Goal: Task Accomplishment & Management: Complete application form

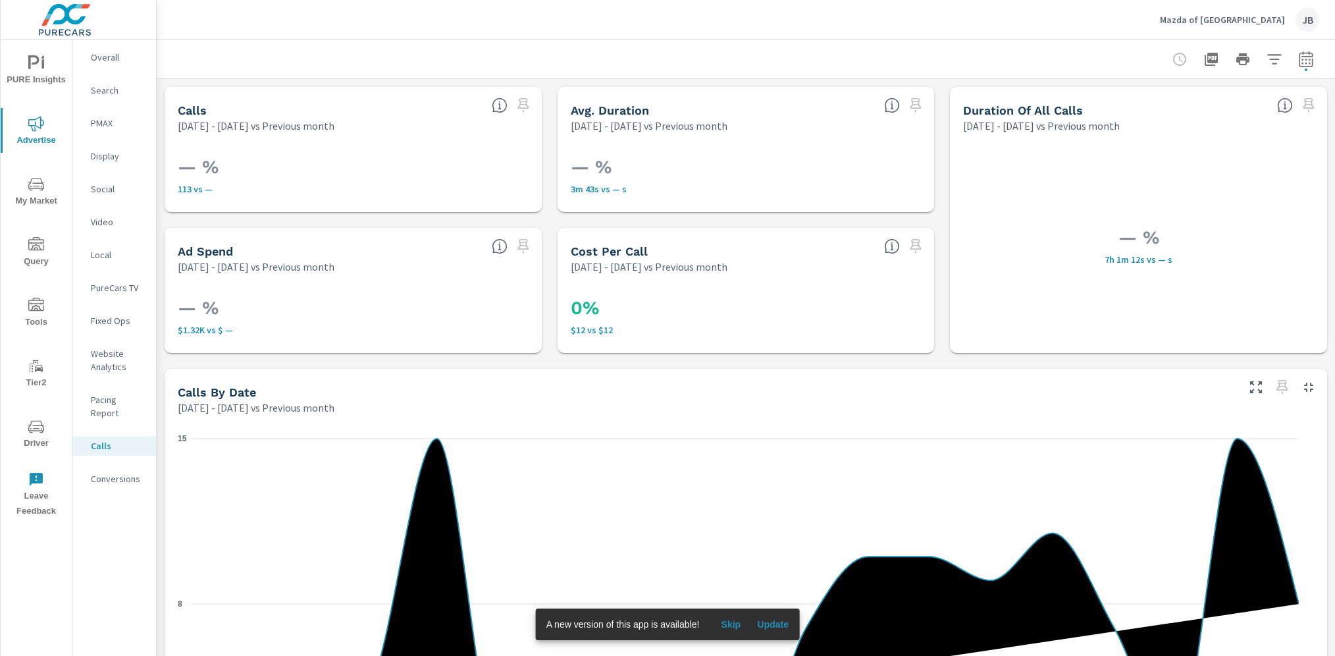
scroll to position [608, 0]
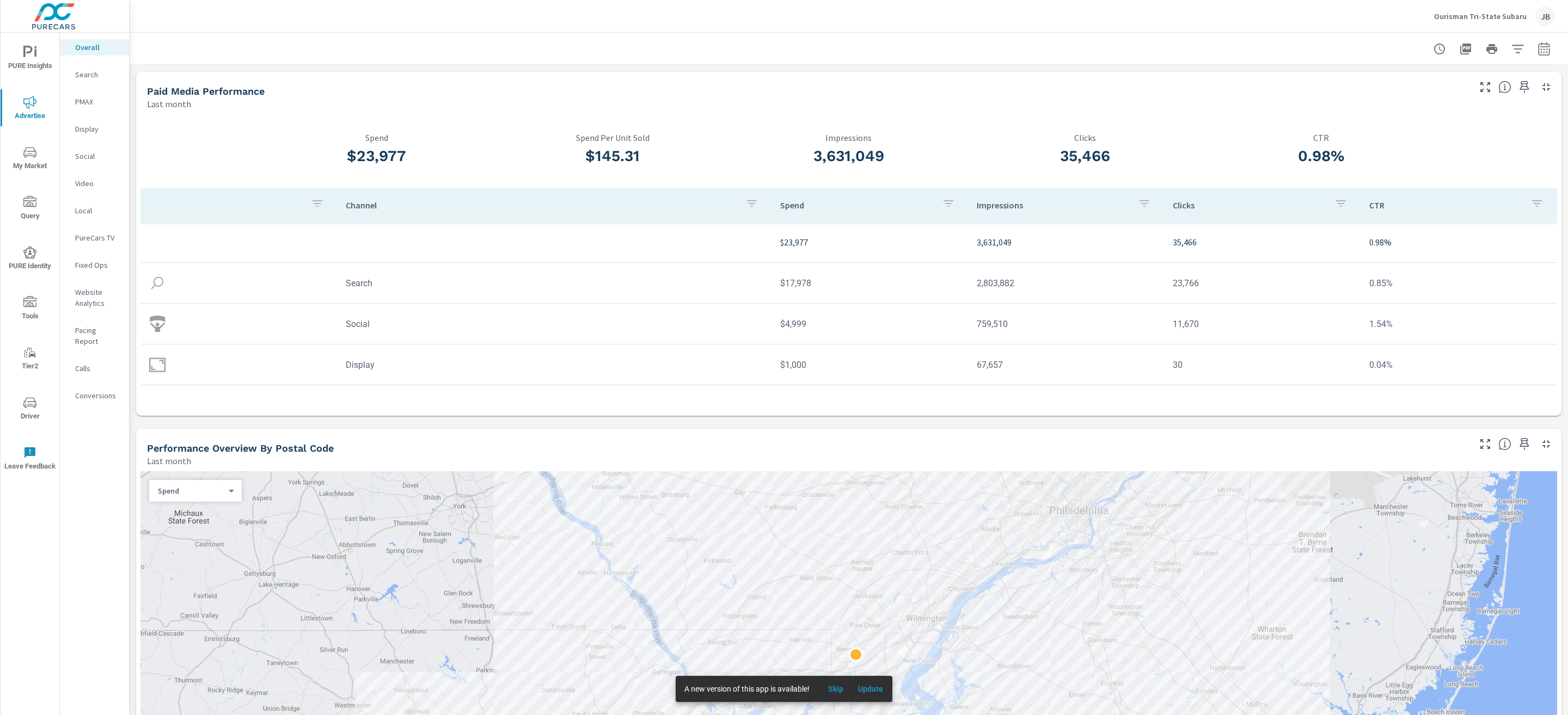
click at [92, 77] on p "Search" at bounding box center [98, 74] width 45 height 11
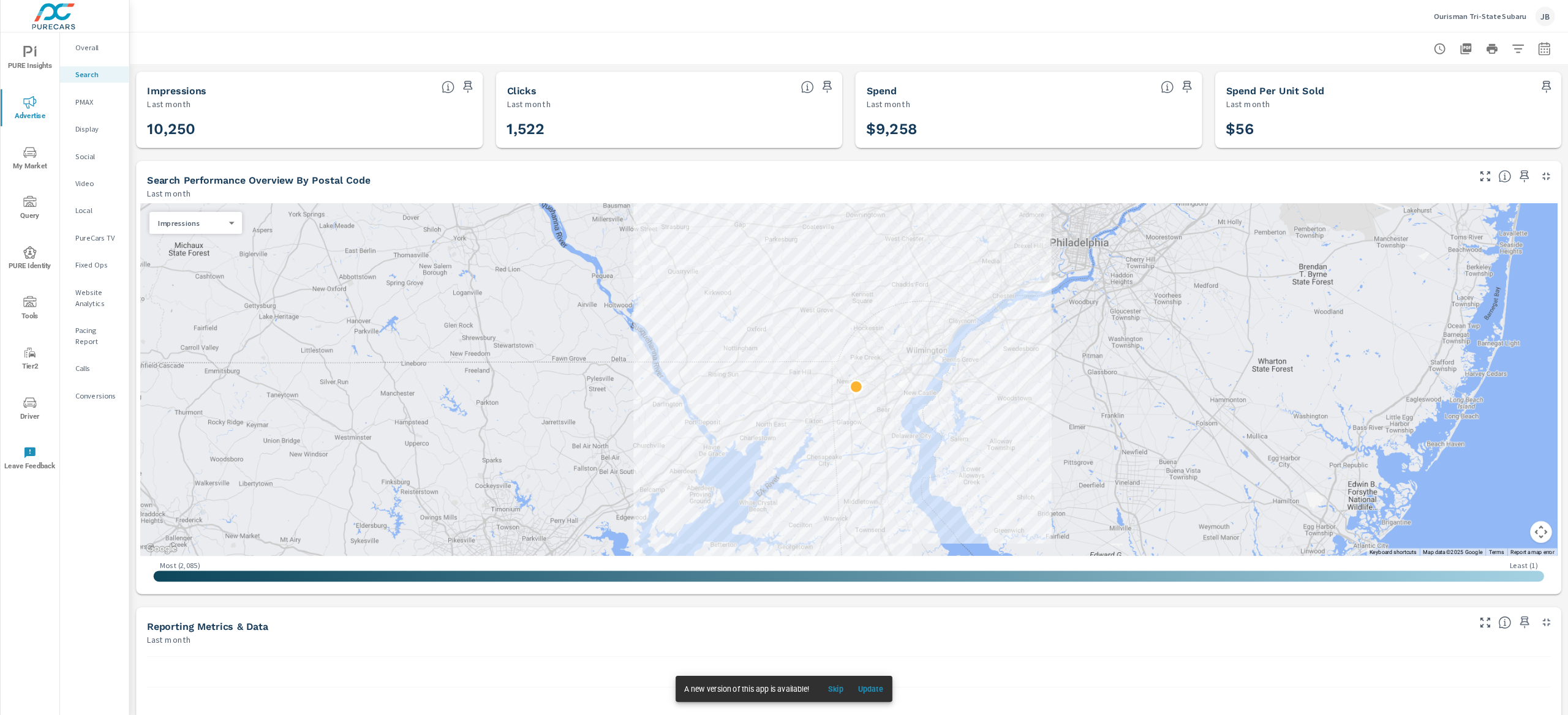
scroll to position [12, 0]
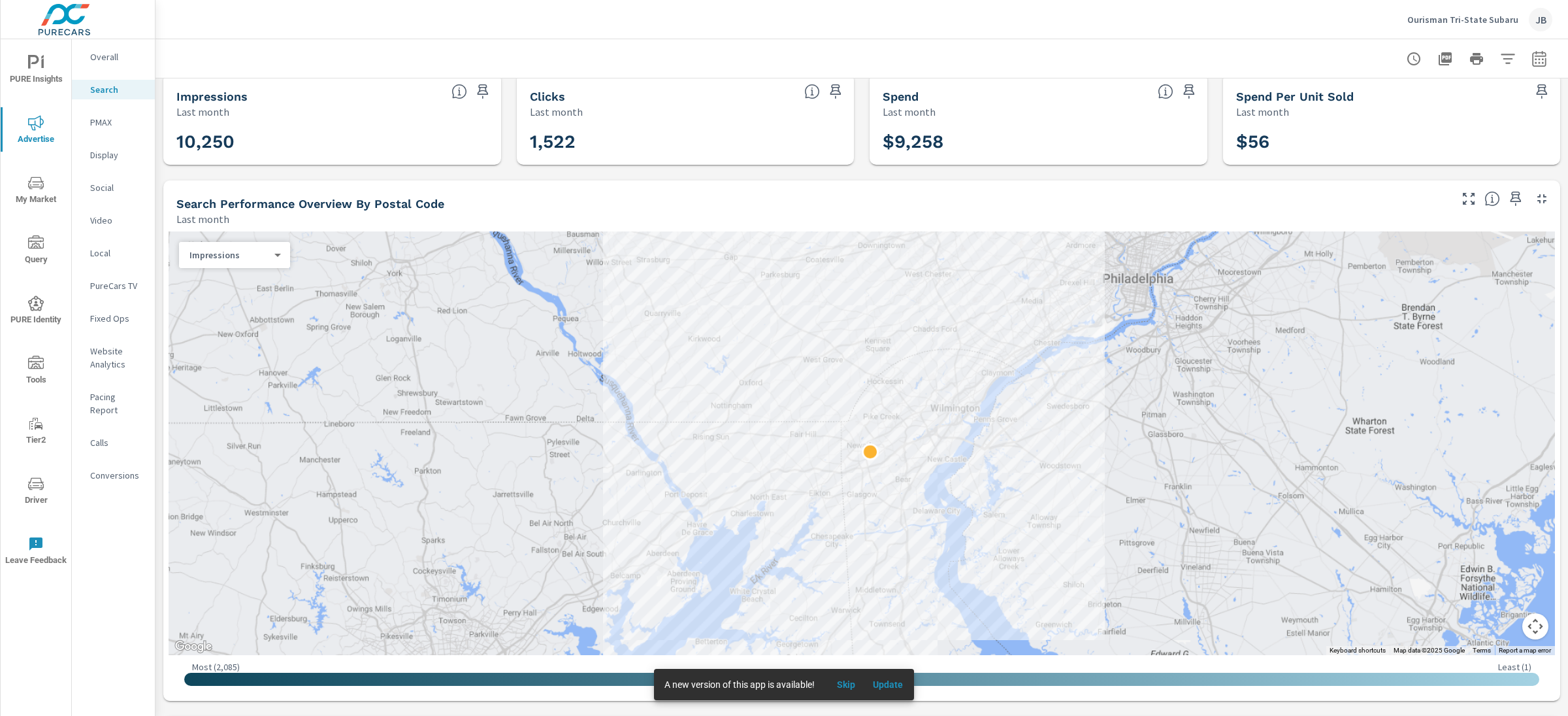
scroll to position [13, 0]
click at [109, 154] on p "Display" at bounding box center [117, 154] width 55 height 13
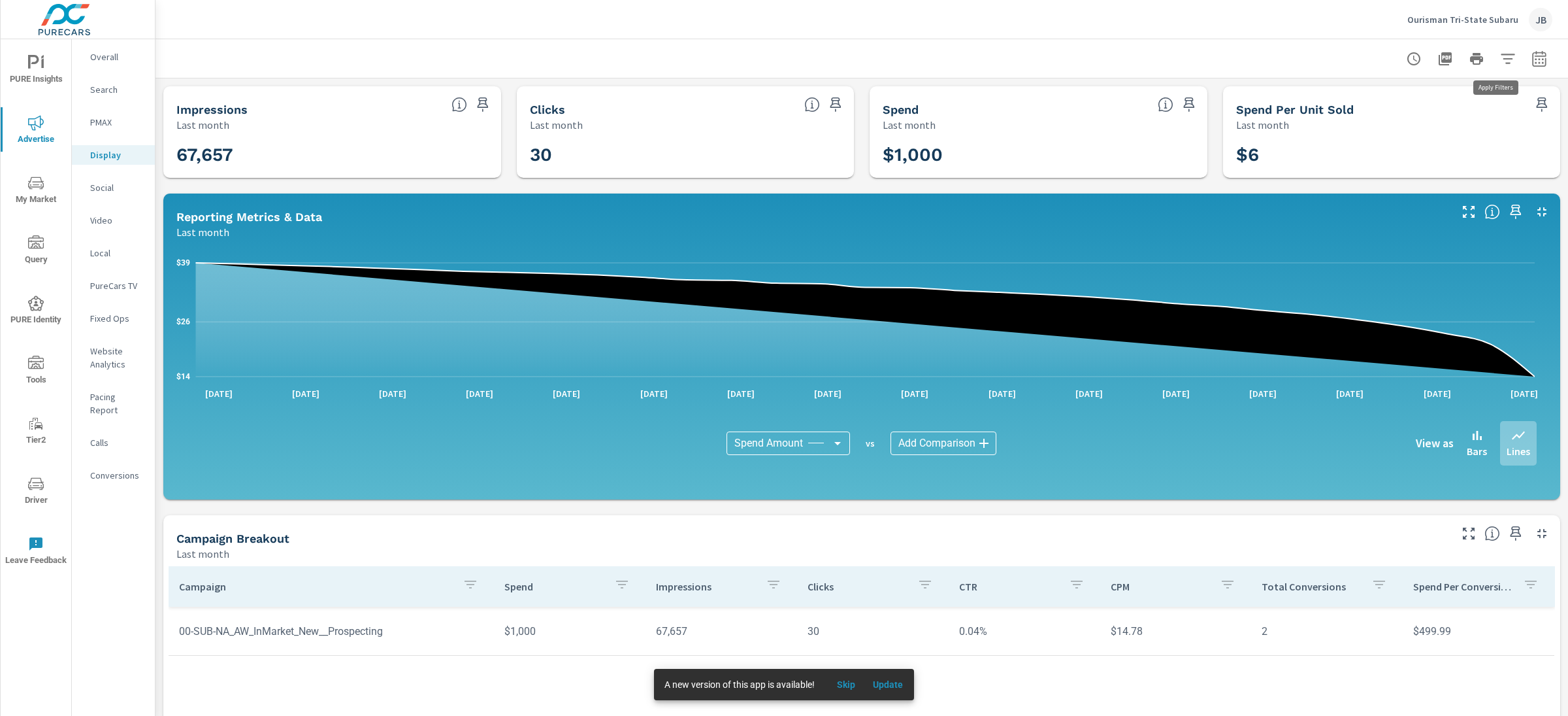
click at [1503, 55] on icon "button" at bounding box center [1508, 59] width 16 height 16
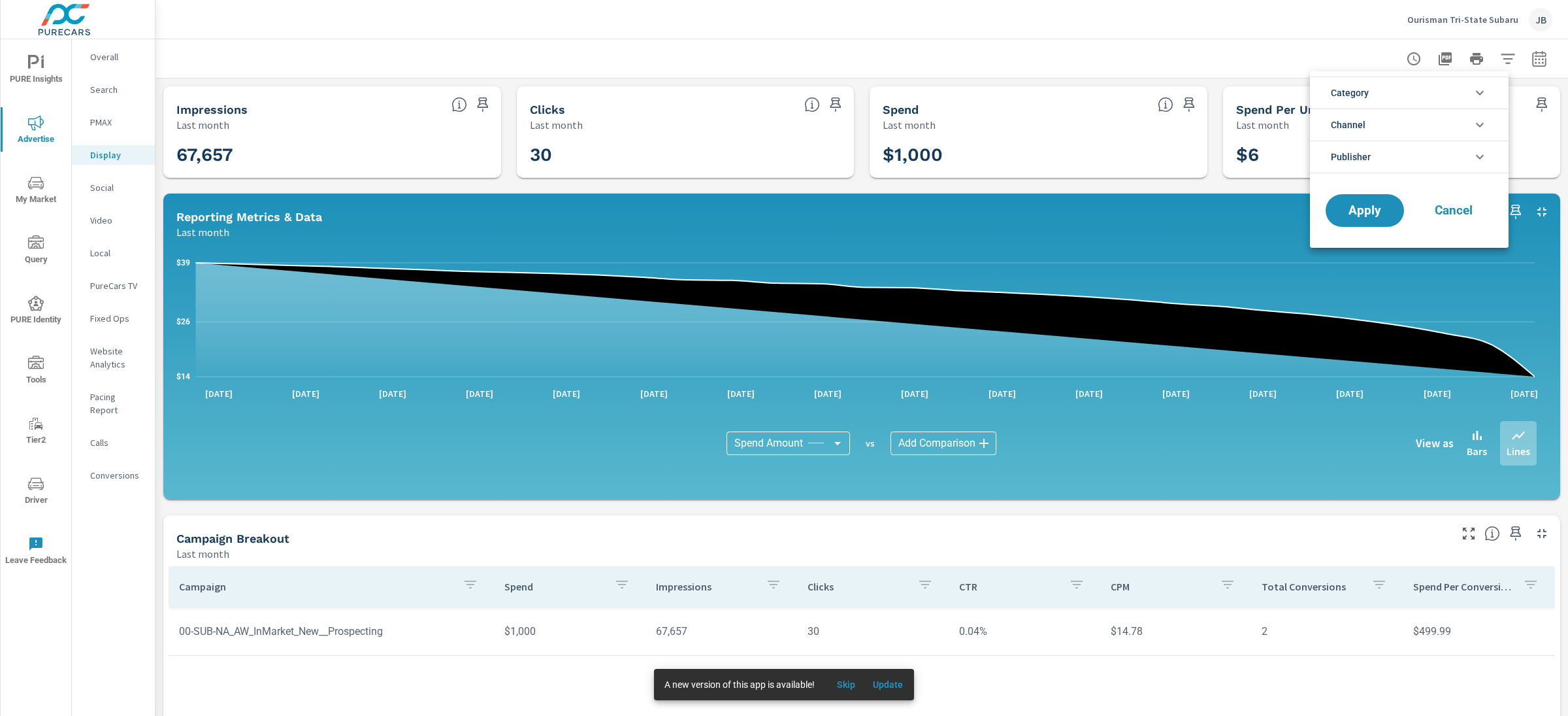
click at [1531, 63] on div at bounding box center [784, 358] width 1568 height 716
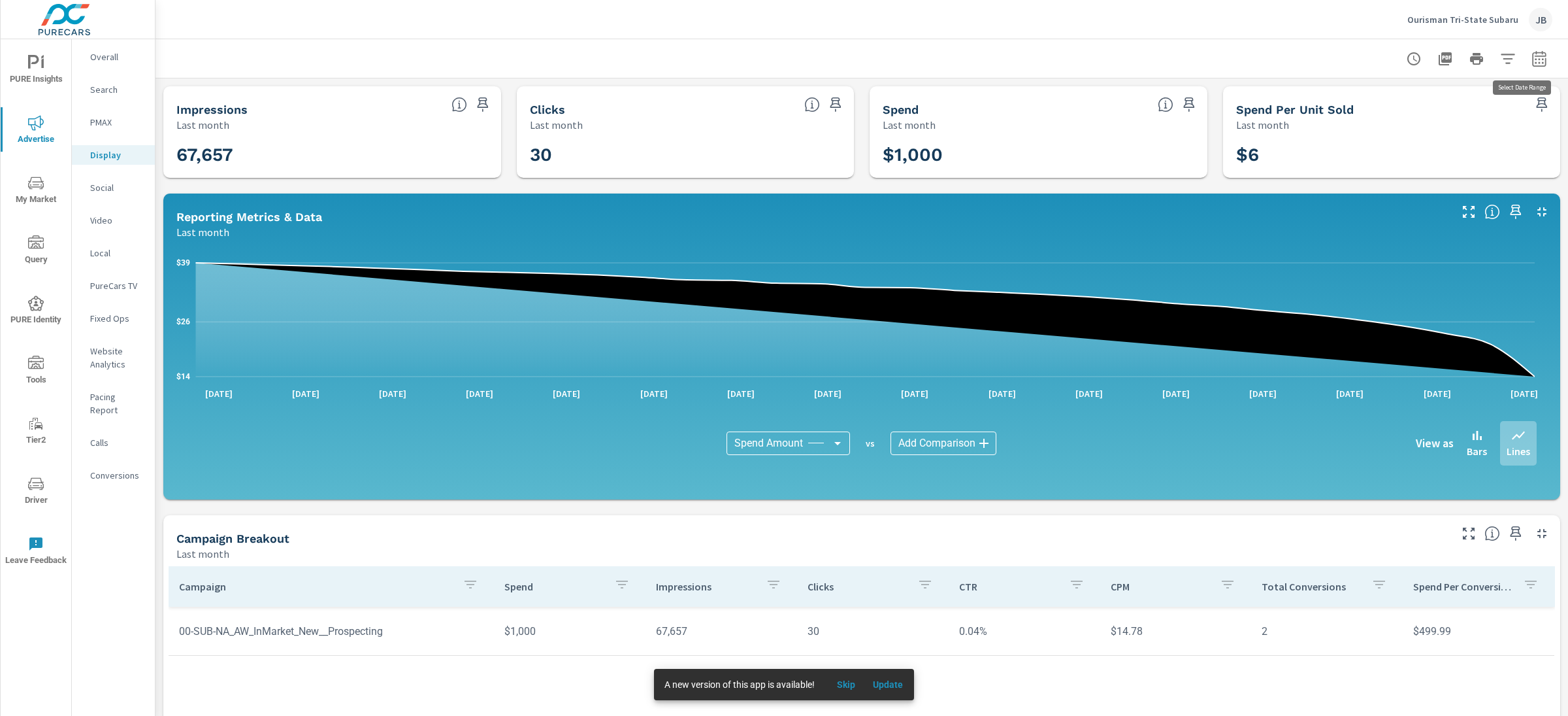
click at [1532, 56] on icon "button" at bounding box center [1539, 59] width 14 height 16
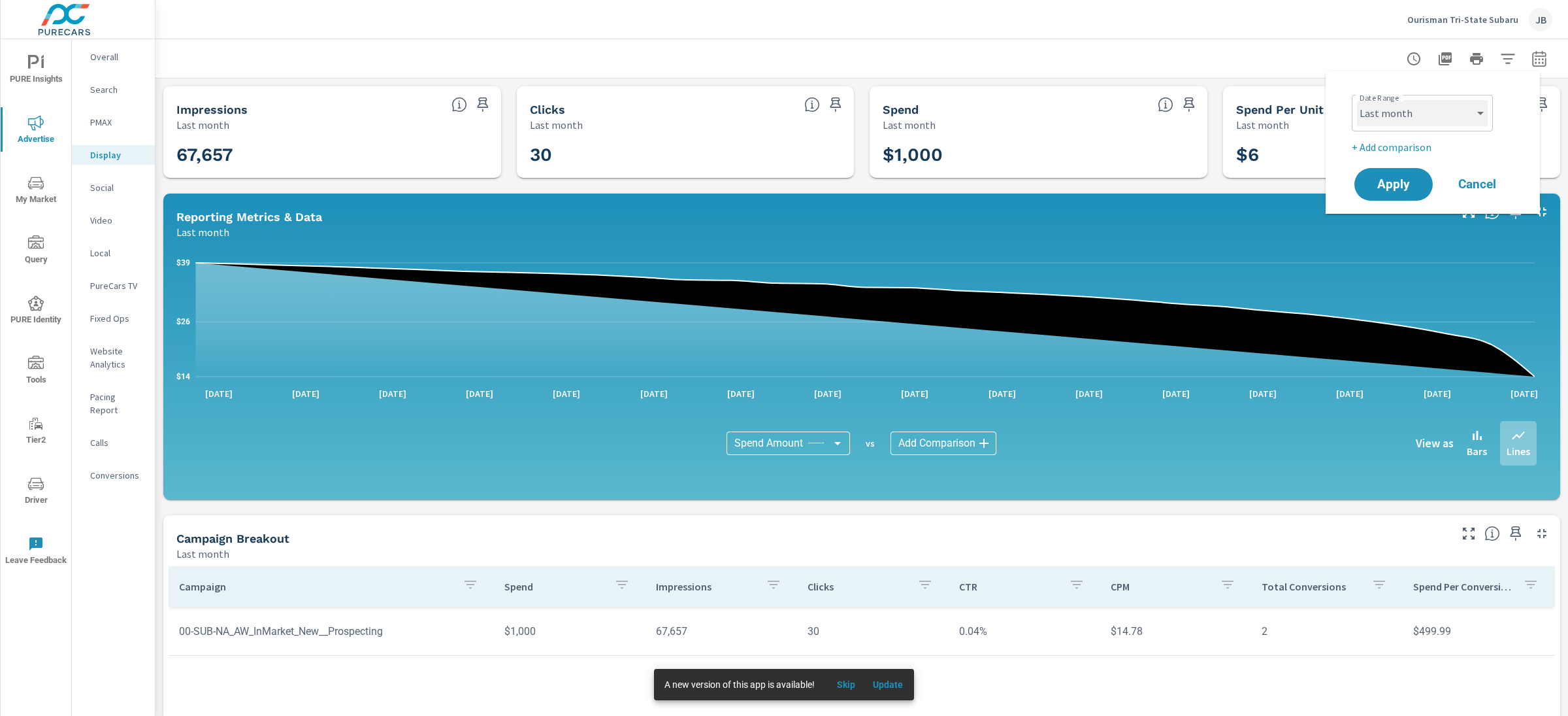
click at [1411, 110] on select "Custom [DATE] Last week Last 7 days Last 14 days Last 30 days Last 45 days Last…" at bounding box center [1423, 113] width 131 height 26
select select "Month to date"
click at [1378, 188] on span "Apply" at bounding box center [1393, 185] width 54 height 13
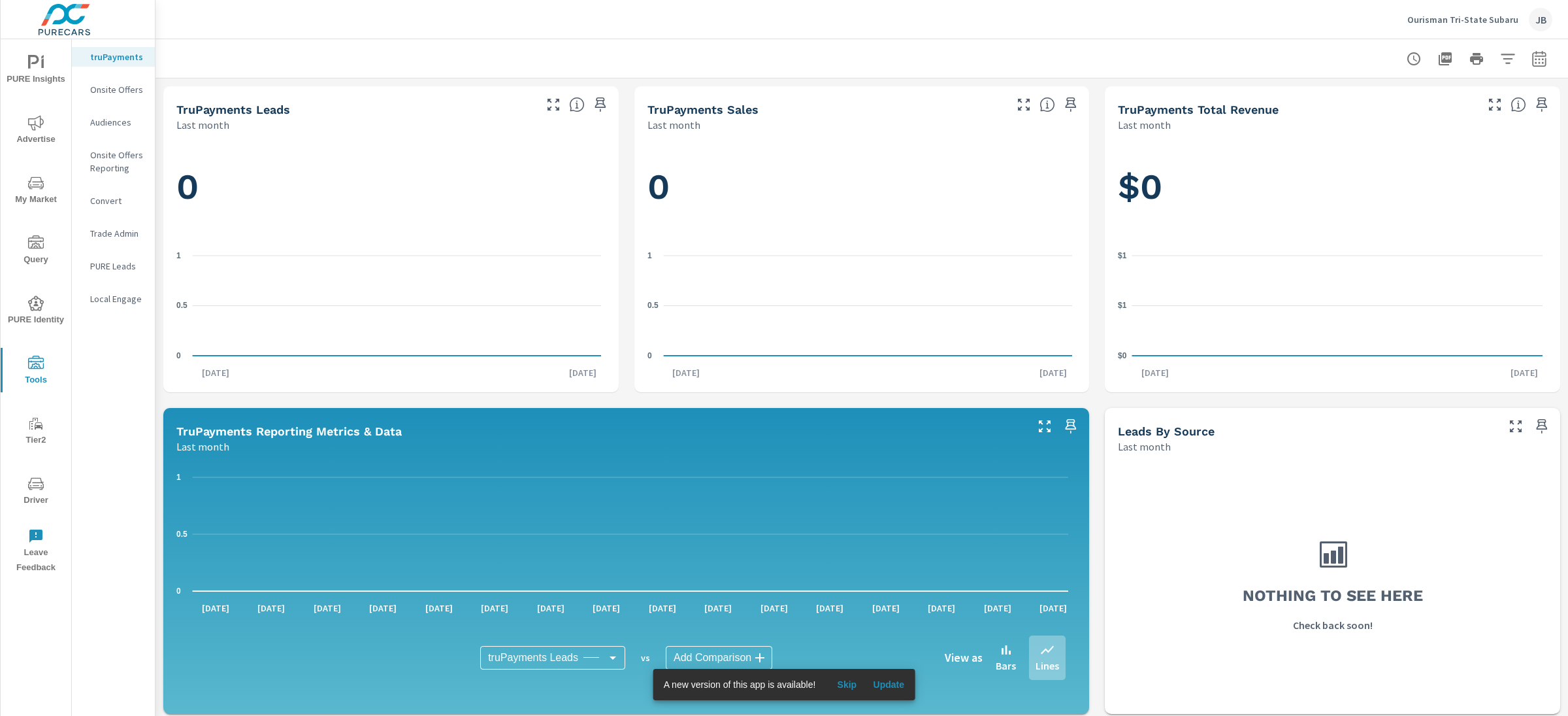
click at [108, 170] on p "Onsite Offers Reporting" at bounding box center [117, 161] width 55 height 26
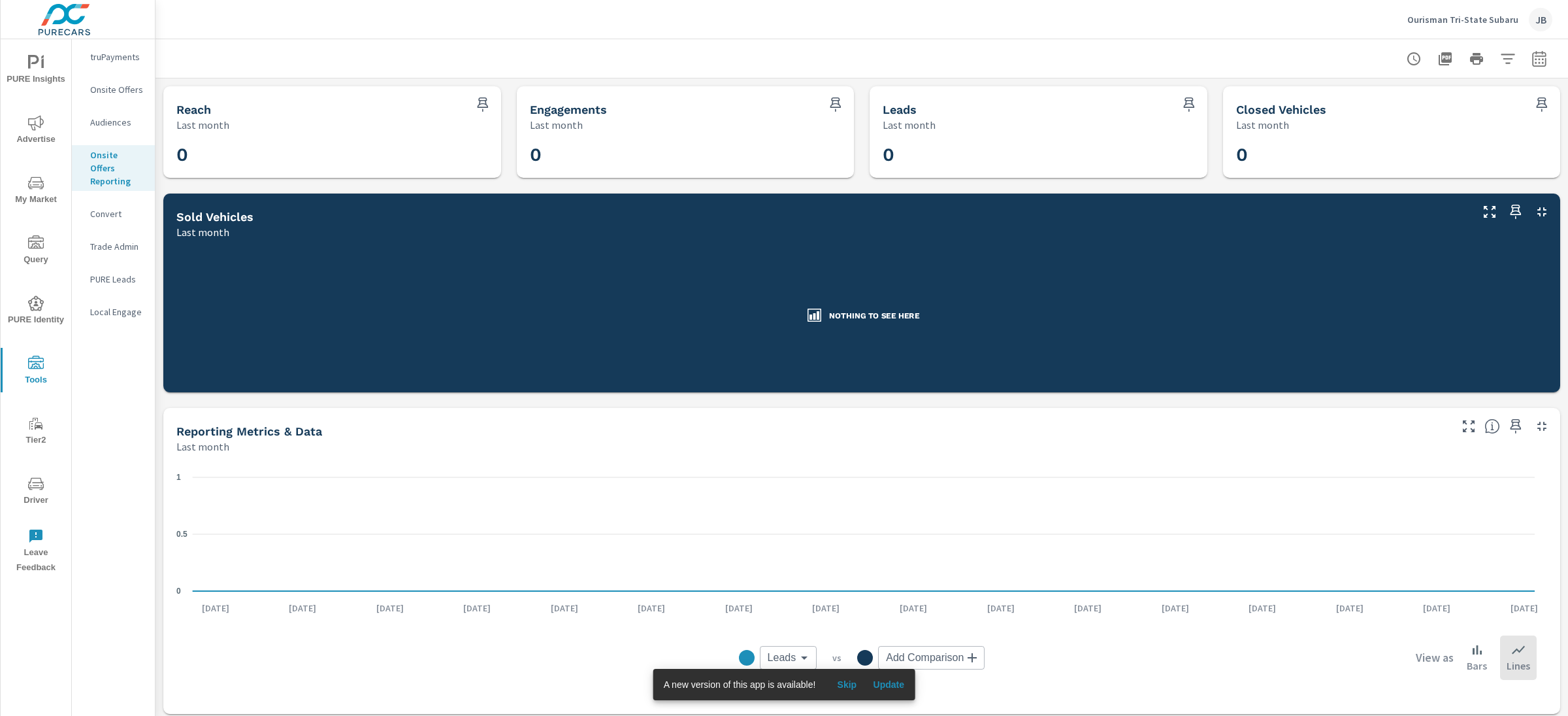
click at [103, 91] on p "Onsite Offers" at bounding box center [117, 89] width 55 height 13
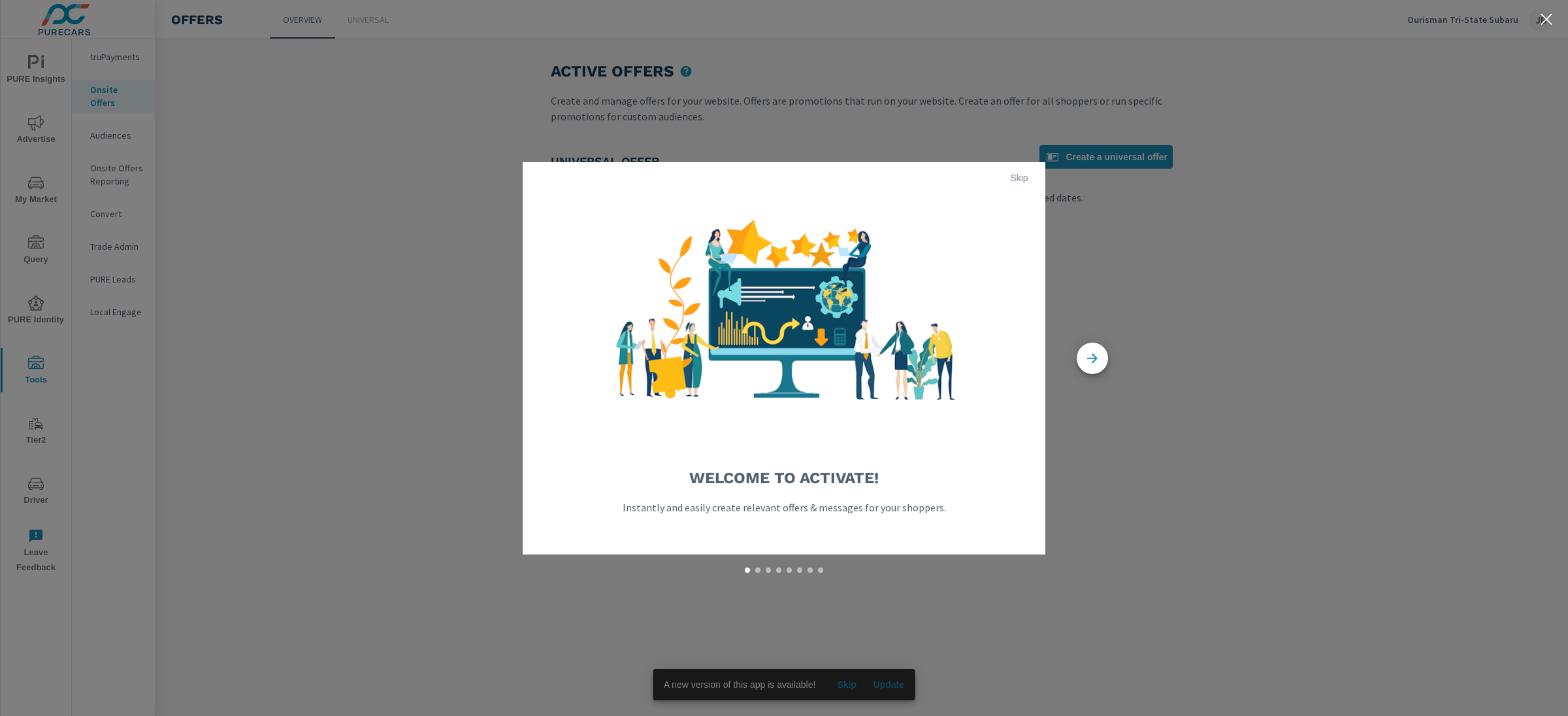
click at [1020, 177] on span "Skip" at bounding box center [1019, 178] width 32 height 12
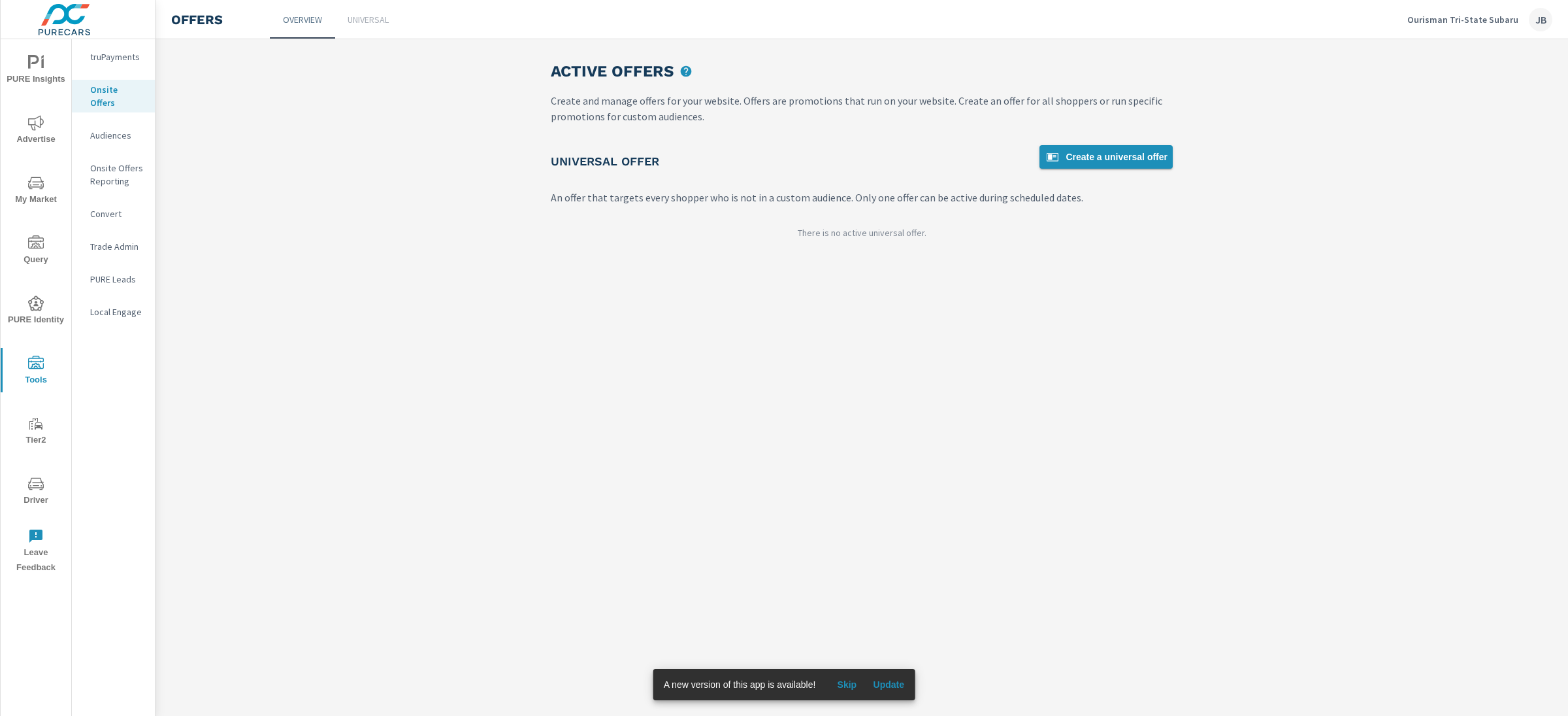
click at [1085, 161] on span "Create a universal offer" at bounding box center [1107, 157] width 123 height 16
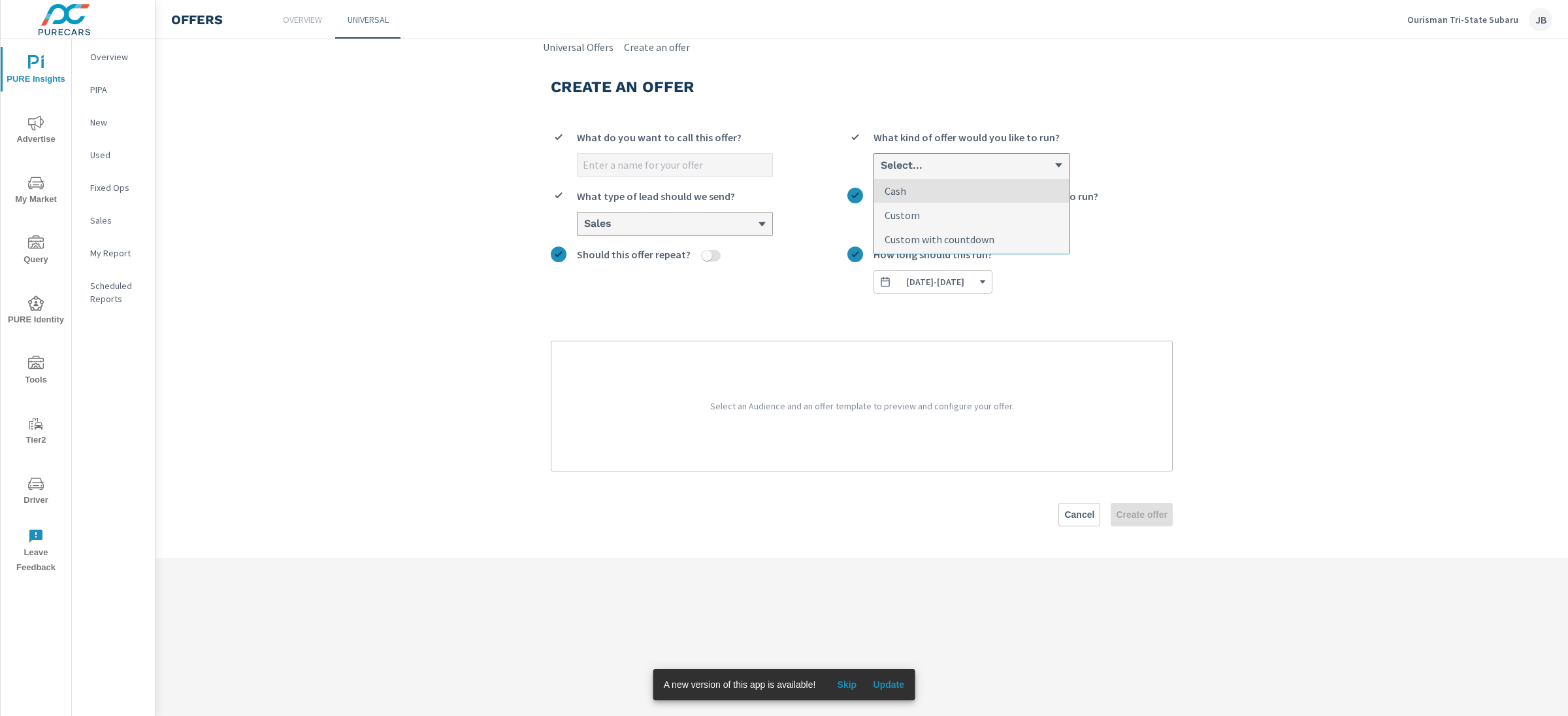
click at [998, 169] on div "Select..." at bounding box center [967, 165] width 175 height 13
click at [881, 169] on input "option Cash focused, 1 of 3. 3 results available. Use Up and Down to choose opt…" at bounding box center [879, 166] width 1 height 12
click at [1005, 244] on li "Custom with countdown" at bounding box center [972, 239] width 195 height 24
click at [881, 172] on input "option Custom with countdown focused, 3 of 3. 3 results available. Use Up and D…" at bounding box center [879, 166] width 1 height 12
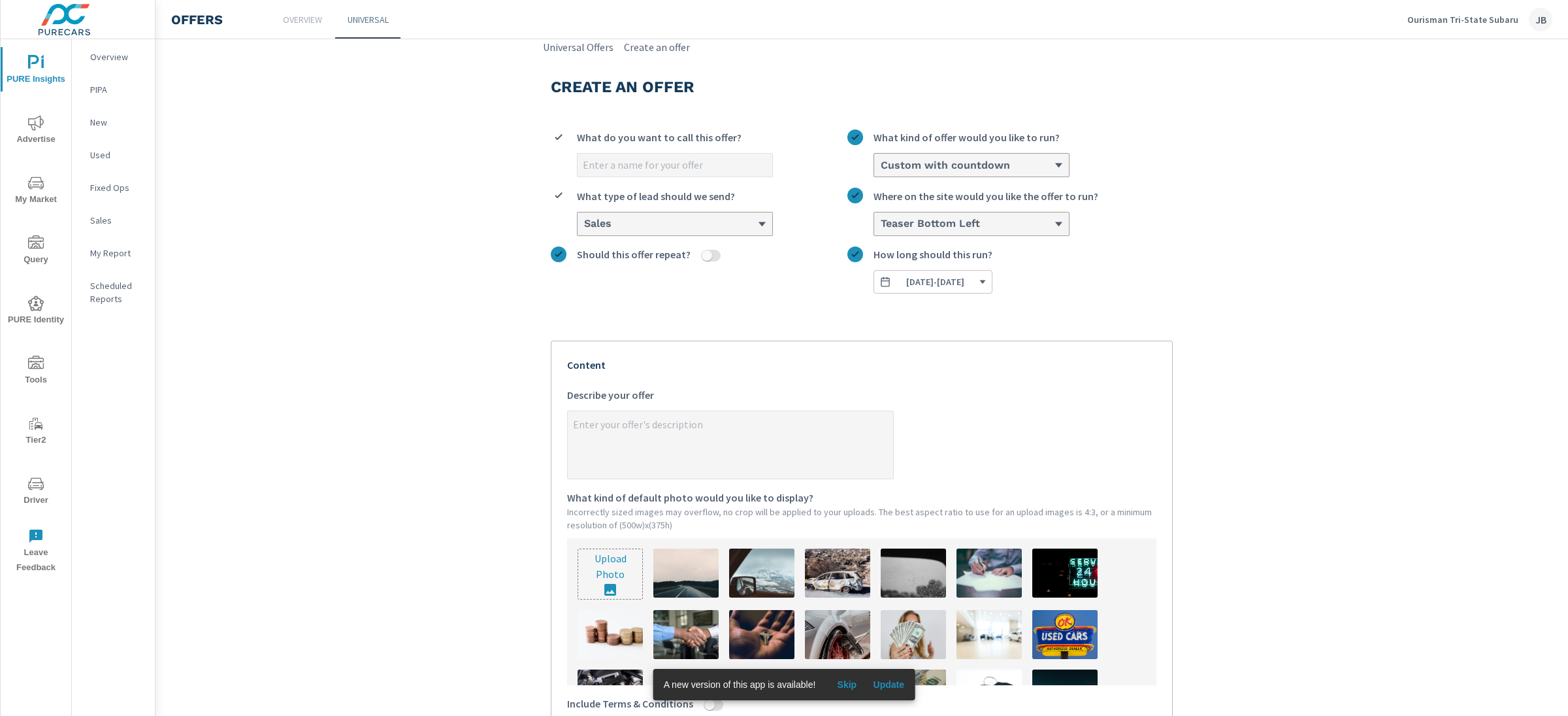
click at [938, 281] on span "[DATE] - [DATE]" at bounding box center [935, 282] width 59 height 12
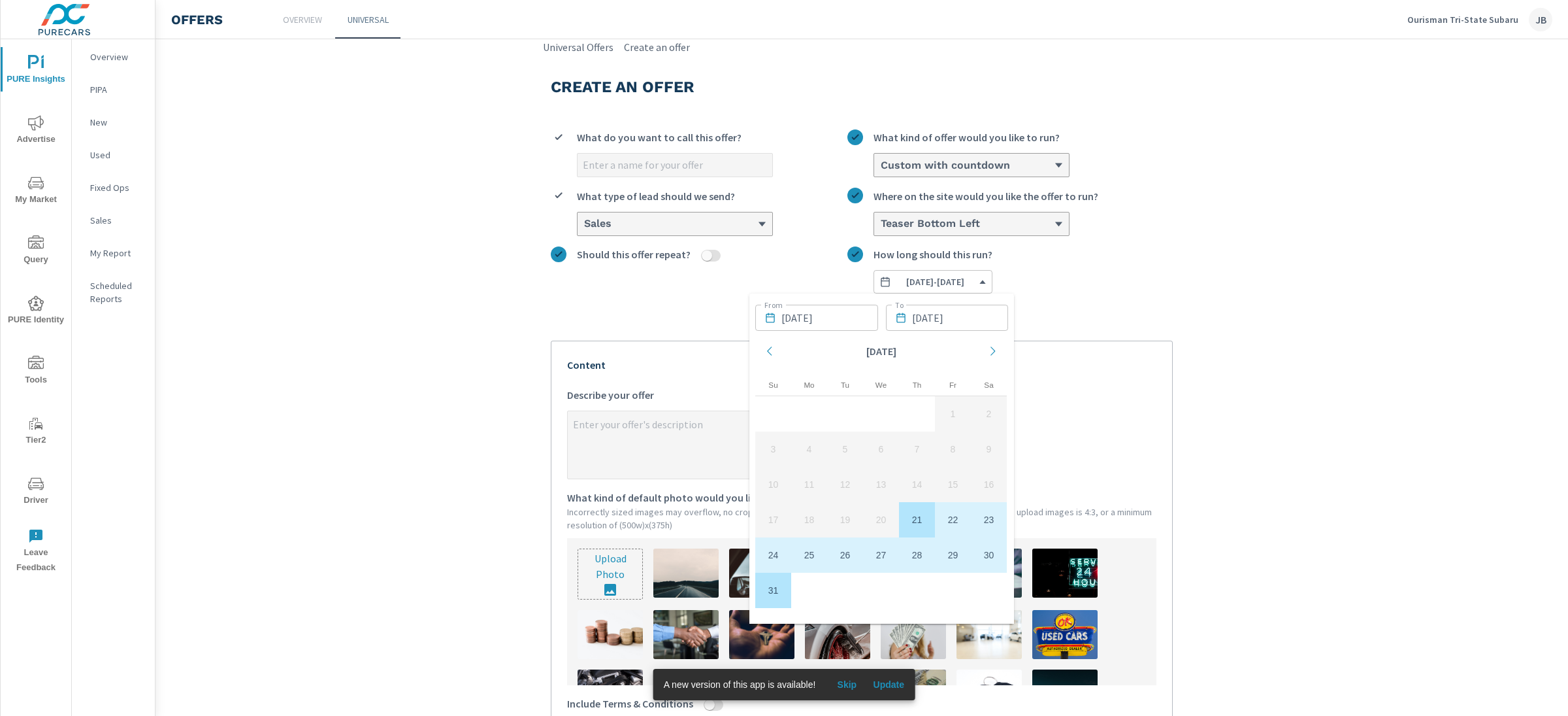
click at [1097, 286] on label "[DATE] - [DATE] How long should this run?" at bounding box center [1010, 269] width 326 height 47
click at [992, 286] on button "[DATE] - [DATE]" at bounding box center [933, 282] width 119 height 24
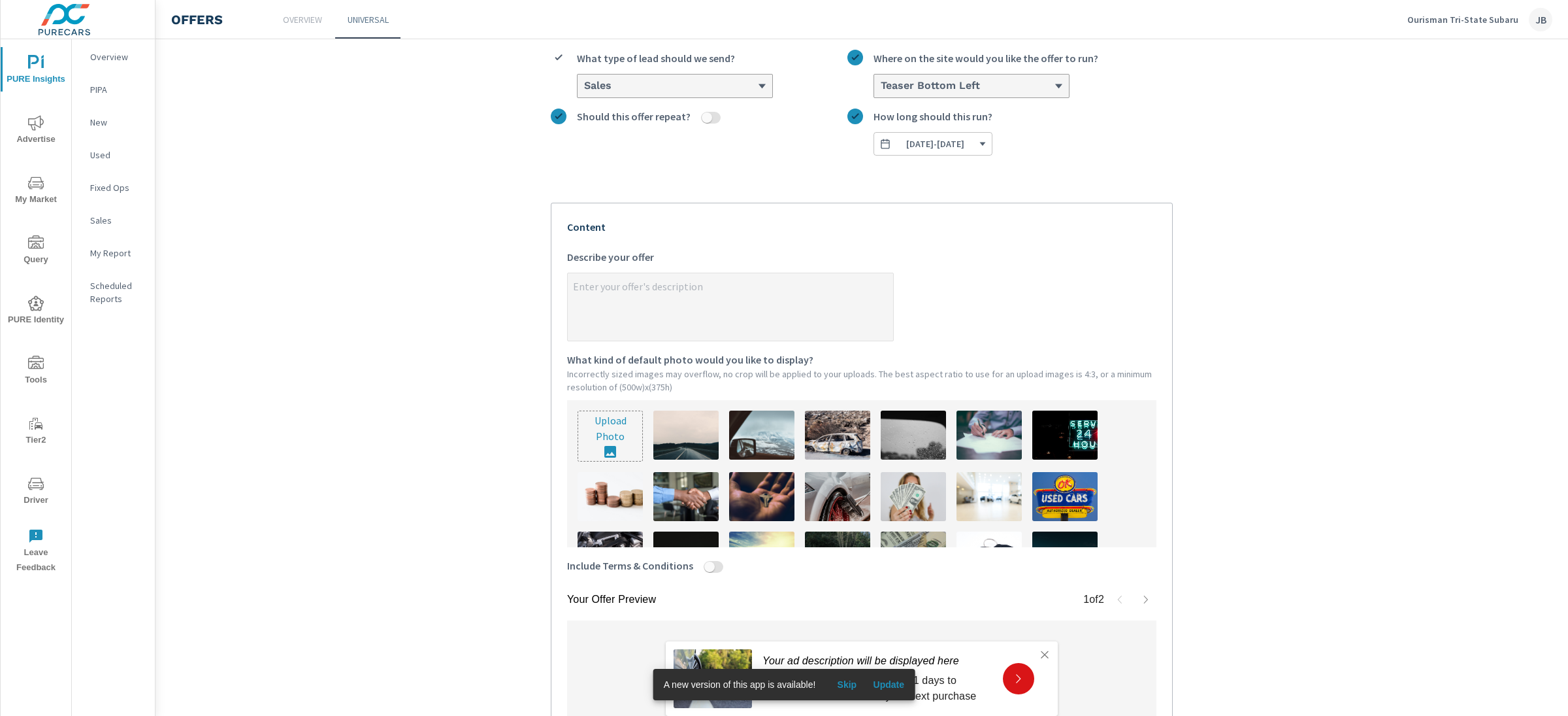
scroll to position [178, 0]
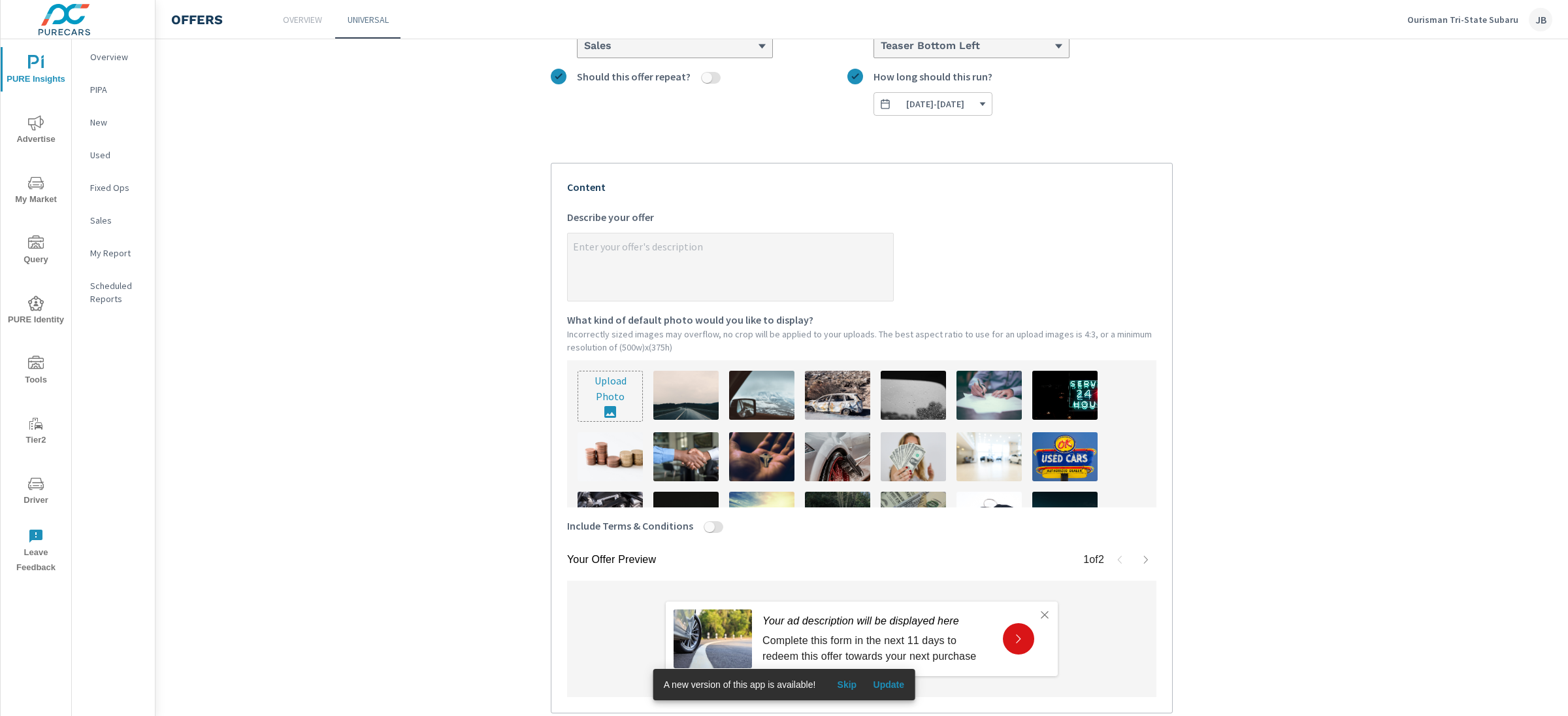
click at [902, 446] on img at bounding box center [914, 456] width 65 height 49
type textarea "x"
click at [607, 261] on textarea "x Describe your offer" at bounding box center [730, 268] width 326 height 66
paste textarea "Offering $717 on Top of Your Trade-In with your New Vehicle Purchase. Schedule …"
type textarea "Offering $717 on Top of Your Trade-In with your New Vehicle Purchase. Schedule …"
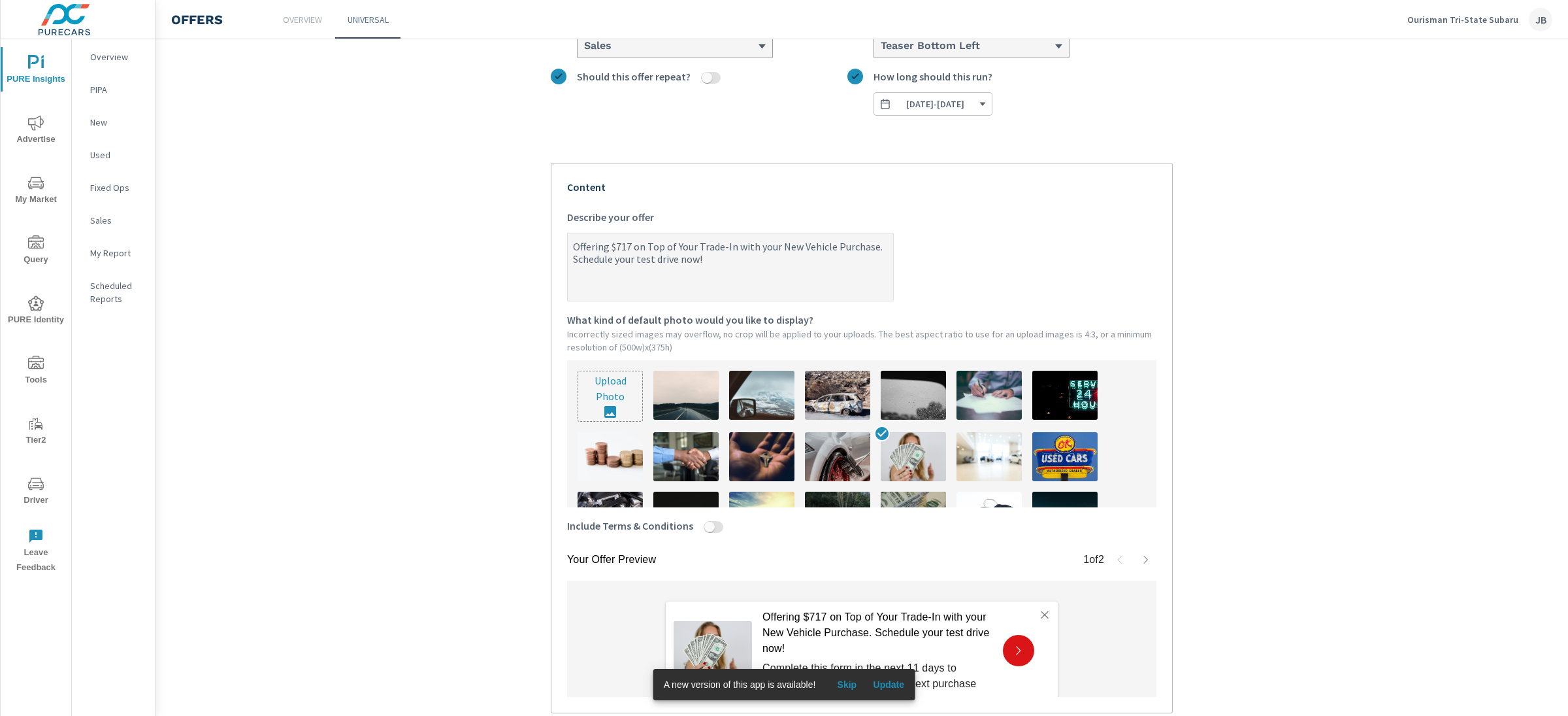
type textarea "x"
click at [603, 252] on textarea "Offering $717 on Top of Your Trade-In with your New Vehicle Purchase. Schedule …" at bounding box center [730, 268] width 326 height 66
type textarea "Offering $717 on Top of Your Trade-In with your New Vehicle Purchase. Schedule …"
type textarea "x"
type textarea "Offering $717 on Top of Your Trade-In with your New Vehicle Purchase. Schedule …"
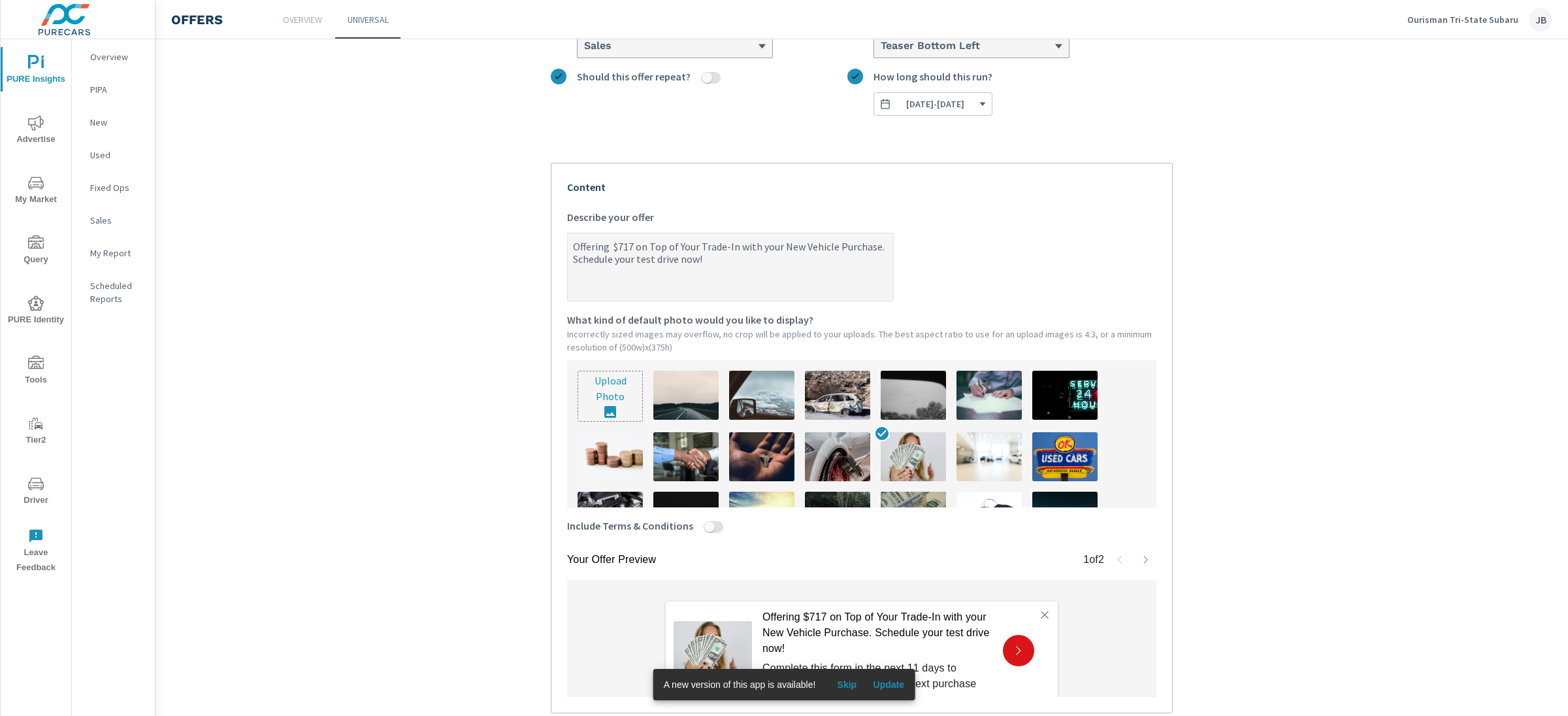
type textarea "x"
type textarea "Offerin $717 on Top of Your Trade-In with your New Vehicle Purchase. Schedule y…"
type textarea "x"
type textarea "Offering $717 on Top of Your Trade-In with your New Vehicle Purchase. Schedule …"
type textarea "x"
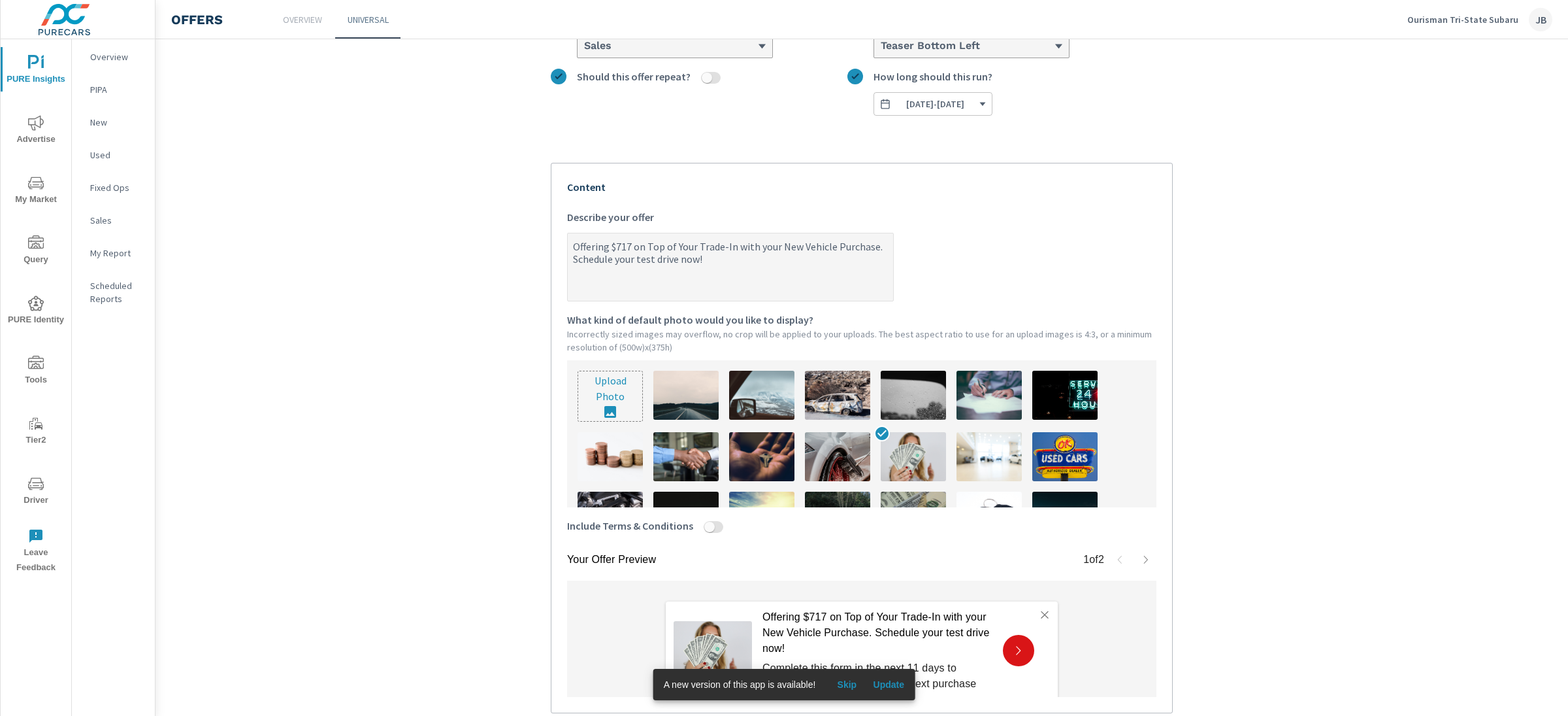
type textarea "Offering $717 on Top of Your Trade-In with your New Vehicle Purchase. Schedule …"
type textarea "x"
type textarea "Offering u $717 on Top of Your Trade-In with your New Vehicle Purchase. Schedul…"
type textarea "x"
type textarea "Offering up $717 on Top of Your Trade-In with your New Vehicle Purchase. Schedu…"
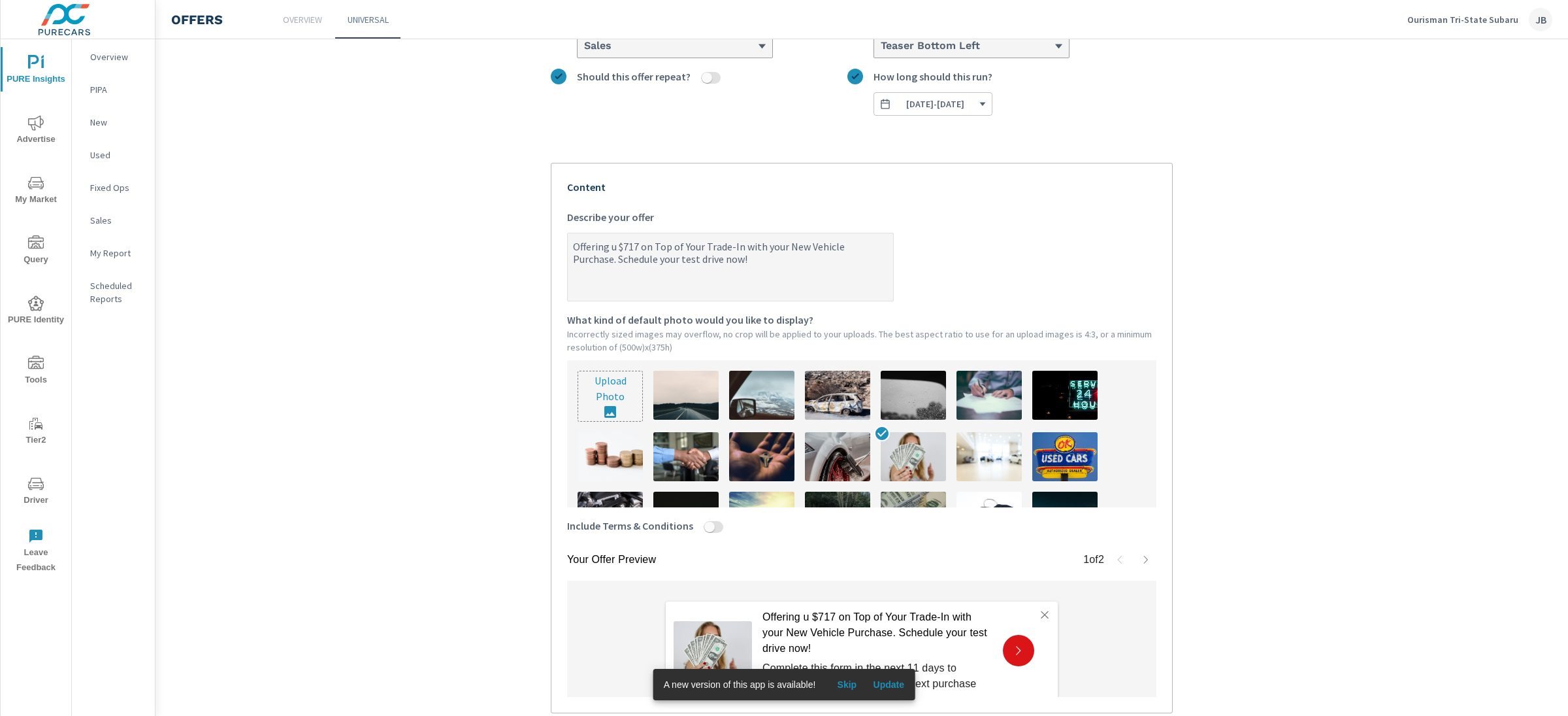
type textarea "x"
type textarea "Offering up $717 on Top of Your Trade-In with your New Vehicle Purchase. Schedu…"
type textarea "x"
type textarea "Offering up t $717 on Top of Your Trade-In with your New Vehicle Purchase. Sche…"
type textarea "x"
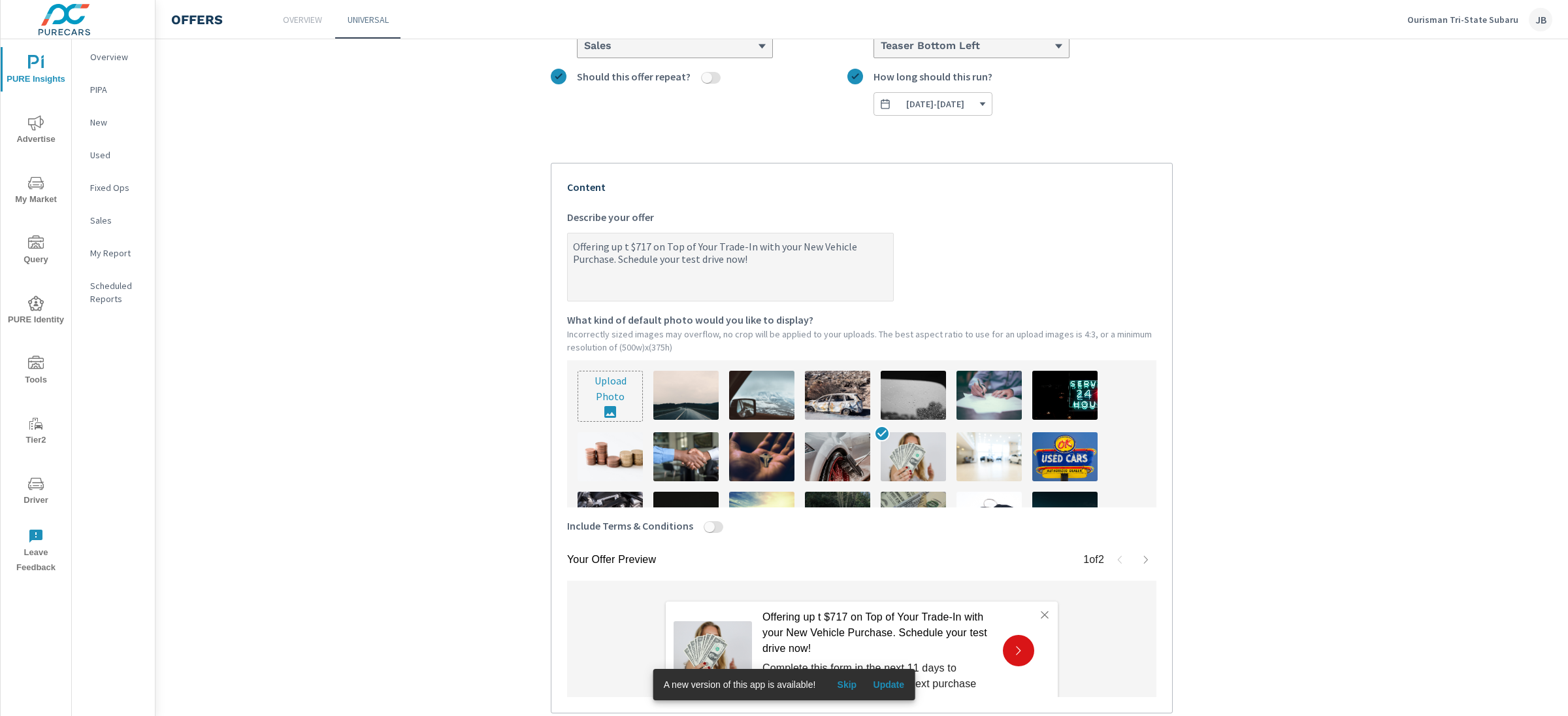
type textarea "Offering up to $717 on Top of Your Trade-In with your New Vehicle Purchase. Sch…"
type textarea "x"
type textarea "Offering up to $717 on Top of Your Trade-In with your New Vehicle Purchase. Sch…"
type textarea "x"
type textarea "Offering up to $717 on Top of Your Trade-In with your New Vehicle Purchase. Sch…"
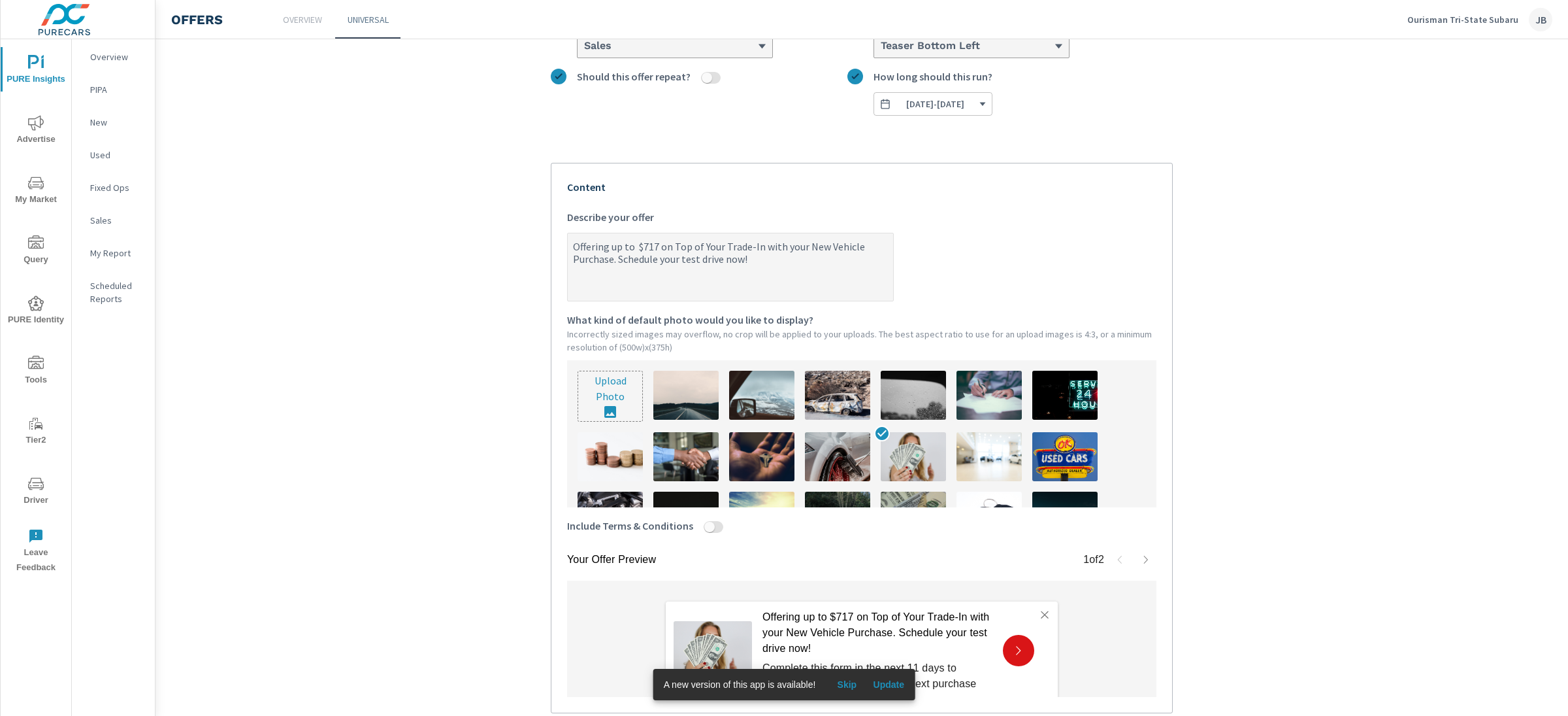
type textarea "x"
type textarea "Offering up to $ $717 on Top of Your Trade-In with your New Vehicle Purchase. S…"
type textarea "x"
type textarea "Offering up to $5 $717 on Top of Your Trade-In with your New Vehicle Purchase. …"
type textarea "x"
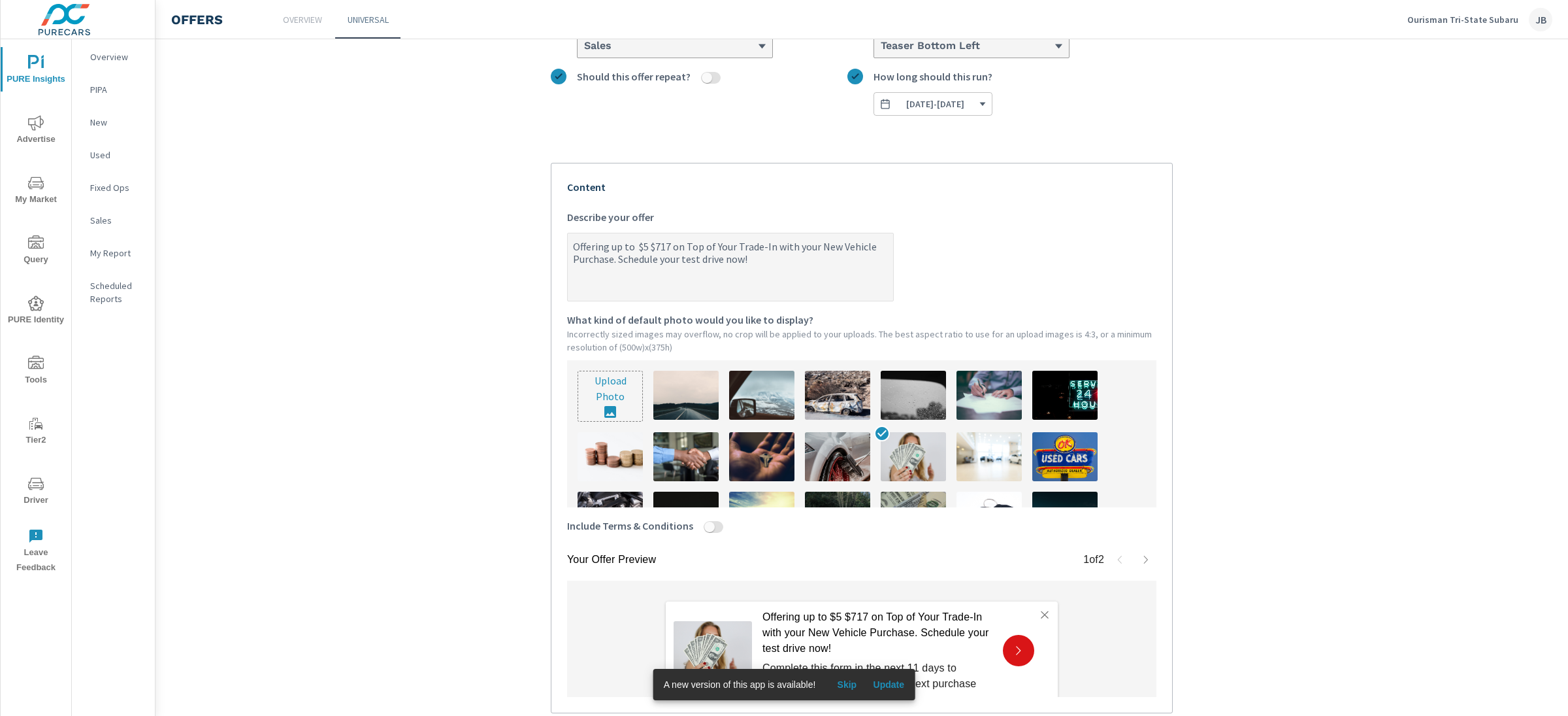
type textarea "Offering up to $50 $717 on Top of Your Trade-In with your New Vehicle Purchase.…"
type textarea "x"
type textarea "Offering up to $502 $717 on Top of Your Trade-In with your New Vehicle Purchase…"
type textarea "x"
click at [667, 248] on textarea "Offering up to $502 $717 on Top of Your Trade-In with your New Vehicle Purchase…" at bounding box center [730, 268] width 326 height 66
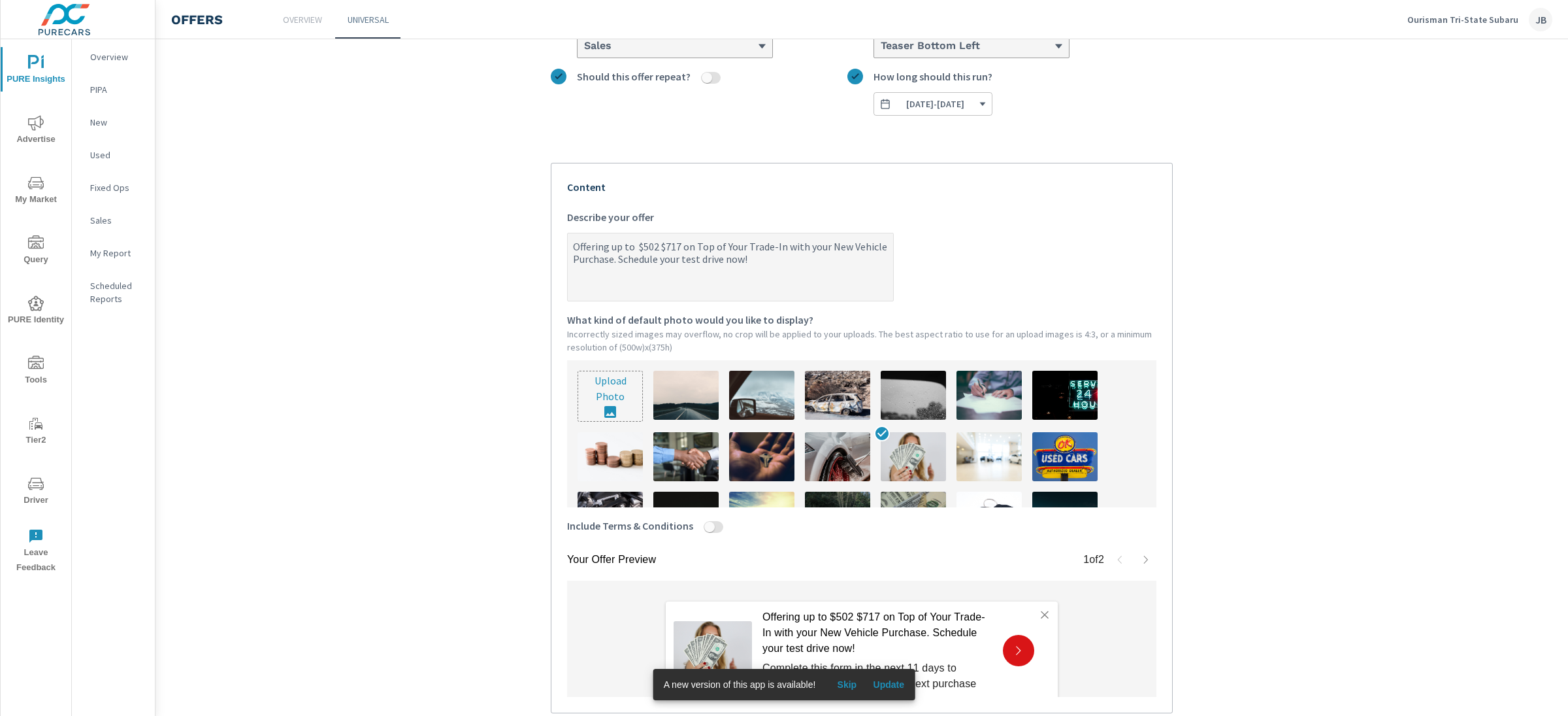
click at [667, 248] on textarea "Offering up to $502 $717 on Top of Your Trade-In with your New Vehicle Purchase…" at bounding box center [730, 268] width 326 height 66
type textarea "Offering up to $502 $on Top of Your Trade-In with your New Vehicle Purchase. Sc…"
type textarea "x"
type textarea "Offering up to $502 on Top of Your Trade-In with your New Vehicle Purchase. Sch…"
type textarea "x"
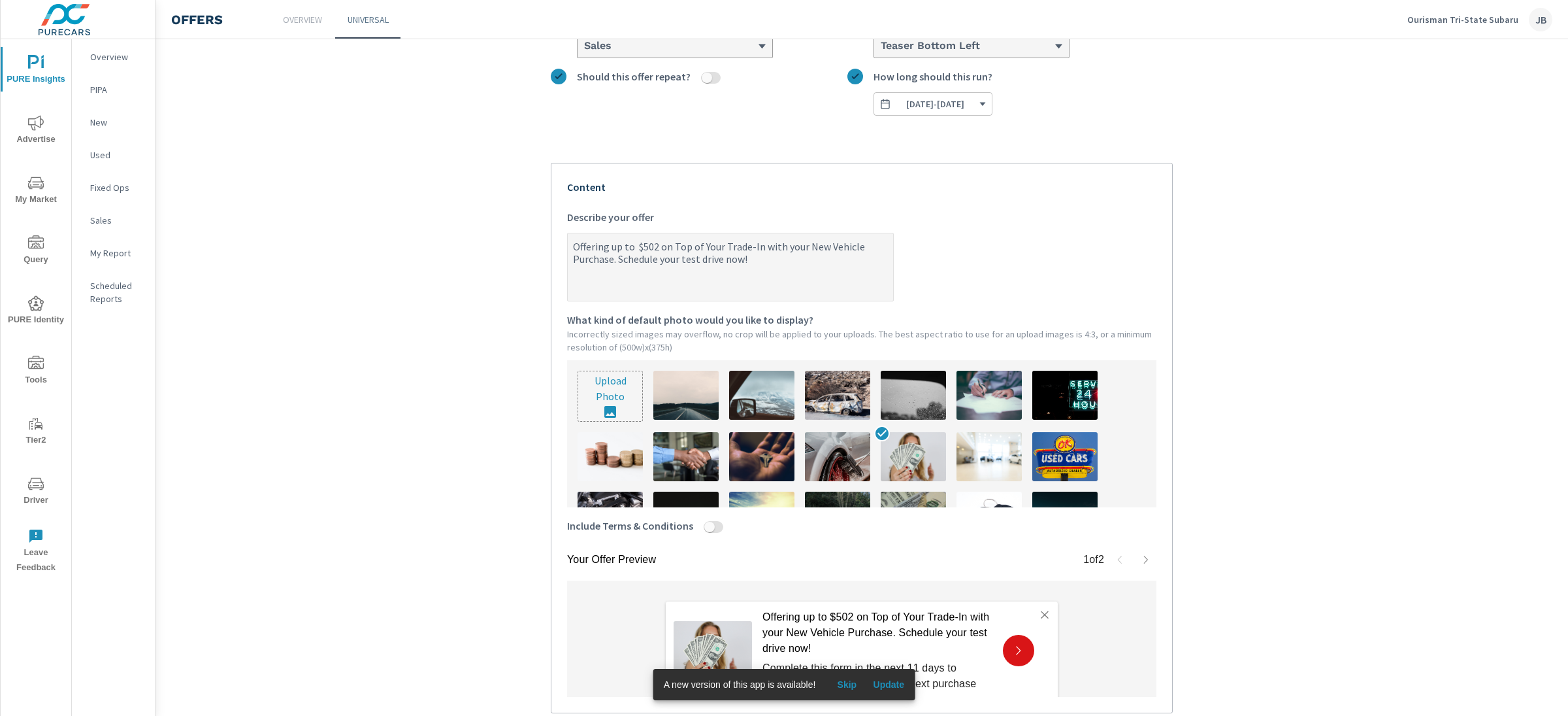
type textarea "Offering up to $502 on Top of Your Trade-In with your New Vehicle Purchase. Sch…"
type textarea "x"
type textarea "Offering up to $502 on Top of Your Trade-In with your New Vehicle Purchase. Sch…"
type textarea "x"
type textarea "Offering up to $502 oon Top of Your Trade-In with your New Vehicle Purchase. Sc…"
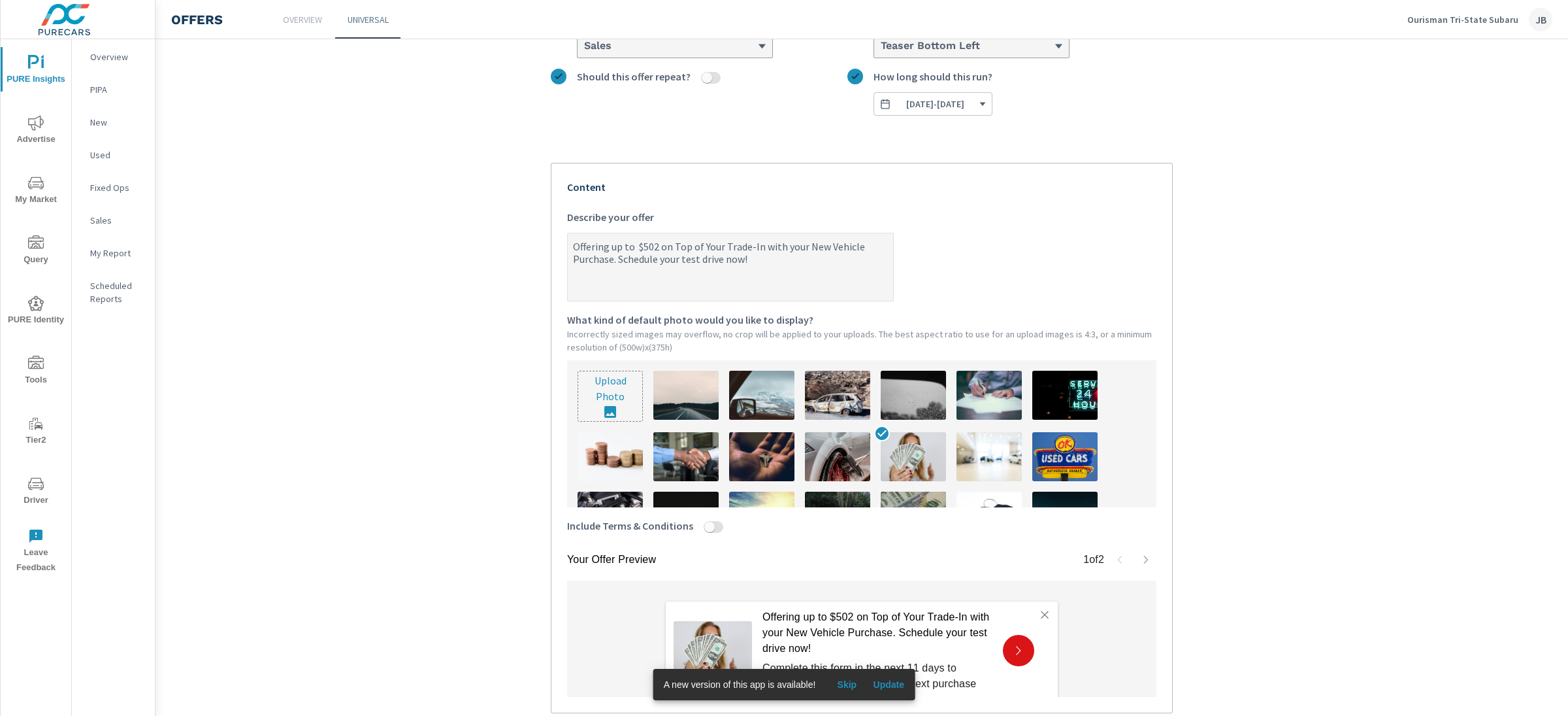
type textarea "x"
type textarea "Offering up to $502 ovon Top of Your Trade-In with your New Vehicle Purchase. S…"
type textarea "x"
type textarea "Offering up to $502 oveon Top of Your Trade-In with your New Vehicle Purchase. …"
type textarea "x"
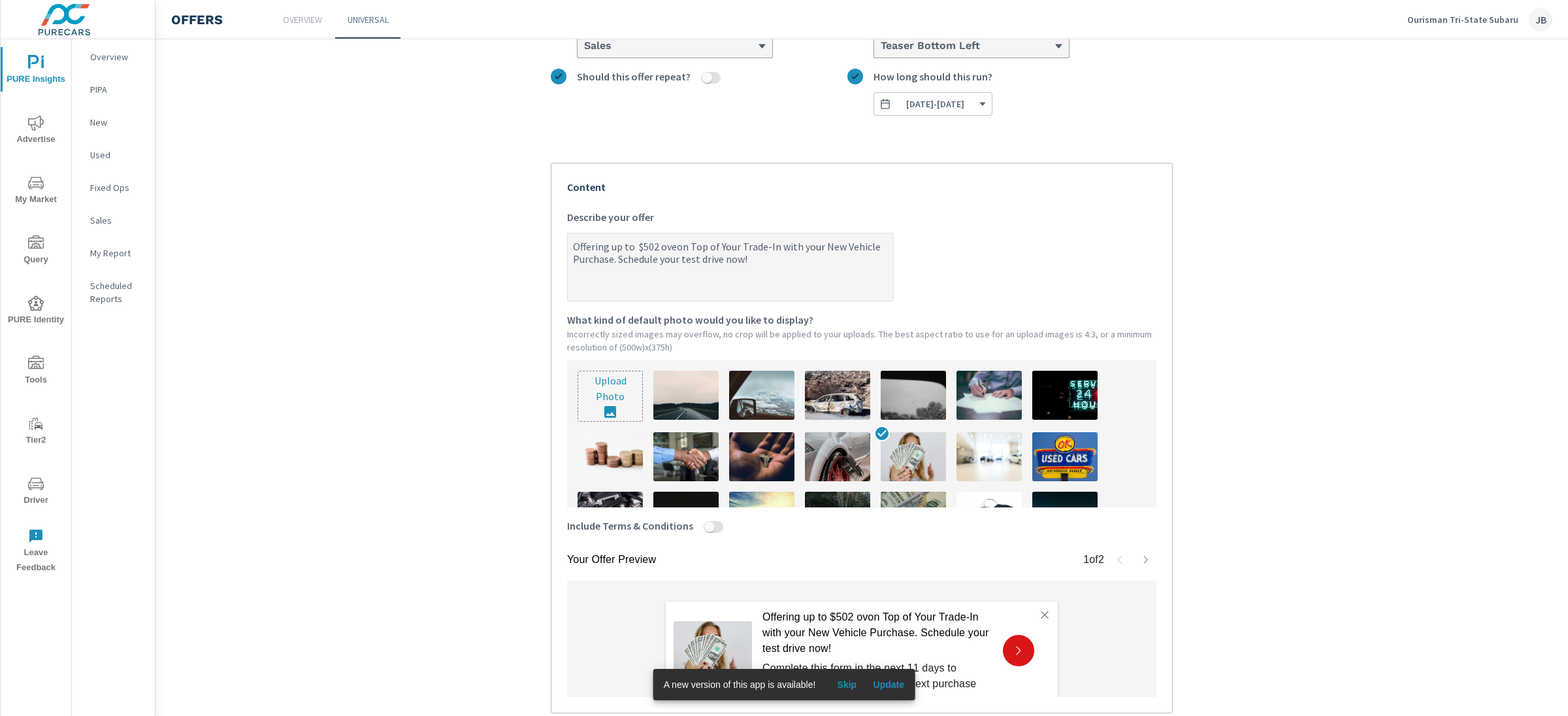
type textarea "Offering up to $502 overon Top of Your Trade-In with your New Vehicle Purchase.…"
type textarea "x"
type textarea "Offering up to $502 over on Top of Your Trade-In with your New Vehicle Purchase…"
type textarea "x"
type textarea "Offering up to $502 over bon Top of Your Trade-In with your New Vehicle Purchas…"
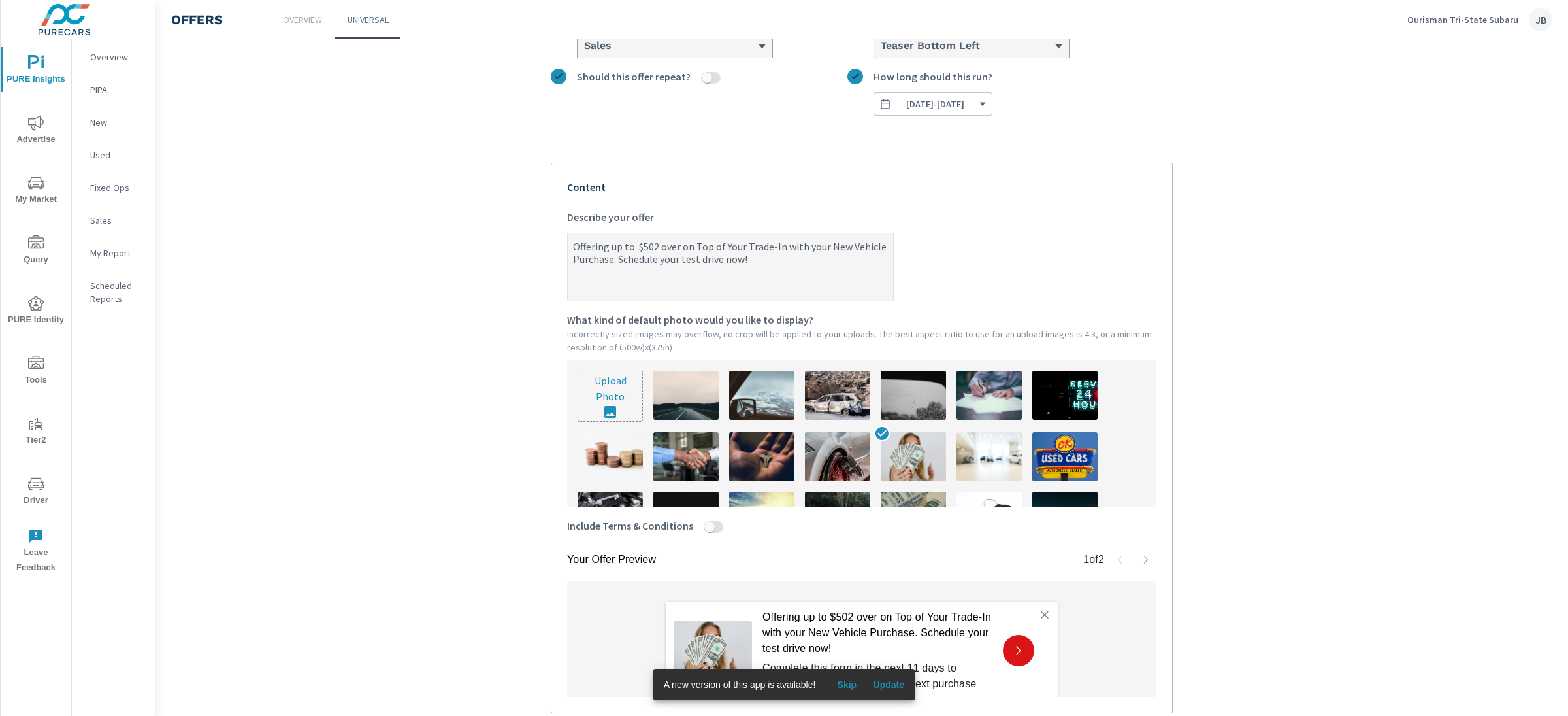
type textarea "x"
type textarea "Offering up to $502 over boon Top of Your Trade-In with your New Vehicle Purcha…"
type textarea "x"
type textarea "Offering up to $502 over booon Top of Your Trade-In with your New Vehicle Purch…"
type textarea "x"
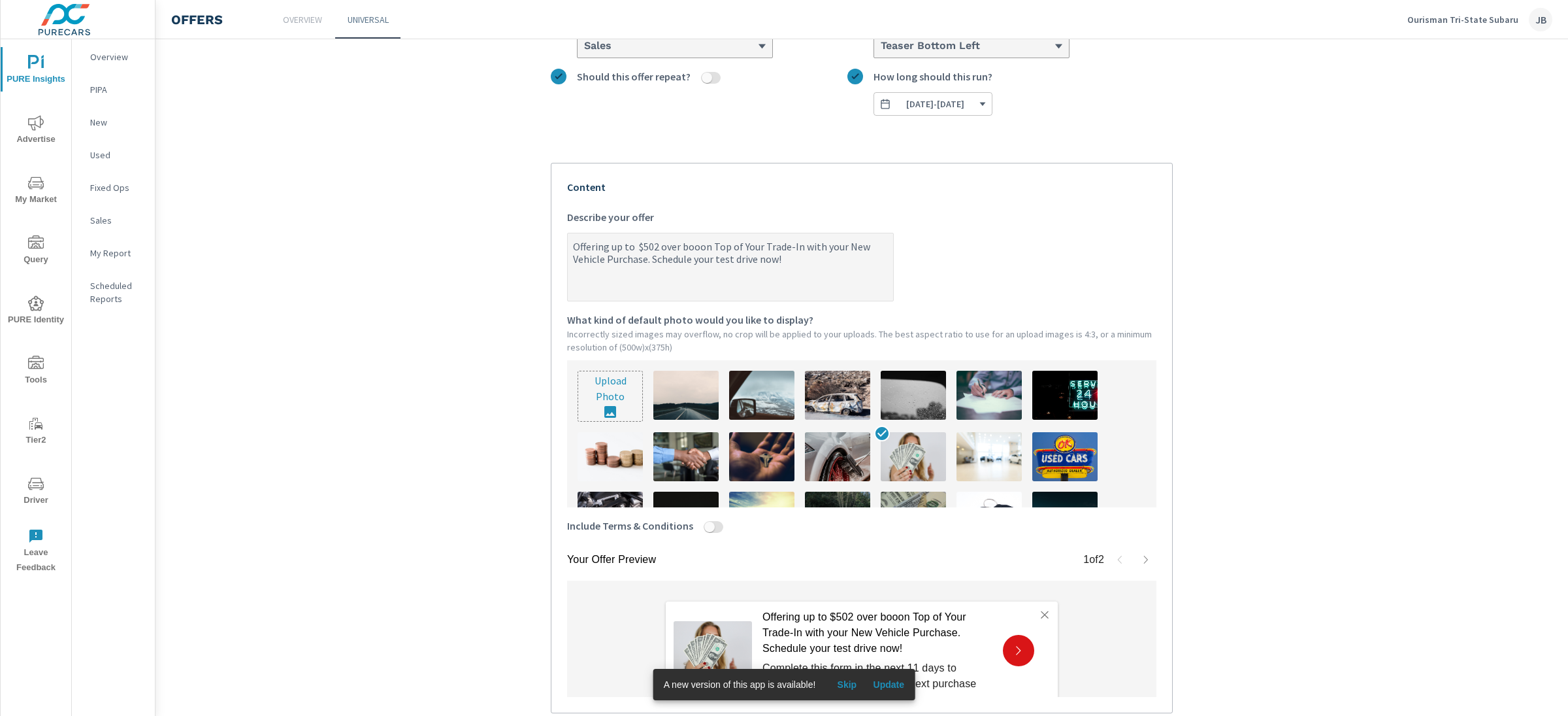
type textarea "Offering up to $502 over bookon Top of Your Trade-In with your New Vehicle Purc…"
type textarea "x"
type textarea "Offering up to $502 over book on Top of Your Trade-In with your New Vehicle Pur…"
type textarea "x"
type textarea "Offering up to $502 over book von Top of Your Trade-In with your New Vehicle Pu…"
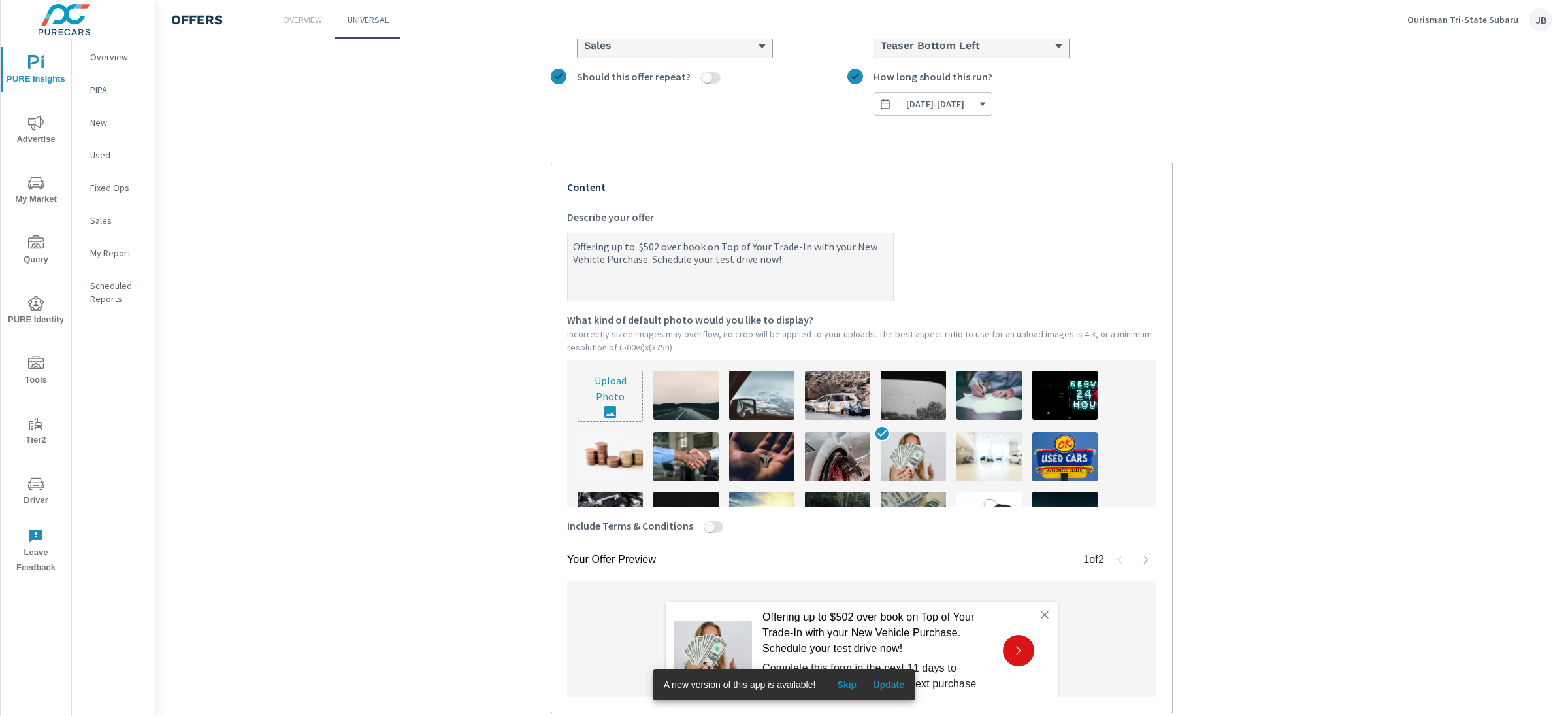
type textarea "x"
type textarea "Offering up to $502 over book vaon Top of Your Trade-In with your New Vehicle P…"
type textarea "x"
type textarea "Offering up to $502 over book valon Top of Your Trade-In with your New Vehicle …"
type textarea "x"
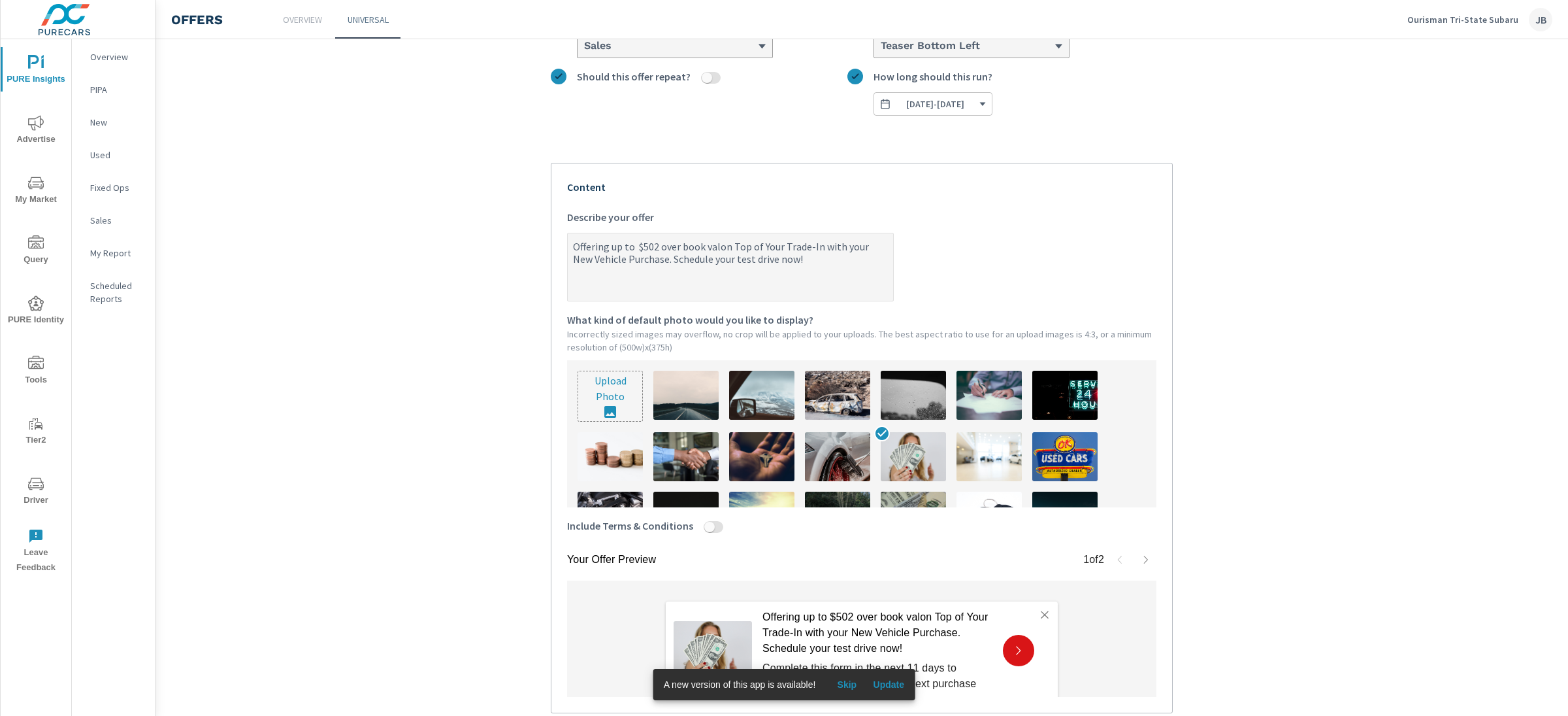
type textarea "Offering up to $502 over book valuon Top of Your Trade-In with your New Vehicle…"
type textarea "x"
type textarea "Offering up to $502 over book valueon Top of Your Trade-In with your New Vehicl…"
type textarea "x"
type textarea "Offering up to $502 over book value on Top of Your Trade-In with your New Vehic…"
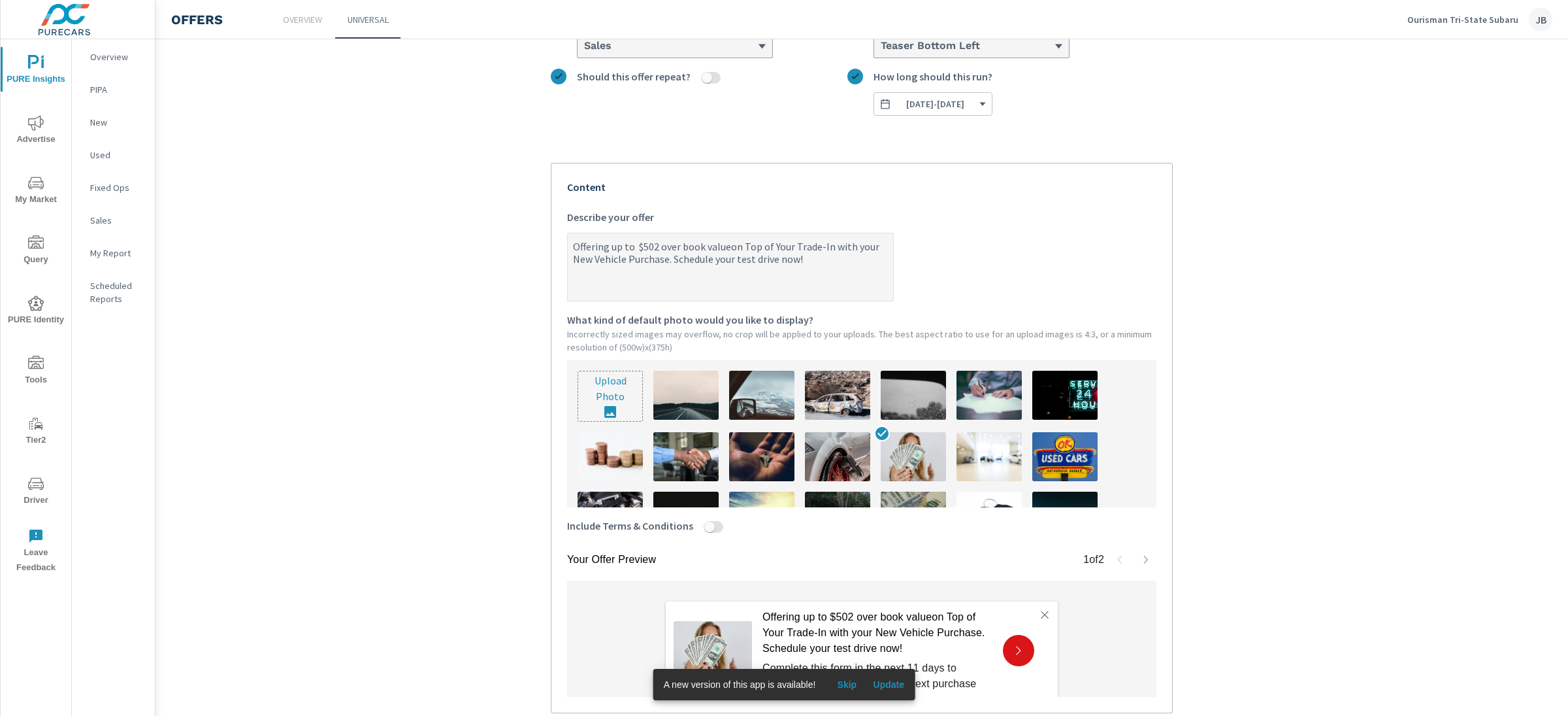
type textarea "x"
type textarea "Offering up to $502 over book valueon Top of Your Trade-In with your New Vehicl…"
type textarea "x"
type textarea "Offering up to $502 over book valuon Top of Your Trade-In with your New Vehicle…"
type textarea "x"
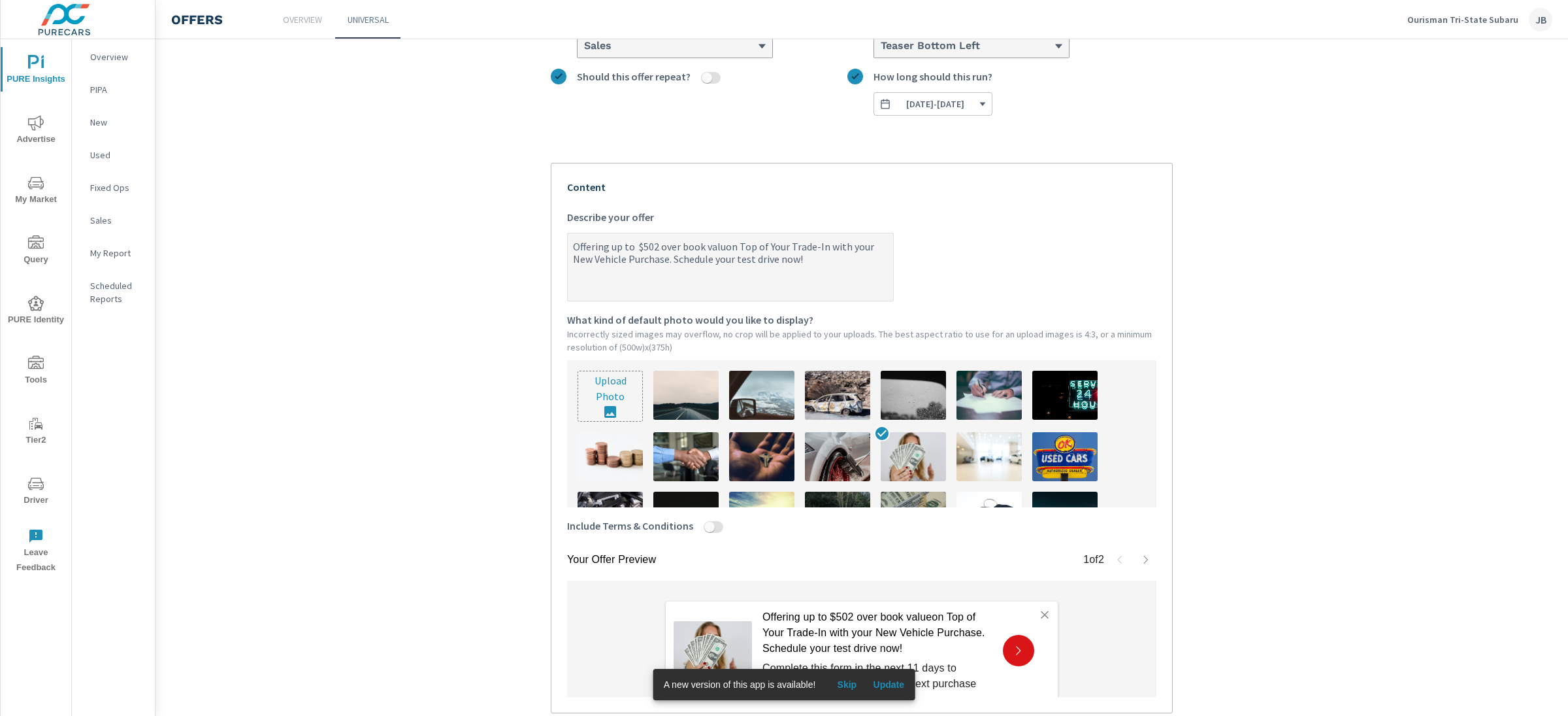
type textarea "Offering up to $502 over book valon Top of Your Trade-In with your New Vehicle …"
type textarea "x"
type textarea "Offering up to $502 over book vaon Top of Your Trade-In with your New Vehicle P…"
type textarea "x"
type textarea "Offering up to $502 over book von Top of Your Trade-In with your New Vehicle Pu…"
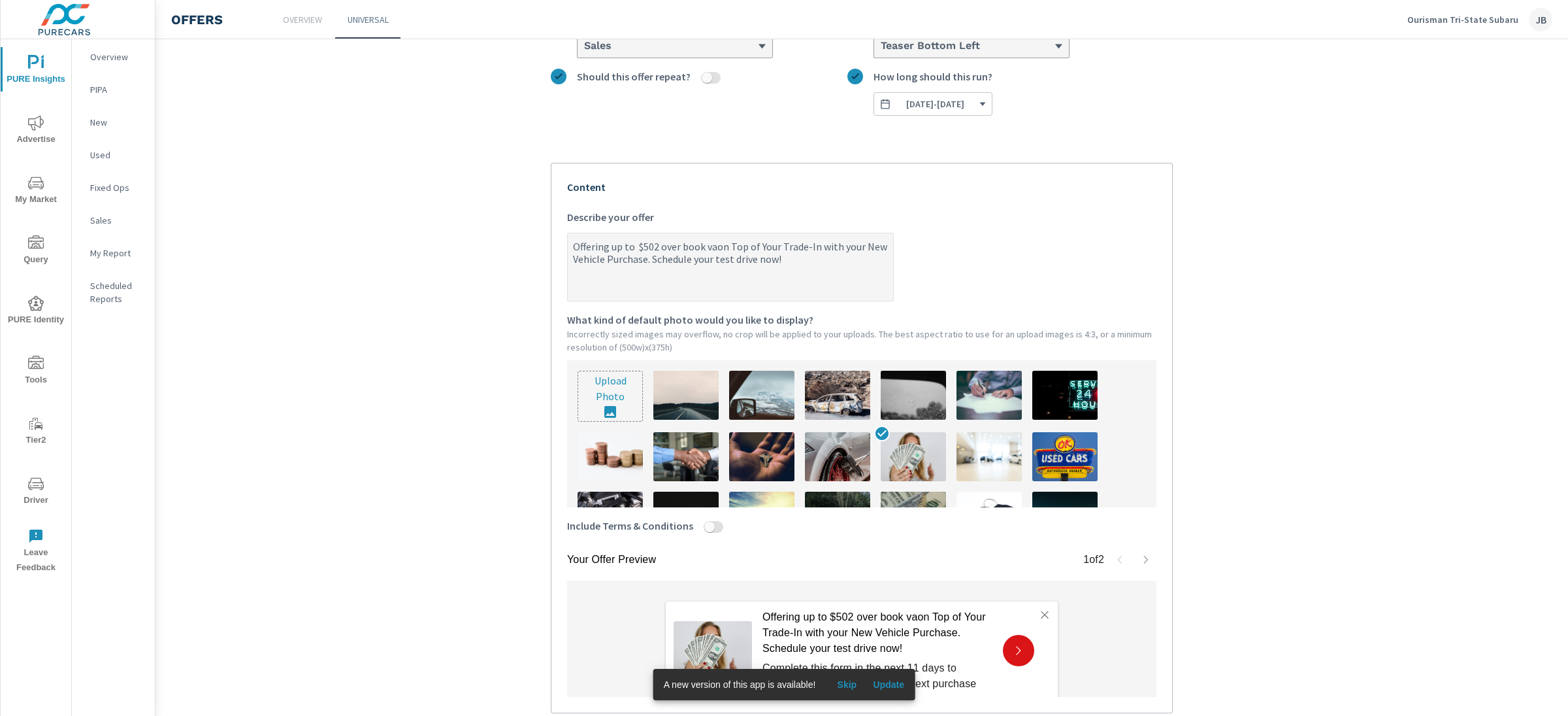
type textarea "x"
type textarea "Offering up to $502 over book on Top of Your Trade-In with your New Vehicle Pur…"
type textarea "x"
type textarea "Offering up to $502 over bookon Top of Your Trade-In with your New Vehicle Purc…"
type textarea "x"
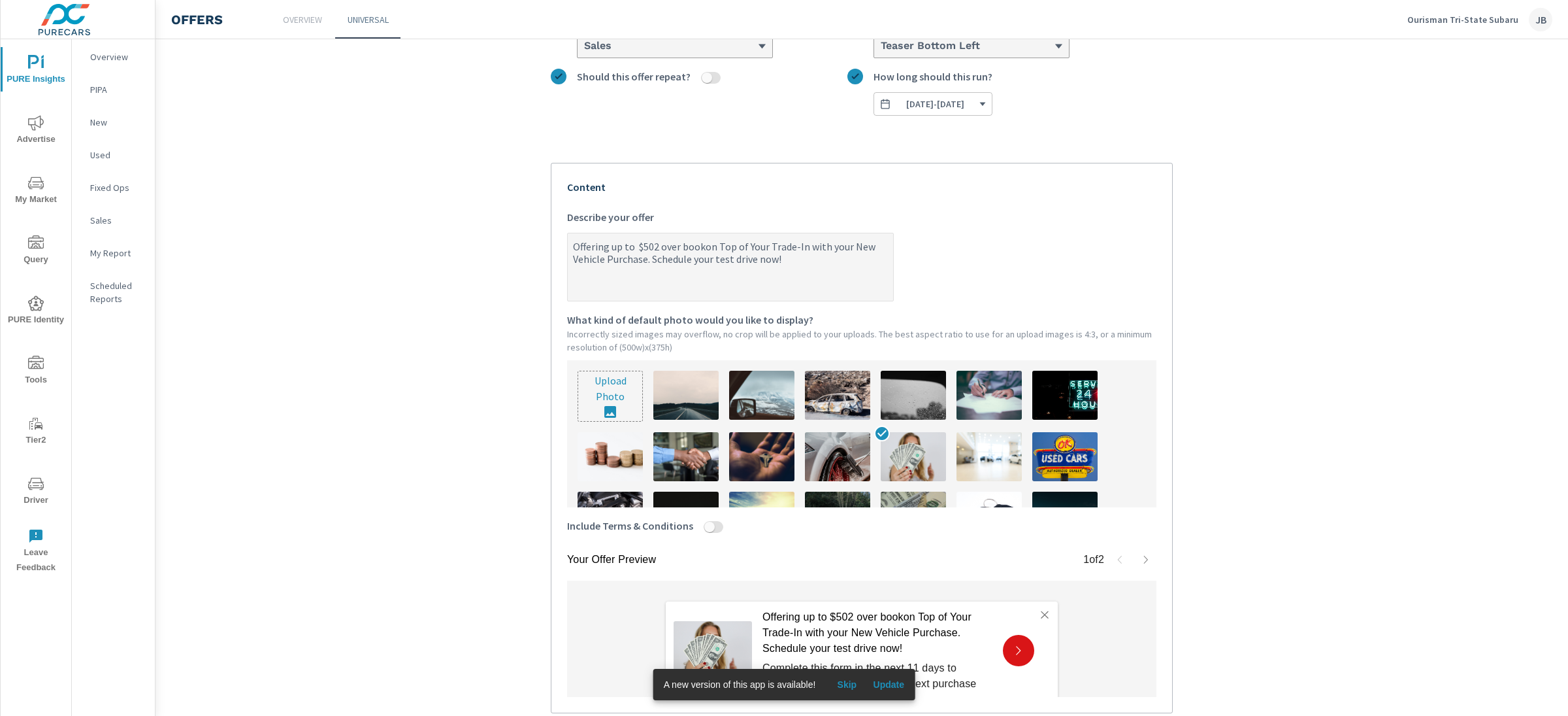
type textarea "Offering up to $502 over booon Top of Your Trade-In with your New Vehicle Purch…"
type textarea "x"
type textarea "Offering up to $502 over boon Top of Your Trade-In with your New Vehicle Purcha…"
type textarea "x"
type textarea "Offering up to $502 over bon Top of Your Trade-In with your New Vehicle Purchas…"
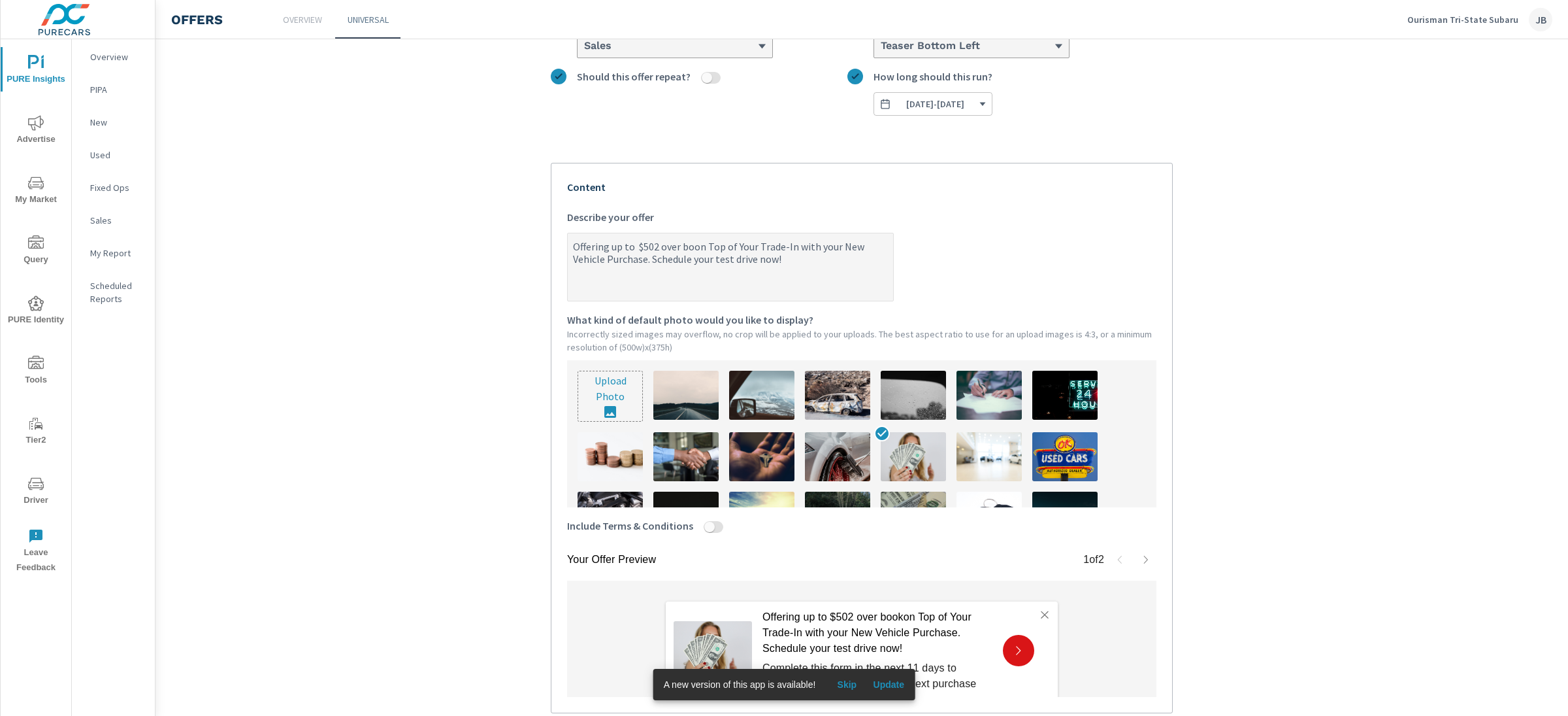
type textarea "x"
type textarea "Offering up to $502 over on Top of Your Trade-In with your New Vehicle Purchase…"
type textarea "x"
type textarea "Offering up to $502 overon Top of Your Trade-In with your New Vehicle Purchase.…"
type textarea "x"
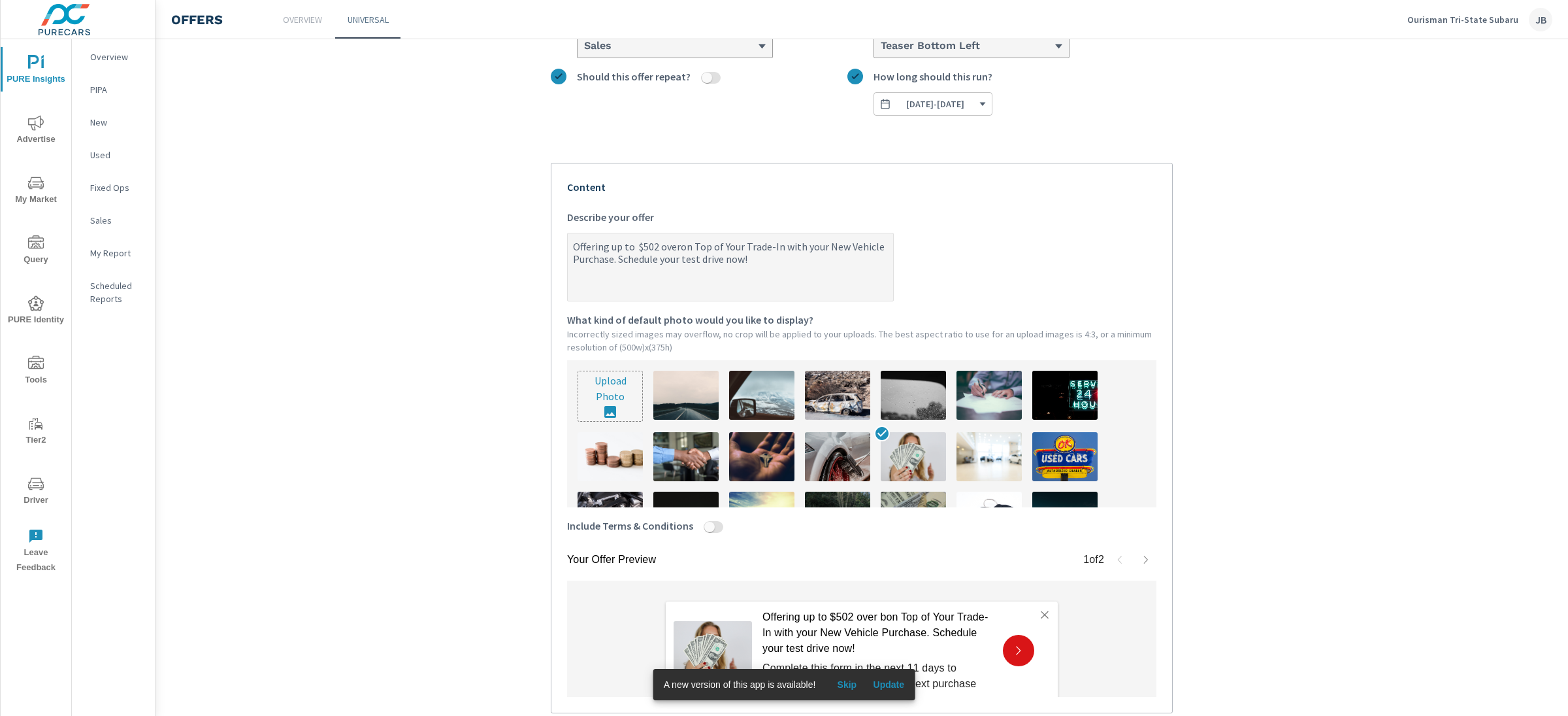
type textarea "Offering up to $502 oveon Top of Your Trade-In with your New Vehicle Purchase. …"
type textarea "x"
type textarea "Offering up to $502 ovon Top of Your Trade-In with your New Vehicle Purchase. S…"
type textarea "x"
type textarea "Offering up to $502 oon Top of Your Trade-In with your New Vehicle Purchase. Sc…"
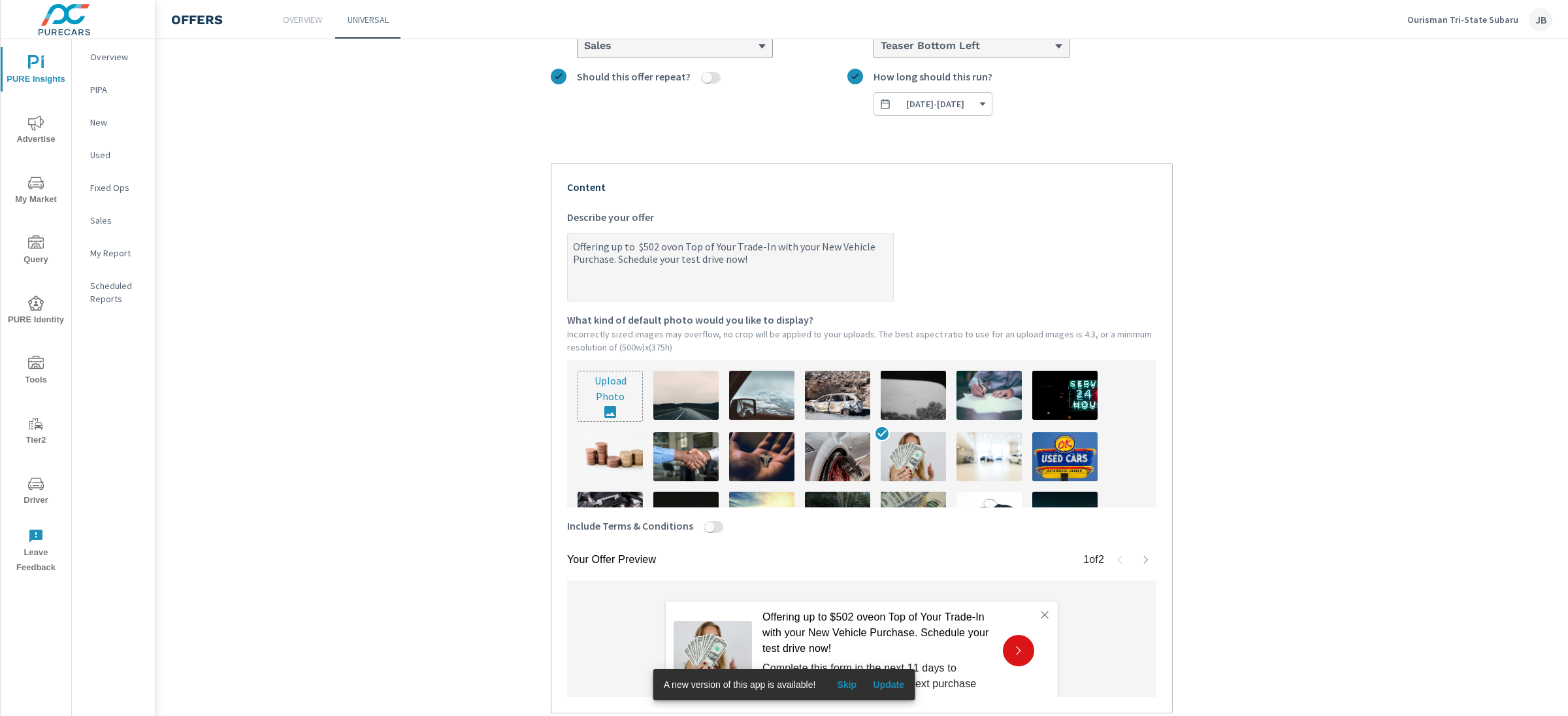
type textarea "x"
type textarea "Offering up to $502 on Top of Your Trade-In with your New Vehicle Purchase. Sch…"
type textarea "x"
type textarea "Offering up to $502on Top of Your Trade-In with your New Vehicle Purchase. Sche…"
type textarea "x"
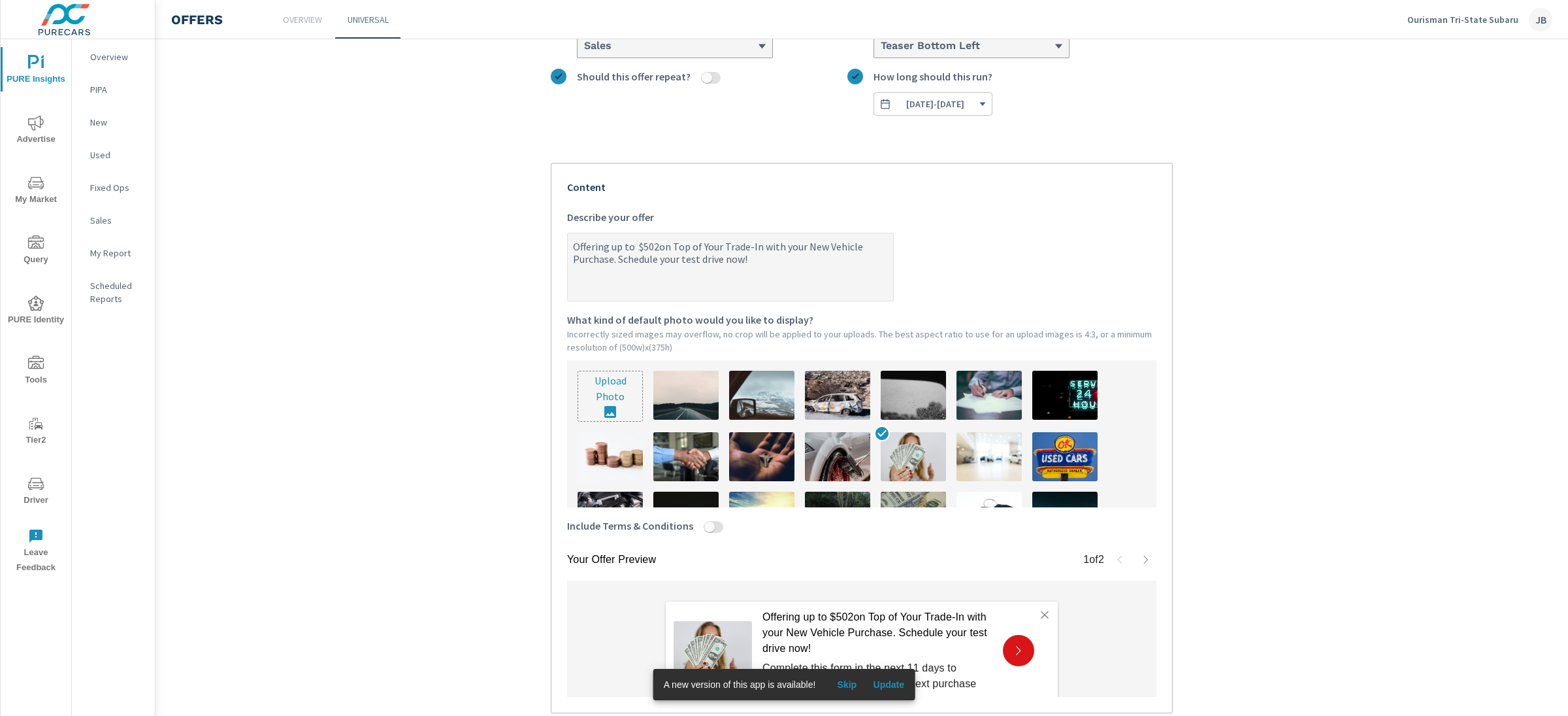
type textarea "Offering up to $502 on Top of Your Trade-In with your New Vehicle Purchase. Sch…"
type textarea "x"
type textarea "Offering up to $502 mon Top of Your Trade-In with your New Vehicle Purchase. Sc…"
type textarea "x"
type textarea "Offering up to $502 moon Top of Your Trade-In with your New Vehicle Purchase. S…"
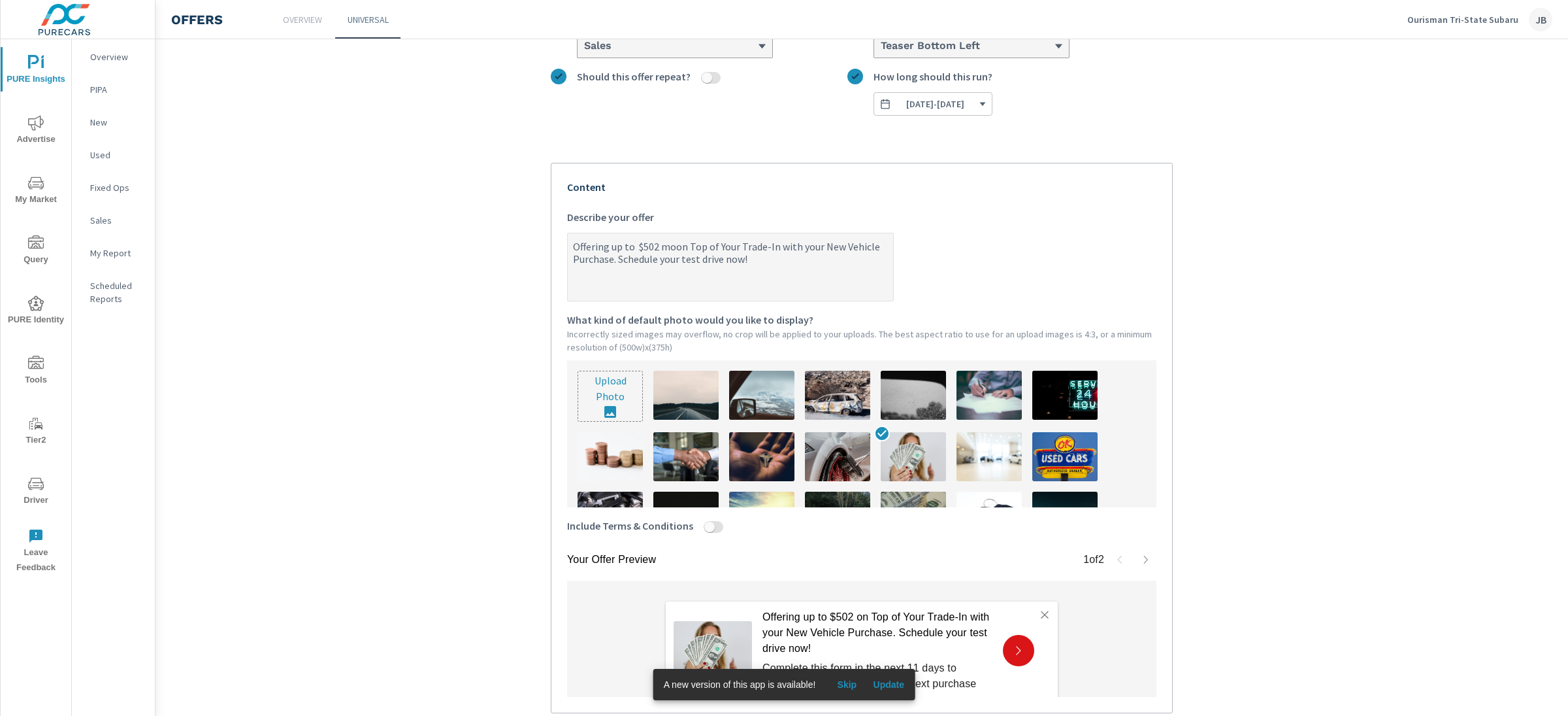
type textarea "x"
type textarea "Offering up to $502 moron Top of Your Trade-In with your New Vehicle Purchase. …"
type textarea "x"
type textarea "Offering up to $502 moreon Top of Your Trade-In with your New Vehicle Purchase.…"
type textarea "x"
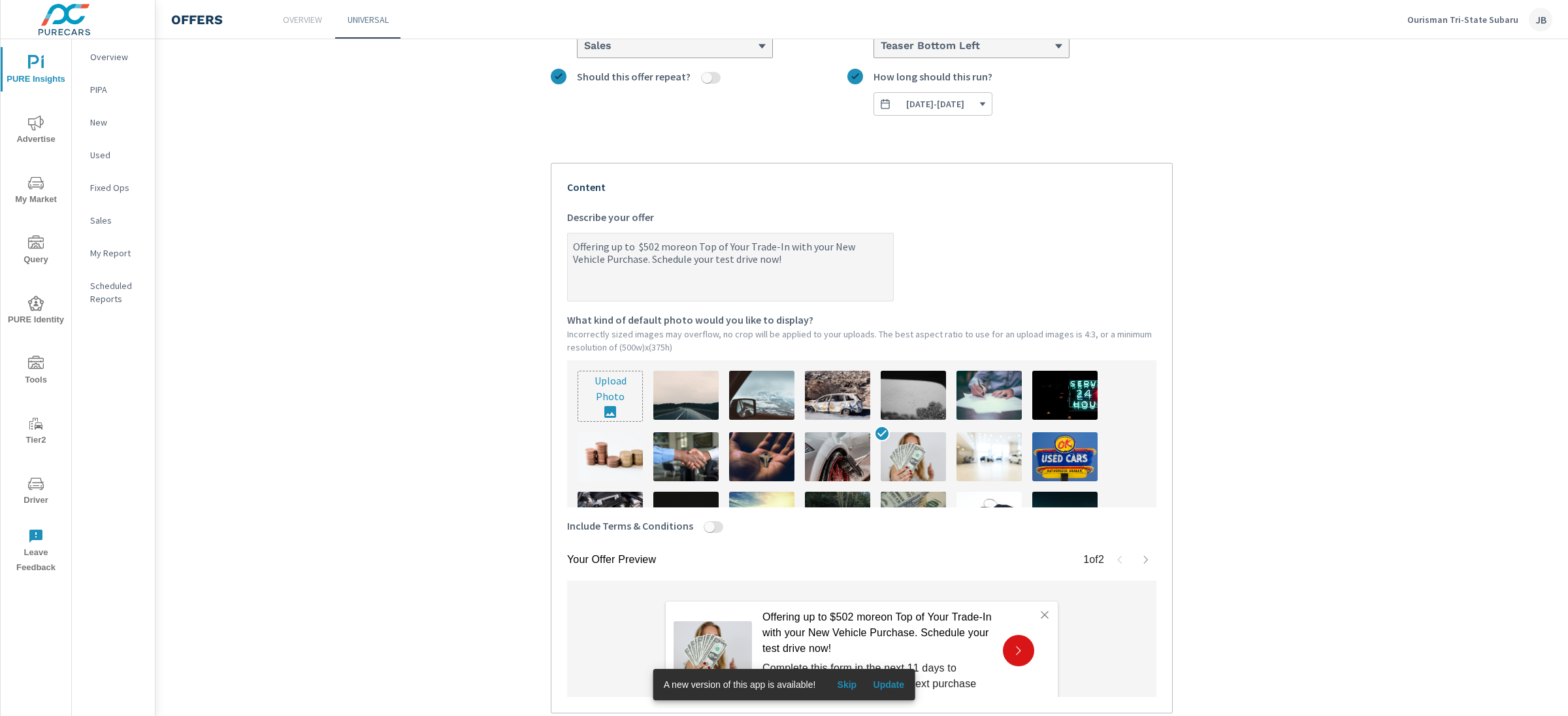
type textarea "Offering up to $502 more on Top of Your Trade-In with your New Vehicle Purchase…"
type textarea "x"
type textarea "Offering up to $502 more fon Top of Your Trade-In with your New Vehicle Purchas…"
type textarea "x"
type textarea "Offering up to $502 more foon Top of Your Trade-In with your New Vehicle Purcha…"
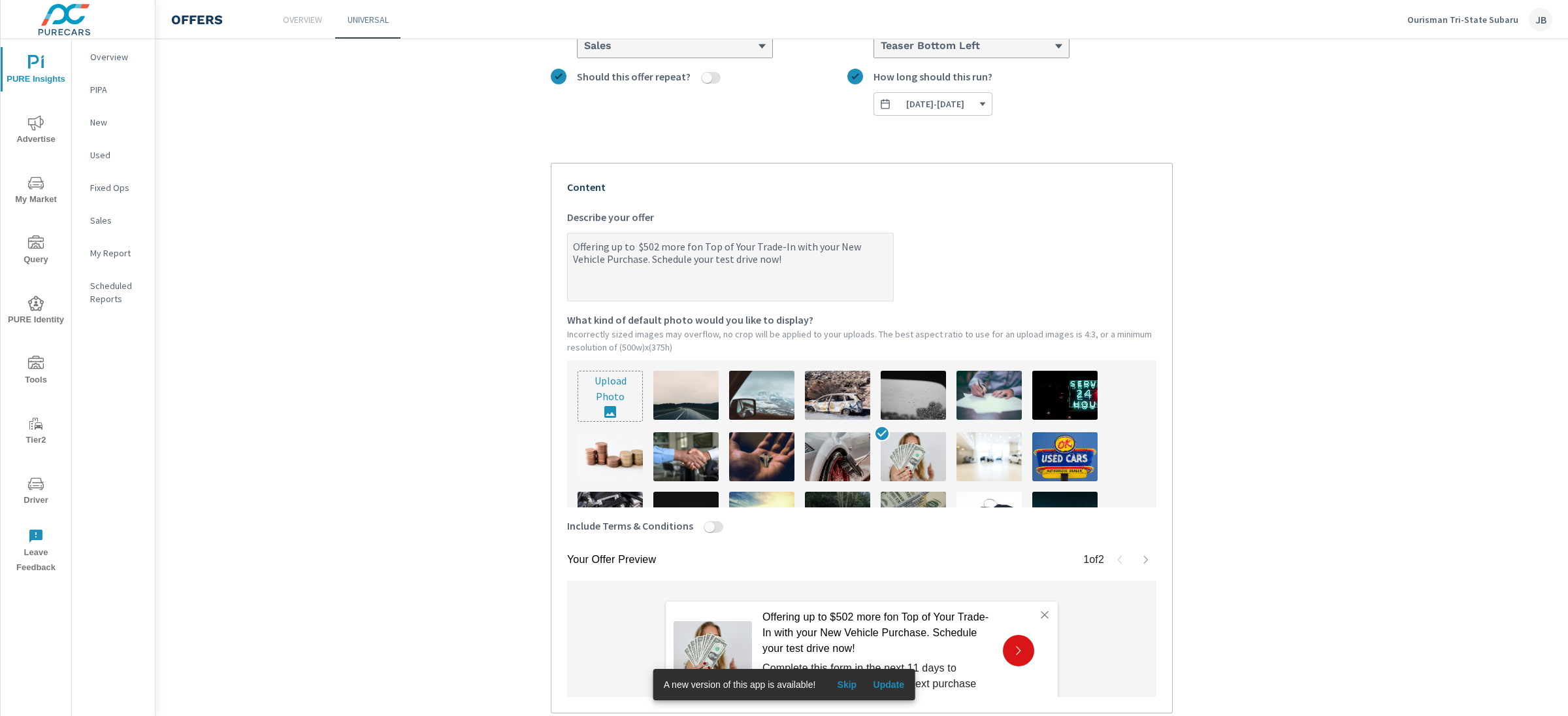
type textarea "x"
type textarea "Offering up to $502 more foron Top of Your Trade-In with your New Vehicle Purch…"
type textarea "x"
type textarea "Offering up to $502 more for on Top of Your Trade-In with your New Vehicle Purc…"
type textarea "x"
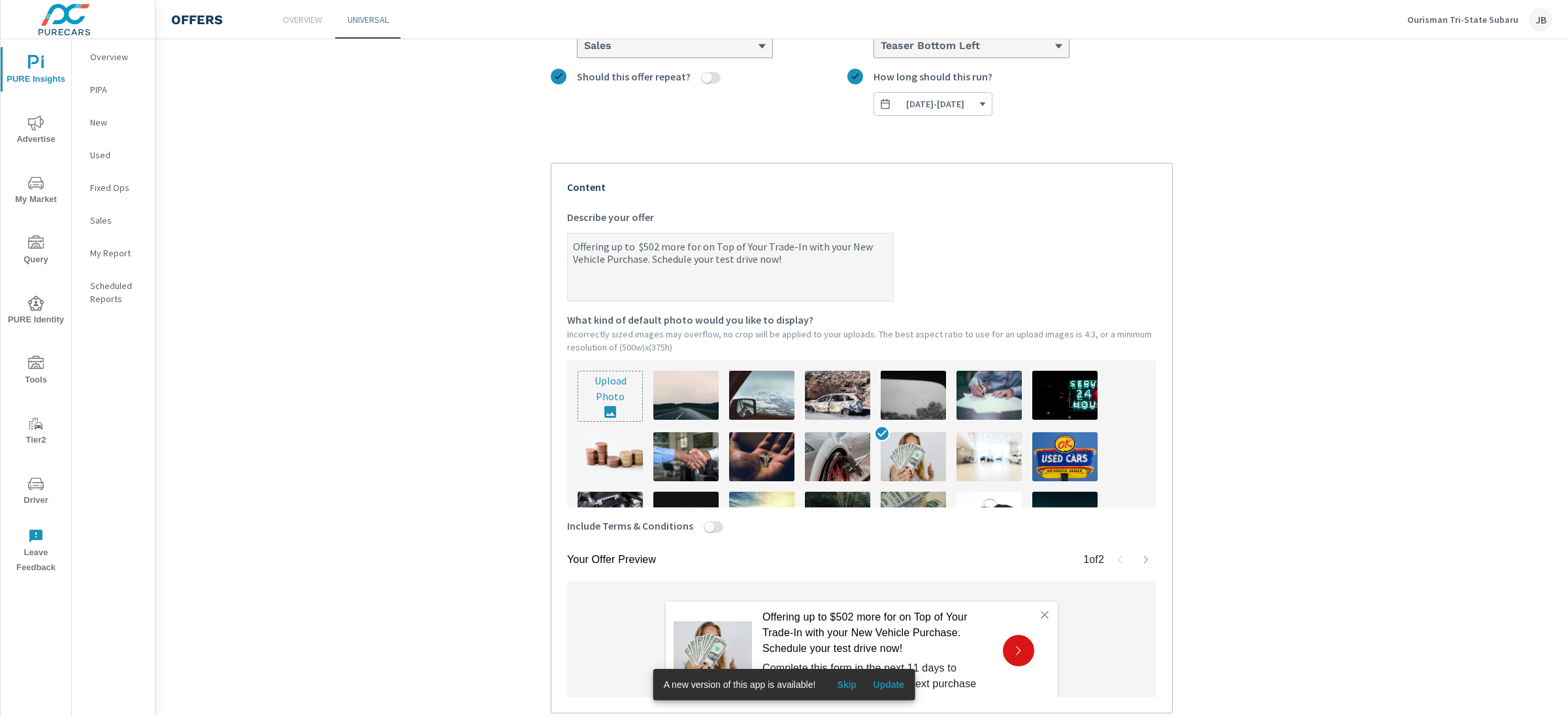
type textarea "Offering up to $502 more for yon Top of Your Trade-In with your New Vehicle Pur…"
type textarea "x"
type textarea "Offering up to $502 more for yoon Top of Your Trade-In with your New Vehicle Pu…"
type textarea "x"
type textarea "Offering up to $502 more for youon Top of Your Trade-In with your New Vehicle P…"
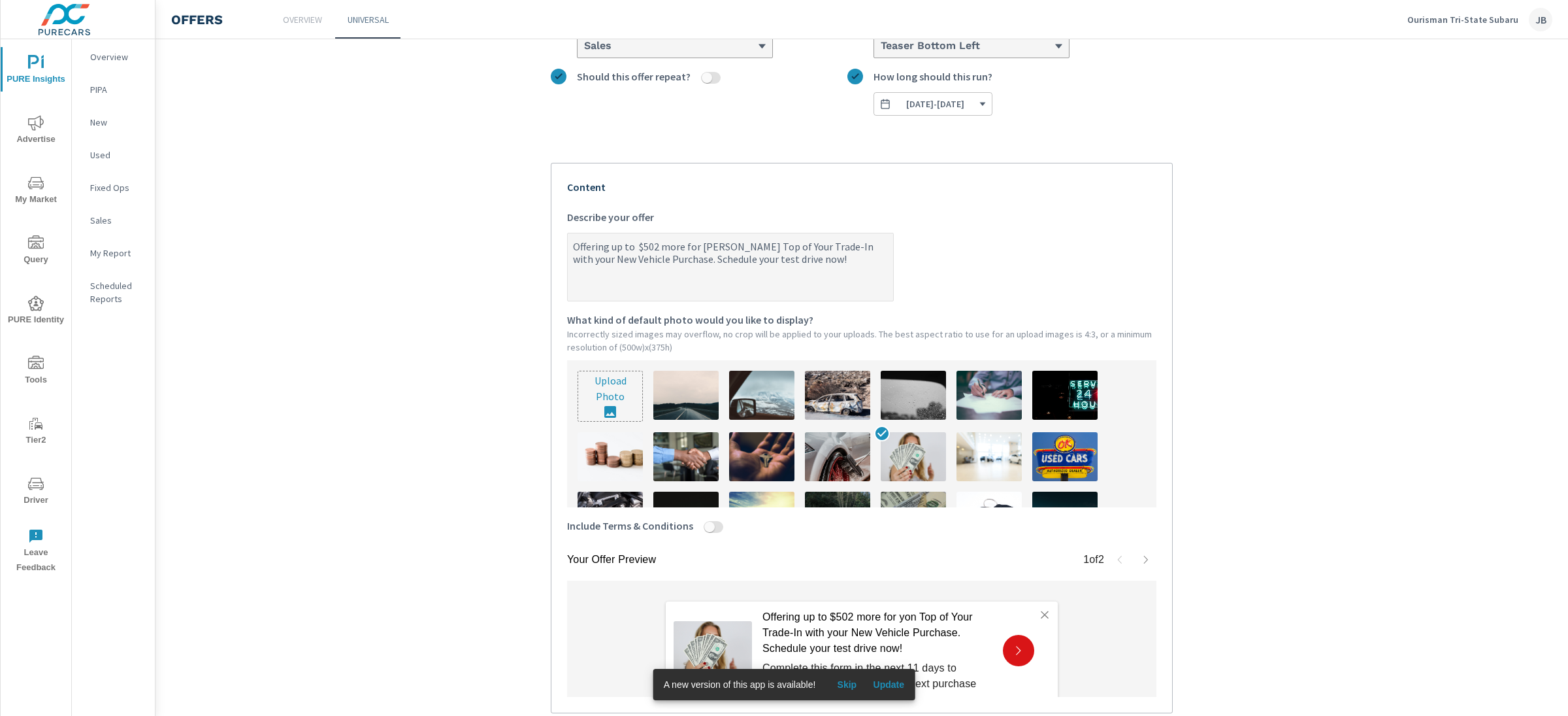
type textarea "x"
type textarea "Offering up to $502 more for youron Top of Your Trade-In with your New Vehicle …"
type textarea "x"
type textarea "Offering up to $502 more for your on Top of Your Trade-In with your New Vehicle…"
type textarea "x"
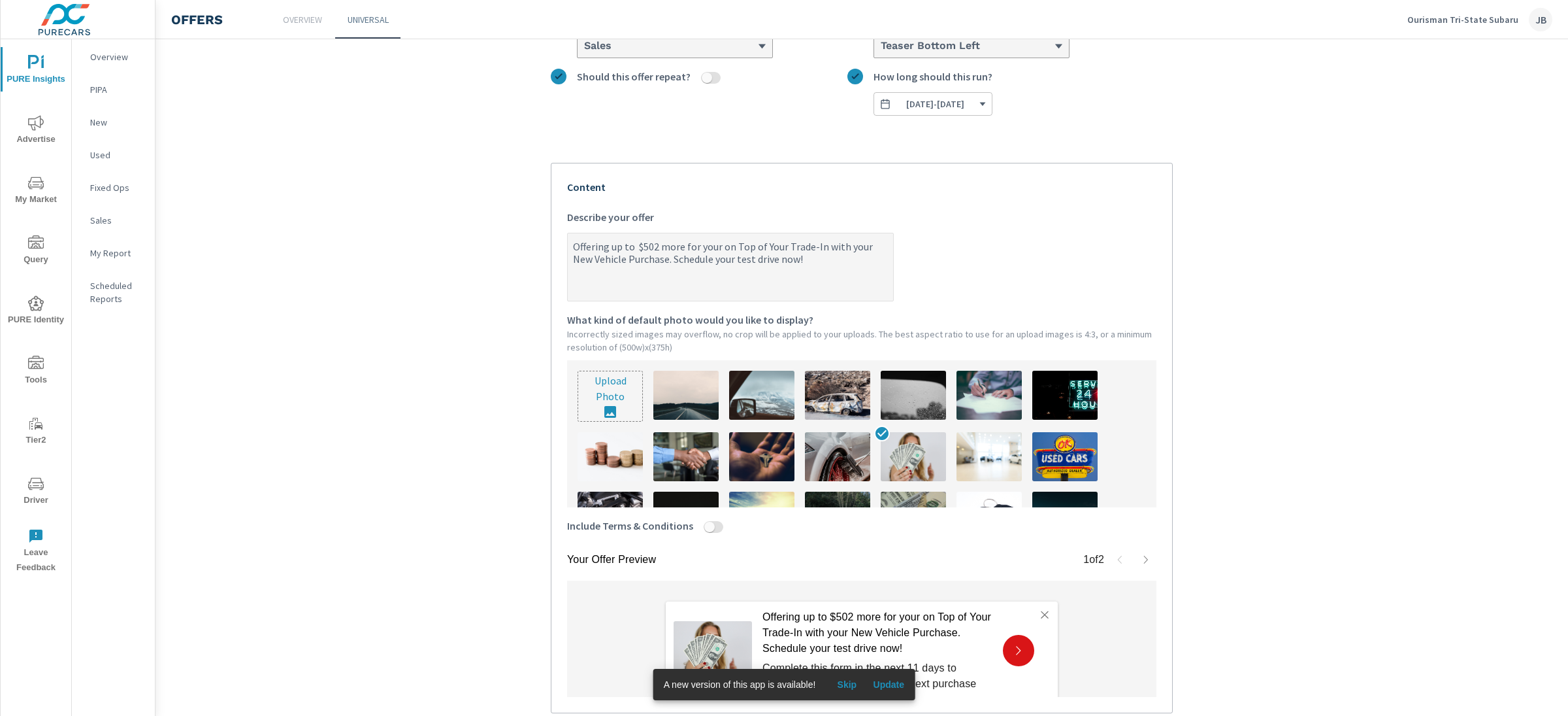
type textarea "Offering up to $502 more for your von Top of Your Trade-In with your New Vehicl…"
type textarea "x"
type textarea "Offering up to $502 more for your veon Top of Your Trade-In with your New Vehic…"
type textarea "x"
type textarea "Offering up to $502 more for your vehon Top of Your Trade-In with your New Vehi…"
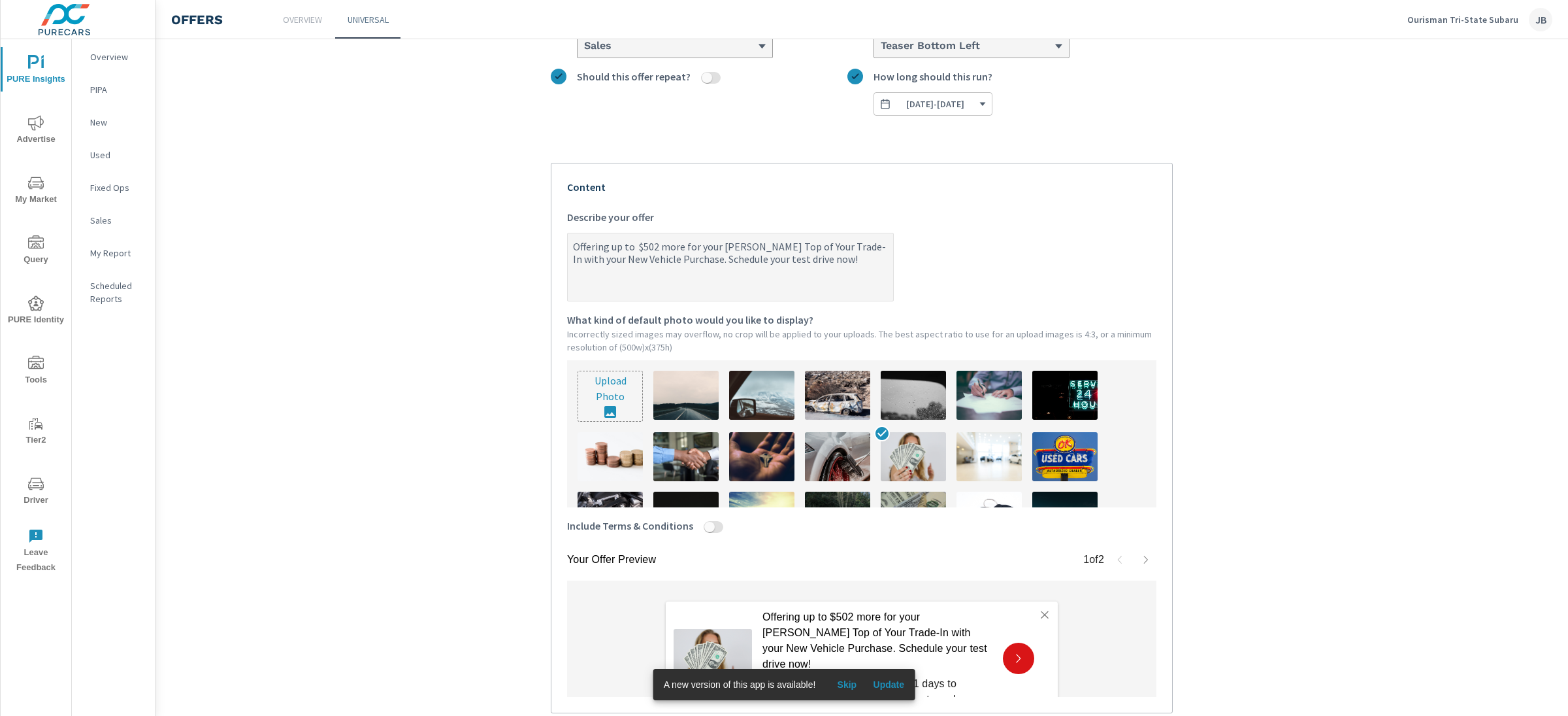
type textarea "x"
type textarea "Offering up to $502 more for your vehion Top of Your Trade-In with your New Veh…"
type textarea "x"
type textarea "Offering up to $502 more for your vehicon Top of Your Trade-In with your New Ve…"
type textarea "x"
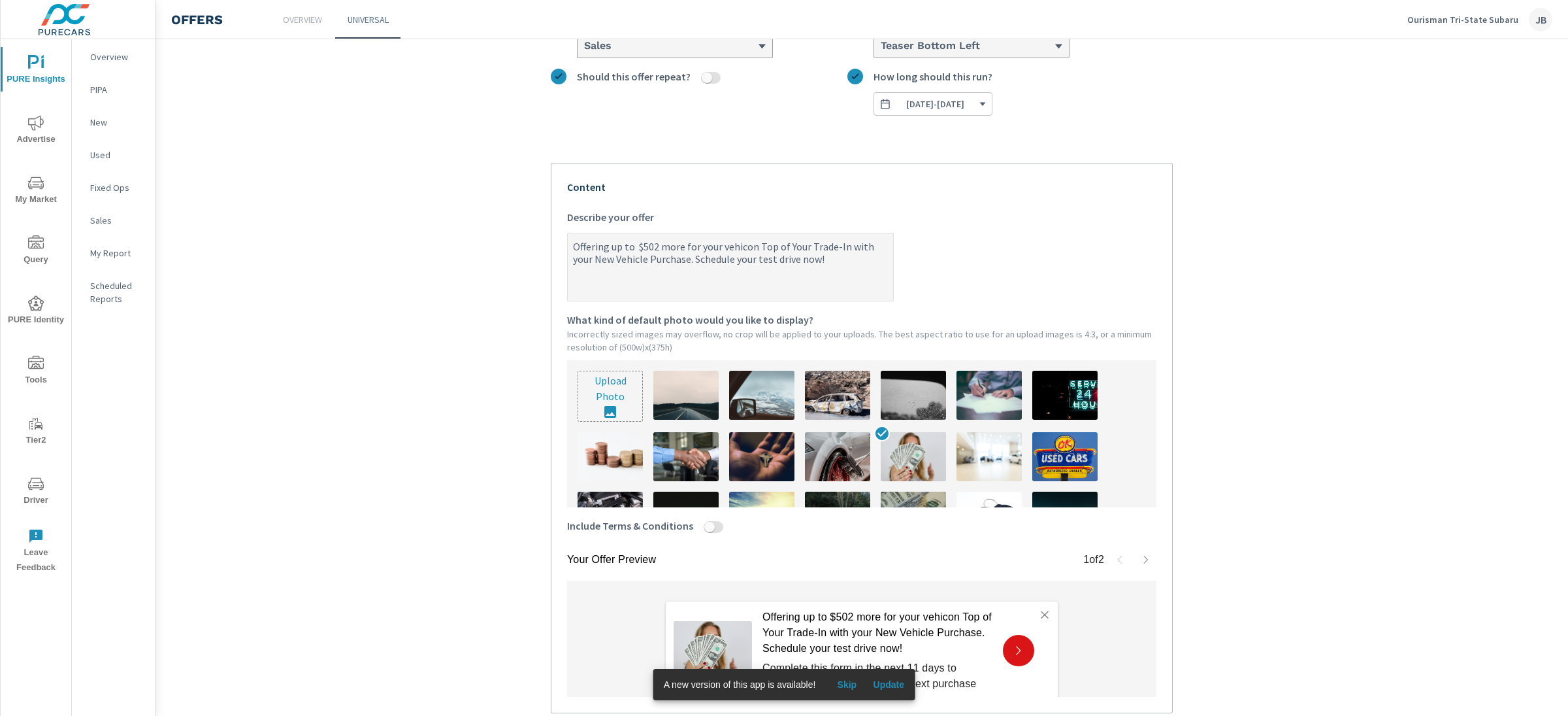
type textarea "Offering up to $502 more for your vehiclon Top of Your Trade-In with your New V…"
type textarea "x"
type textarea "Offering up to $502 more for your vehicleon Top of Your Trade-In with your New …"
type textarea "x"
type textarea "Offering up to $502 more for your vehiclon Top of Your Trade-In with your New V…"
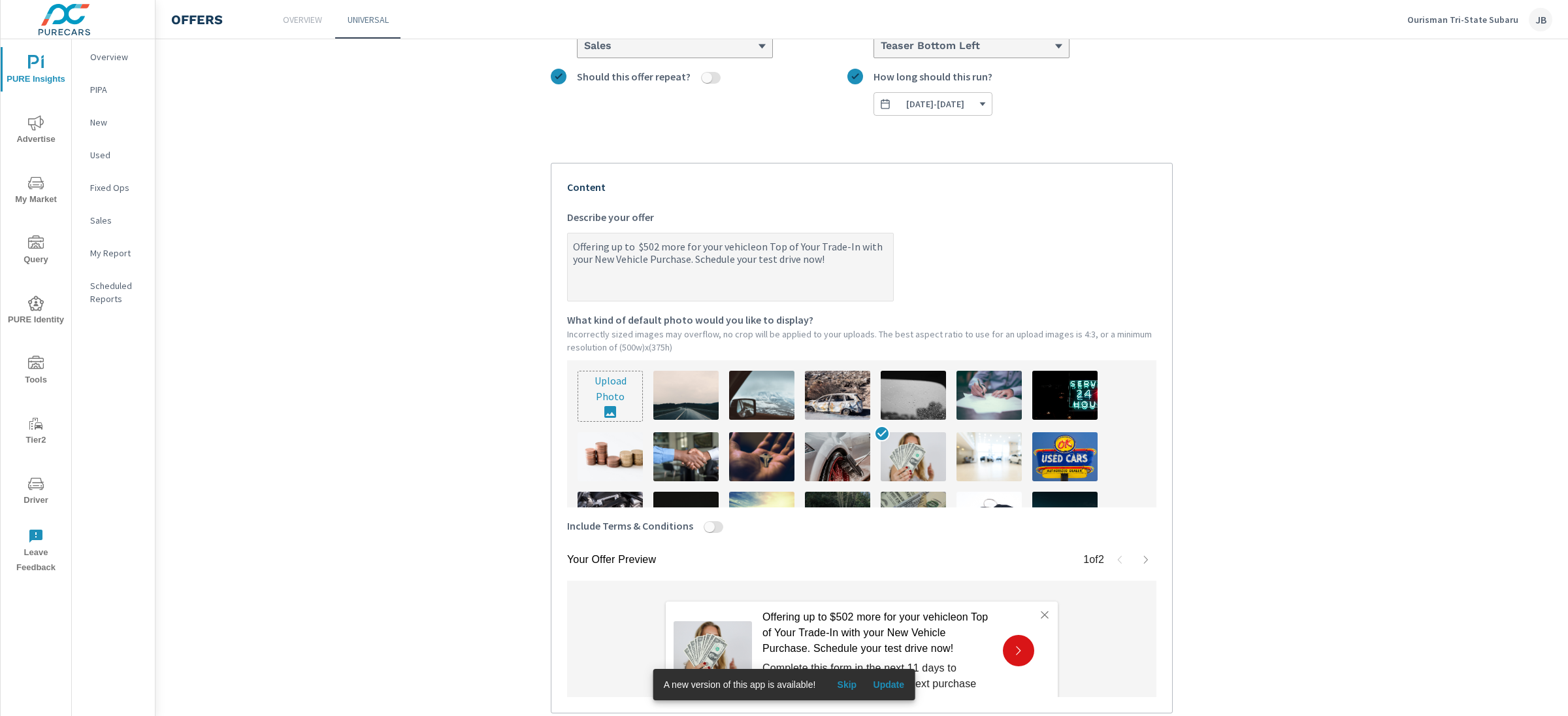
type textarea "x"
type textarea "Offering up to $502 more for your vehicon Top of Your Trade-In with your New Ve…"
type textarea "x"
type textarea "Offering up to $502 more for your vehion Top of Your Trade-In with your New Veh…"
type textarea "x"
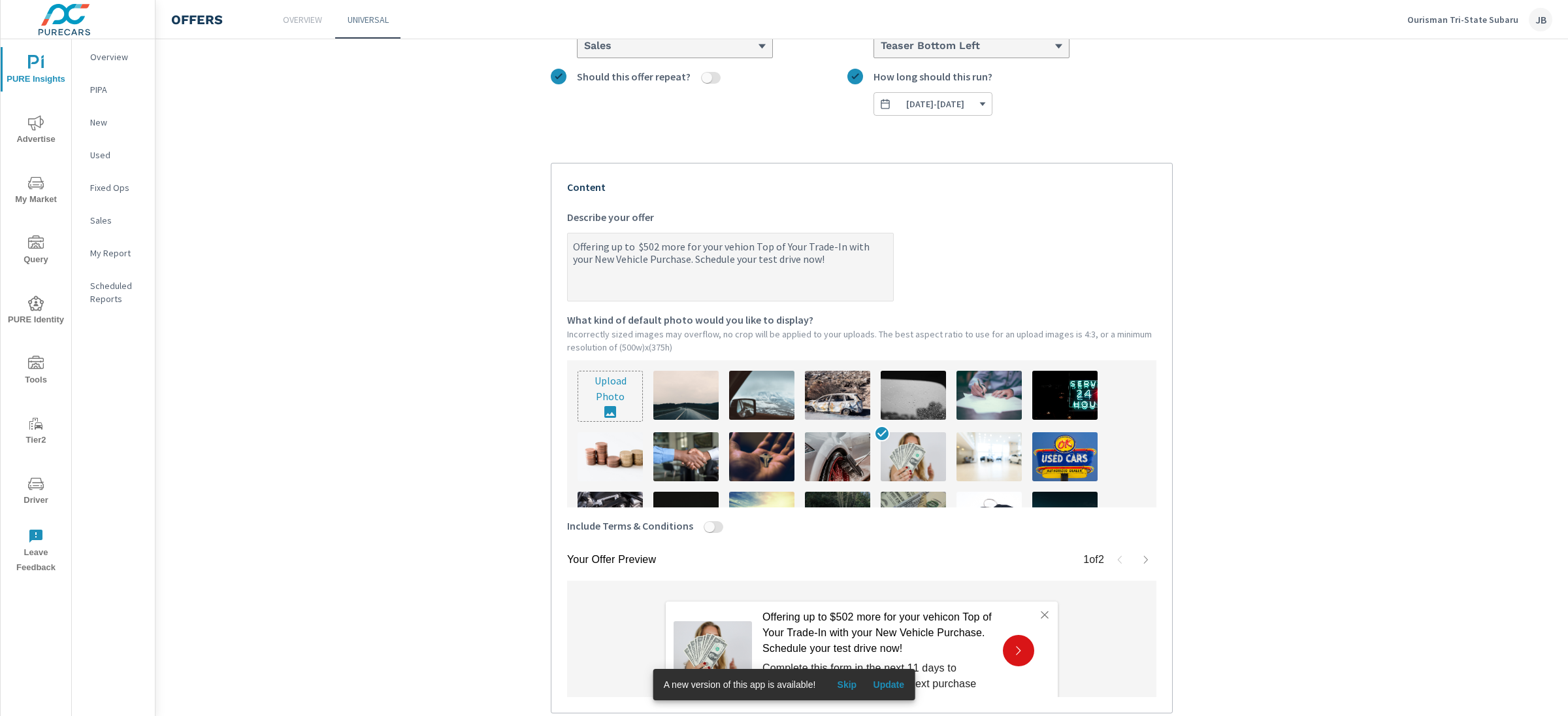
type textarea "Offering up to $502 more for your vehon Top of Your Trade-In with your New Vehi…"
type textarea "x"
type textarea "Offering up to $502 more for your veon Top of Your Trade-In with your New Vehic…"
type textarea "x"
type textarea "Offering up to $502 more for your von Top of Your Trade-In with your New Vehicl…"
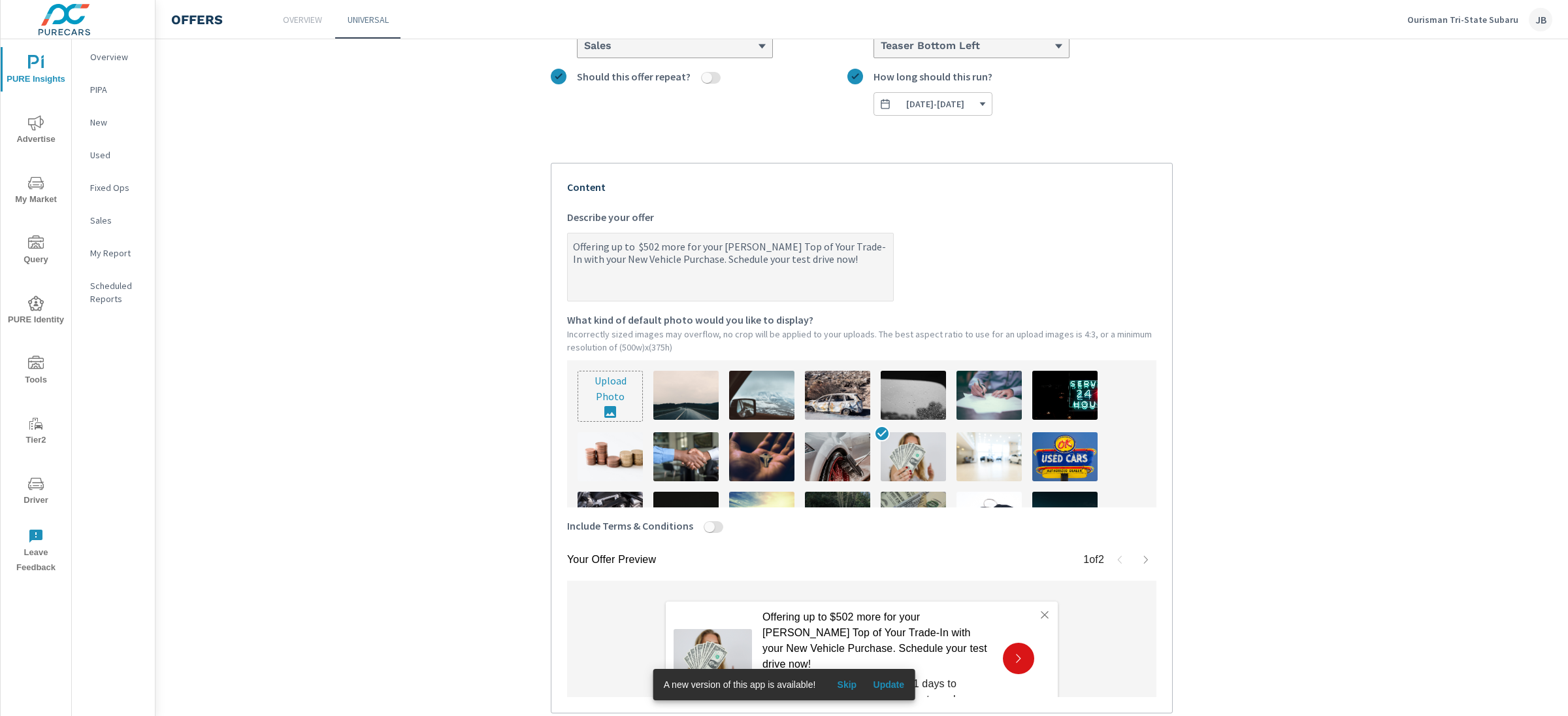
type textarea "x"
type textarea "Offering up to $502 more for your on Top of Your Trade-In with your New Vehicle…"
type textarea "x"
type textarea "Offering up to $502 more for youron Top of Your Trade-In with your New Vehicle …"
type textarea "x"
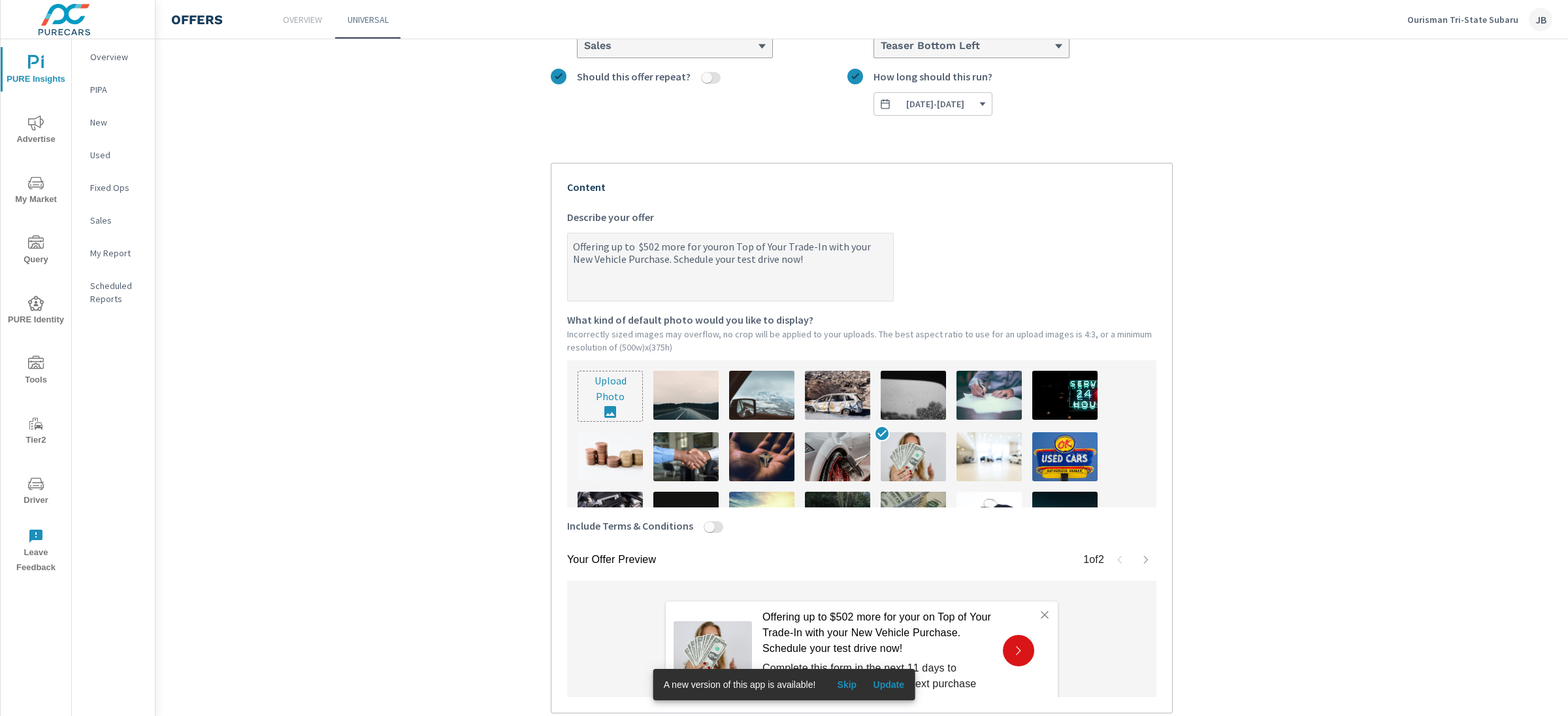
type textarea "Offering up to $502 more for youon Top of Your Trade-In with your New Vehicle P…"
type textarea "x"
type textarea "Offering up to $502 more for yoon Top of Your Trade-In with your New Vehicle Pu…"
type textarea "x"
type textarea "Offering up to $502 more for yon Top of Your Trade-In with your New Vehicle Pur…"
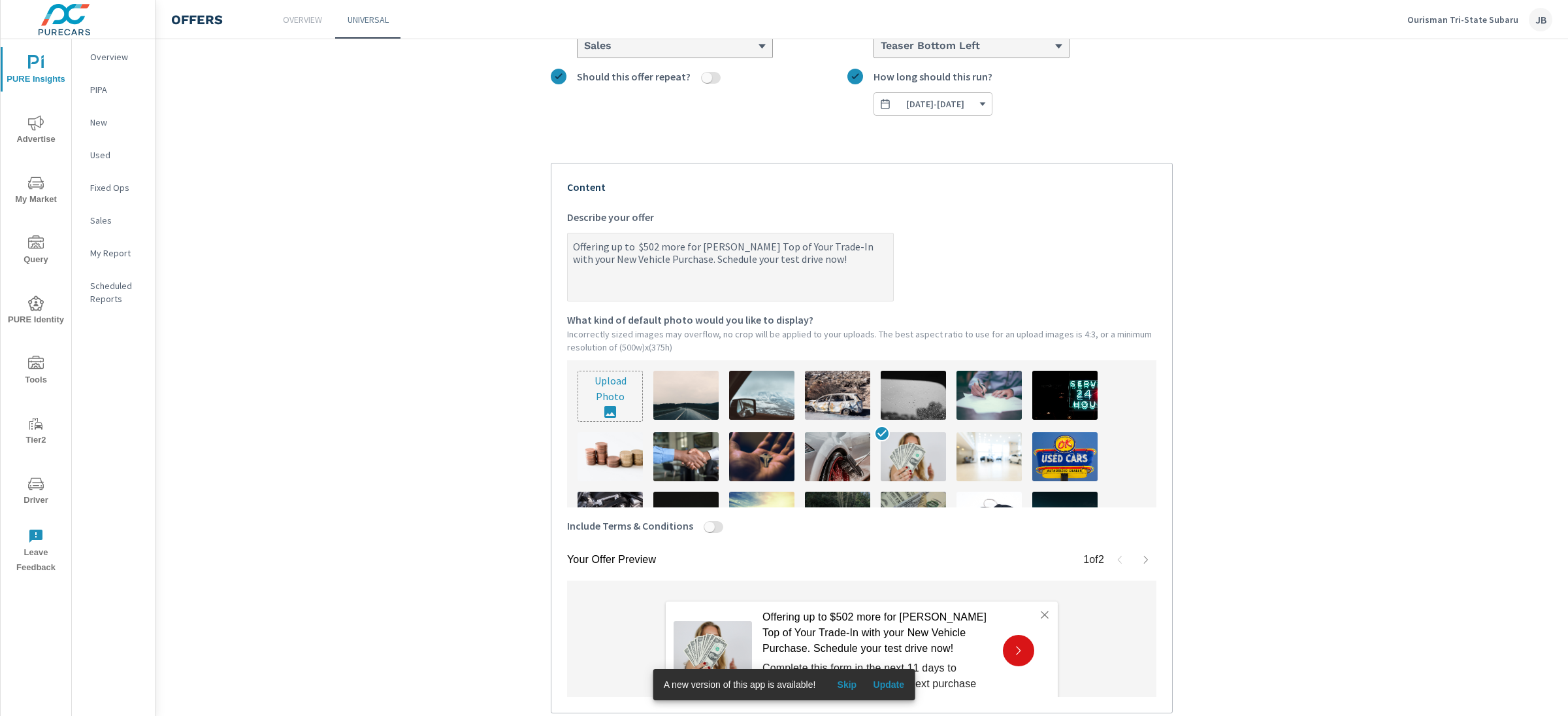
type textarea "x"
type textarea "Offering up to $502 more for on Top of Your Trade-In with your New Vehicle Purc…"
type textarea "x"
type textarea "Offering up to $502 more foron Top of Your Trade-In with your New Vehicle Purch…"
type textarea "x"
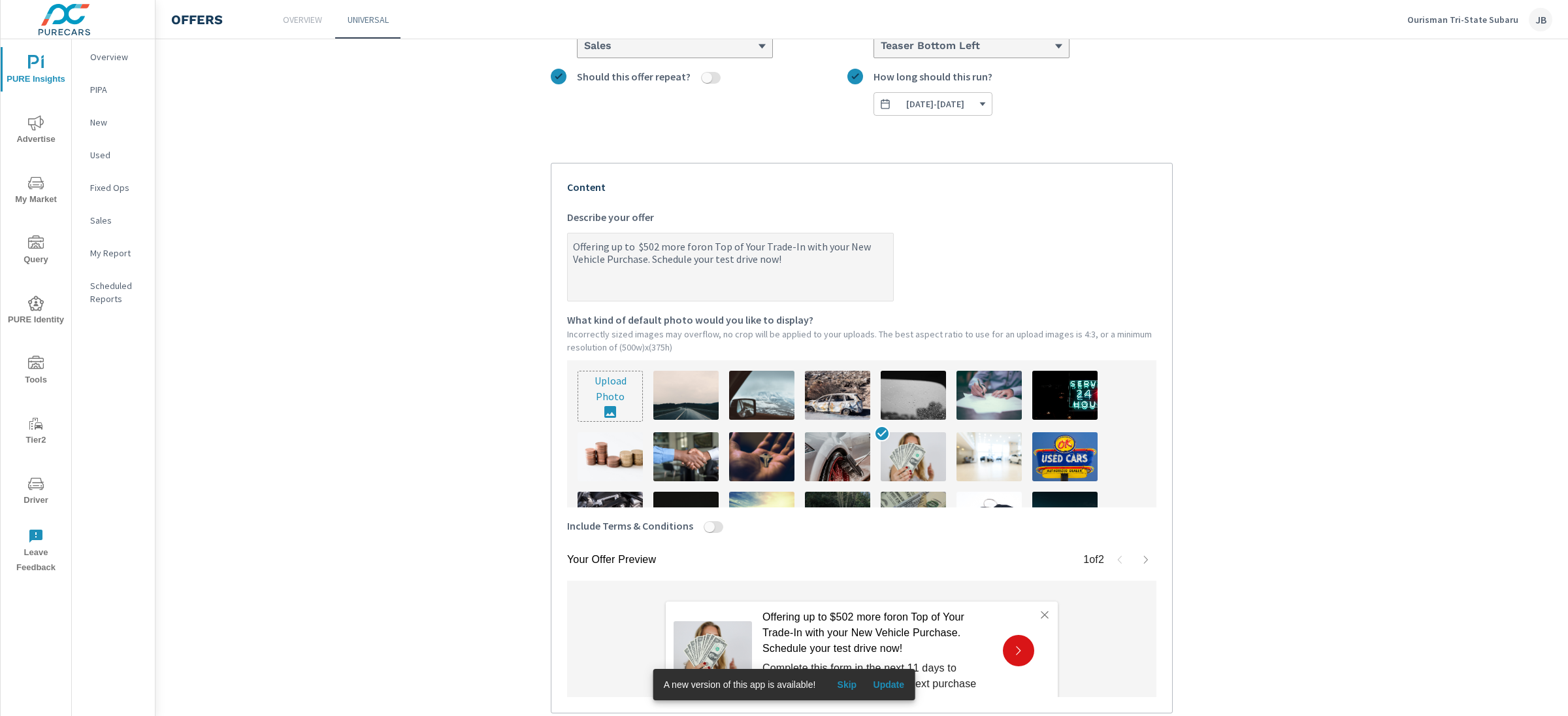
type textarea "Offering up to $502 more foon Top of Your Trade-In with your New Vehicle Purcha…"
type textarea "x"
type textarea "Offering up to $502 more fon Top of Your Trade-In with your New Vehicle Purchas…"
type textarea "x"
type textarea "Offering up to $502 more on Top of Your Trade-In with your New Vehicle Purchase…"
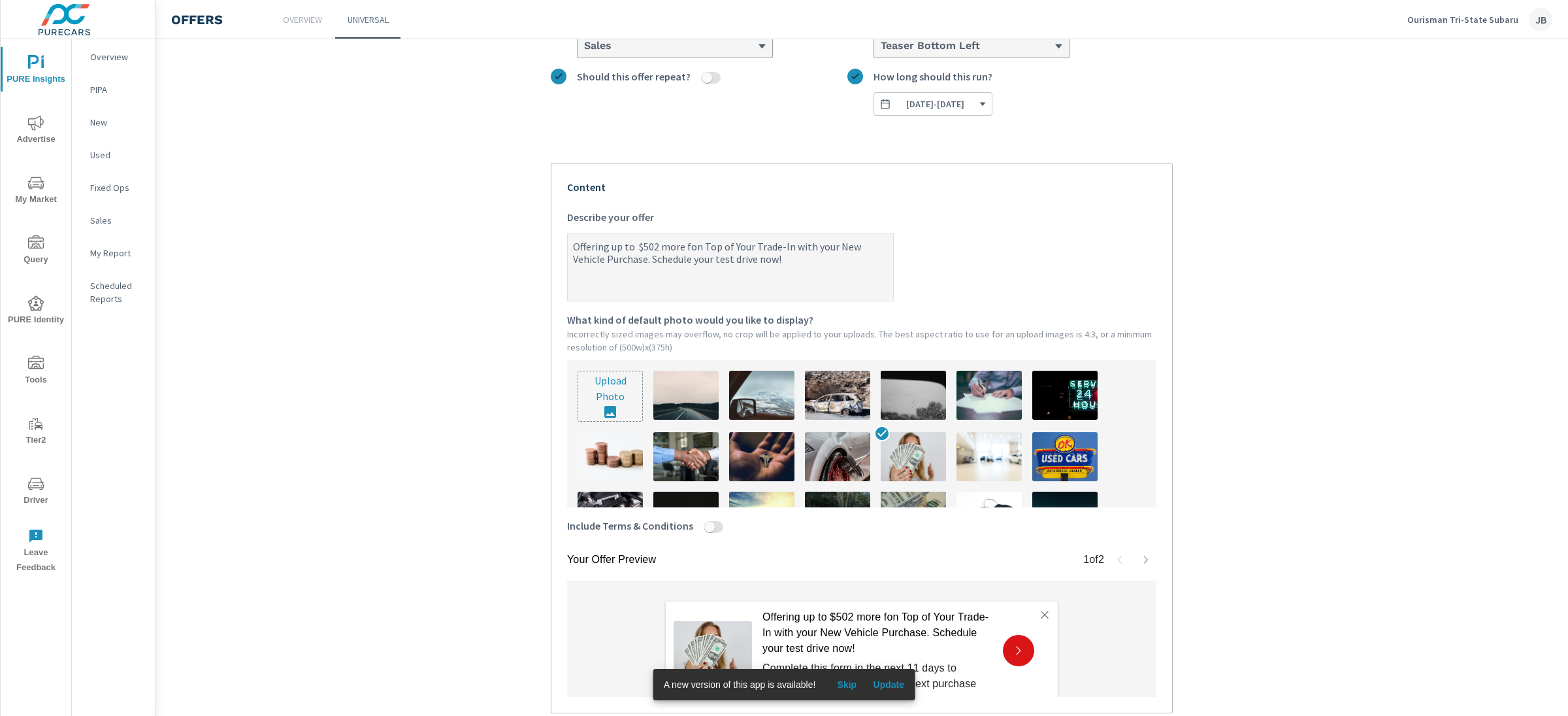
type textarea "x"
type textarea "Offering up to $502 moreon Top of Your Trade-In with your New Vehicle Purchase.…"
type textarea "x"
type textarea "Offering up to $502 more on Top of Your Trade-In with your New Vehicle Purchase…"
type textarea "x"
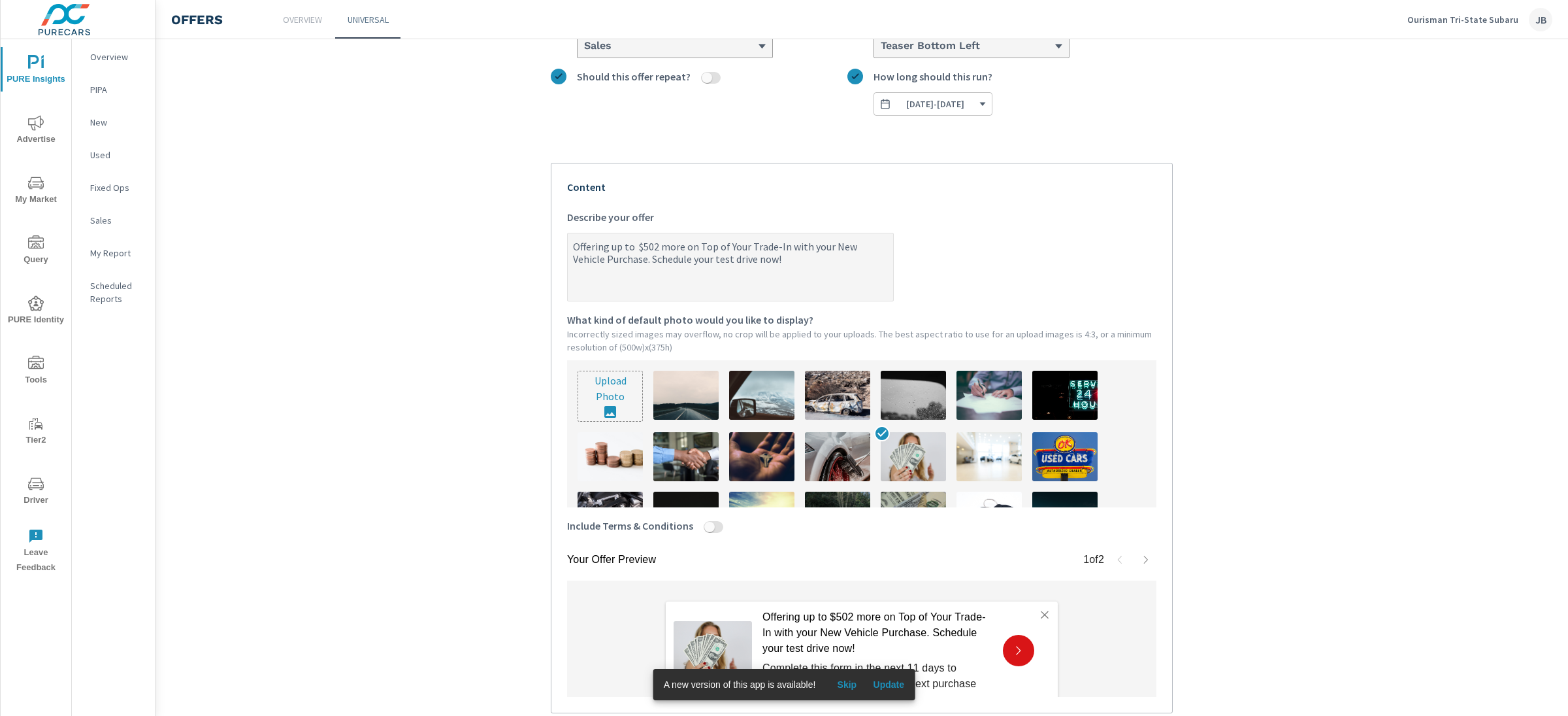
click at [717, 247] on textarea "Offering up to $502 more on Top of Your Trade-In with your New Vehicle Purchase…" at bounding box center [730, 268] width 326 height 66
type textarea "Offering up to $502 more on Top Your Trade-In with your New Vehicle Purchase. S…"
type textarea "x"
type textarea "Offering up to $502 more on To Your Trade-In with your New Vehicle Purchase. Sc…"
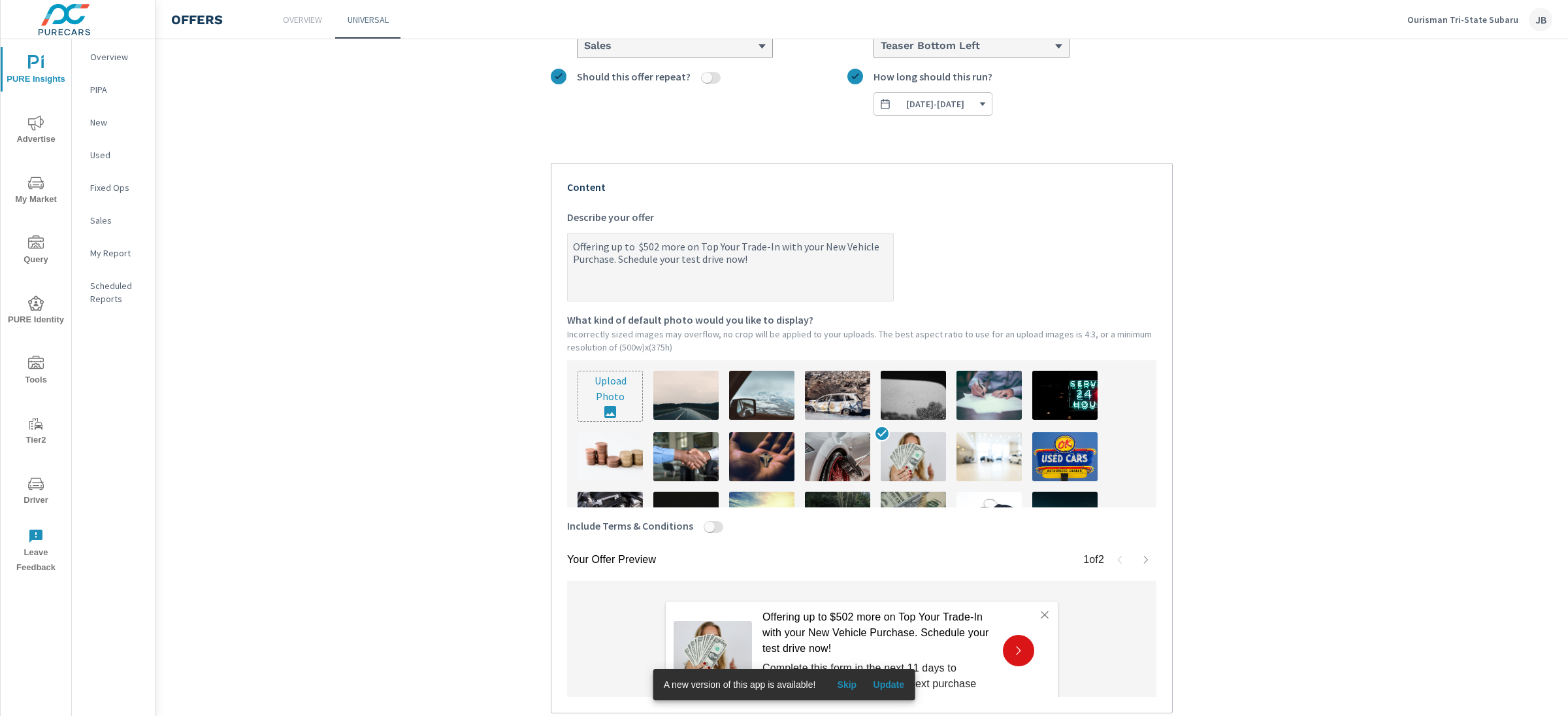
type textarea "x"
type textarea "Offering up to $502 more on T Your Trade-In with your New Vehicle Purchase. Sch…"
type textarea "x"
type textarea "Offering up to $502 more on Your Trade-In with your New Vehicle Purchase. Sched…"
type textarea "x"
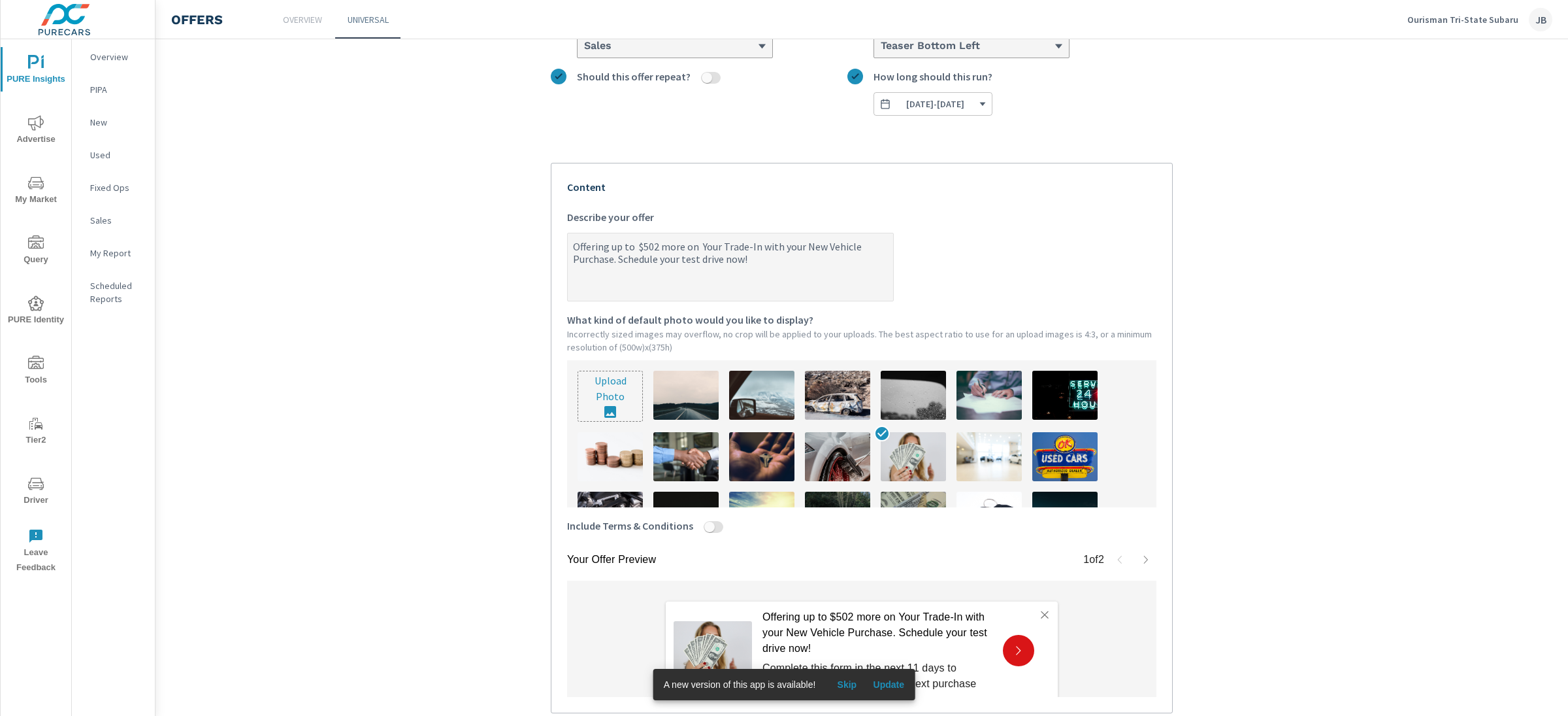
type textarea "Offering up to $502 more on Your Trade-In with your New Vehicle Purchase. Sched…"
type textarea "x"
type textarea "Offering up to $502 more o Your Trade-In with your New Vehicle Purchase. Schedu…"
click at [568, 249] on textarea "Offering up to $502 more for your trade-In with your New Vehicle Purchase. Sche…" at bounding box center [730, 268] width 326 height 66
click at [661, 247] on textarea "Claim your offer for Offering up to $502 more for your trade-In with your New V…" at bounding box center [730, 268] width 326 height 66
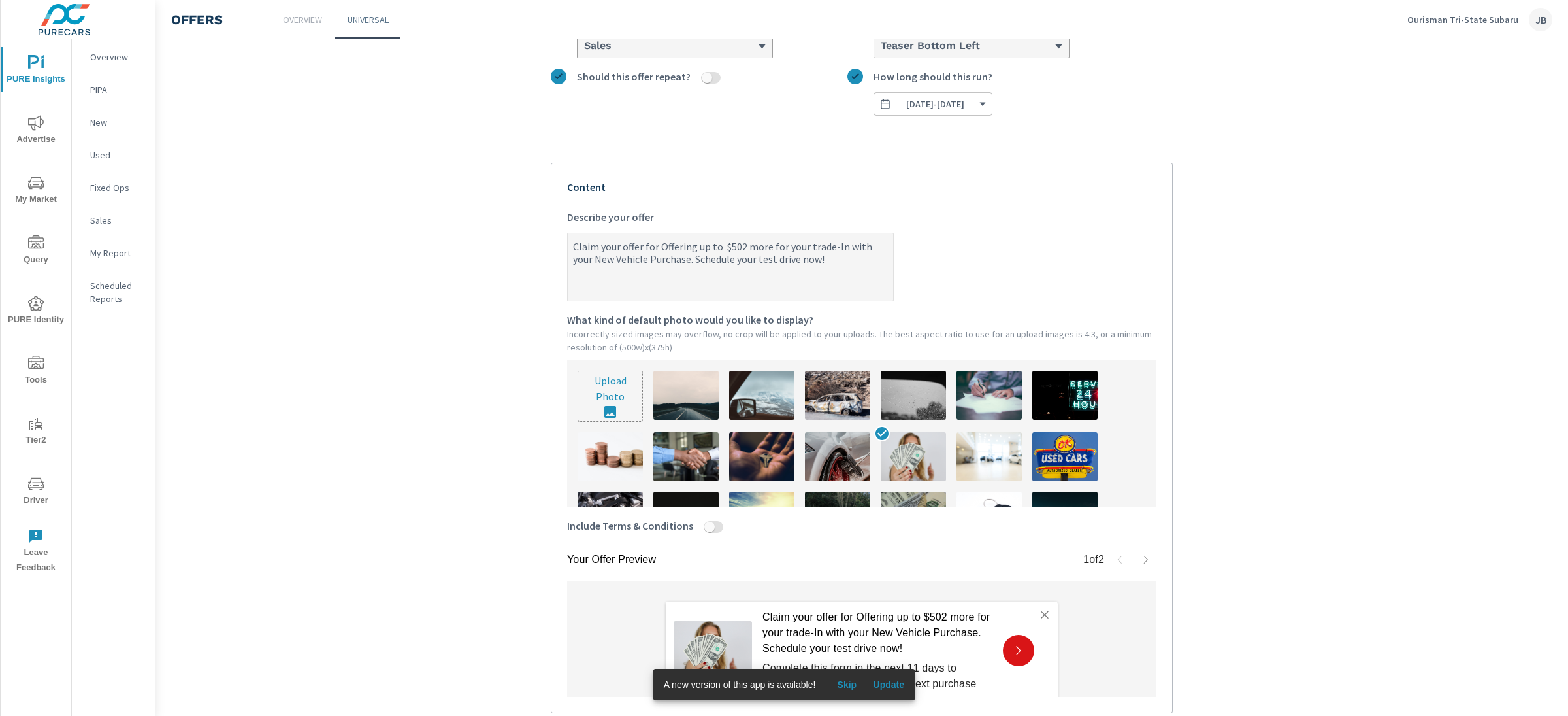
click at [661, 247] on textarea "Claim your offer for Offering up to $502 more for your trade-In with your New V…" at bounding box center [730, 268] width 326 height 66
click at [858, 250] on textarea "Claim your offer for up to $502 more for your trade-In with your New Vehicle Pu…" at bounding box center [730, 268] width 326 height 66
drag, startPoint x: 858, startPoint y: 259, endPoint x: 669, endPoint y: 262, distance: 189.0
click at [669, 262] on textarea "Claim your offer for up to $502 more for your trade-In with your new vehicle pu…" at bounding box center [730, 268] width 326 height 66
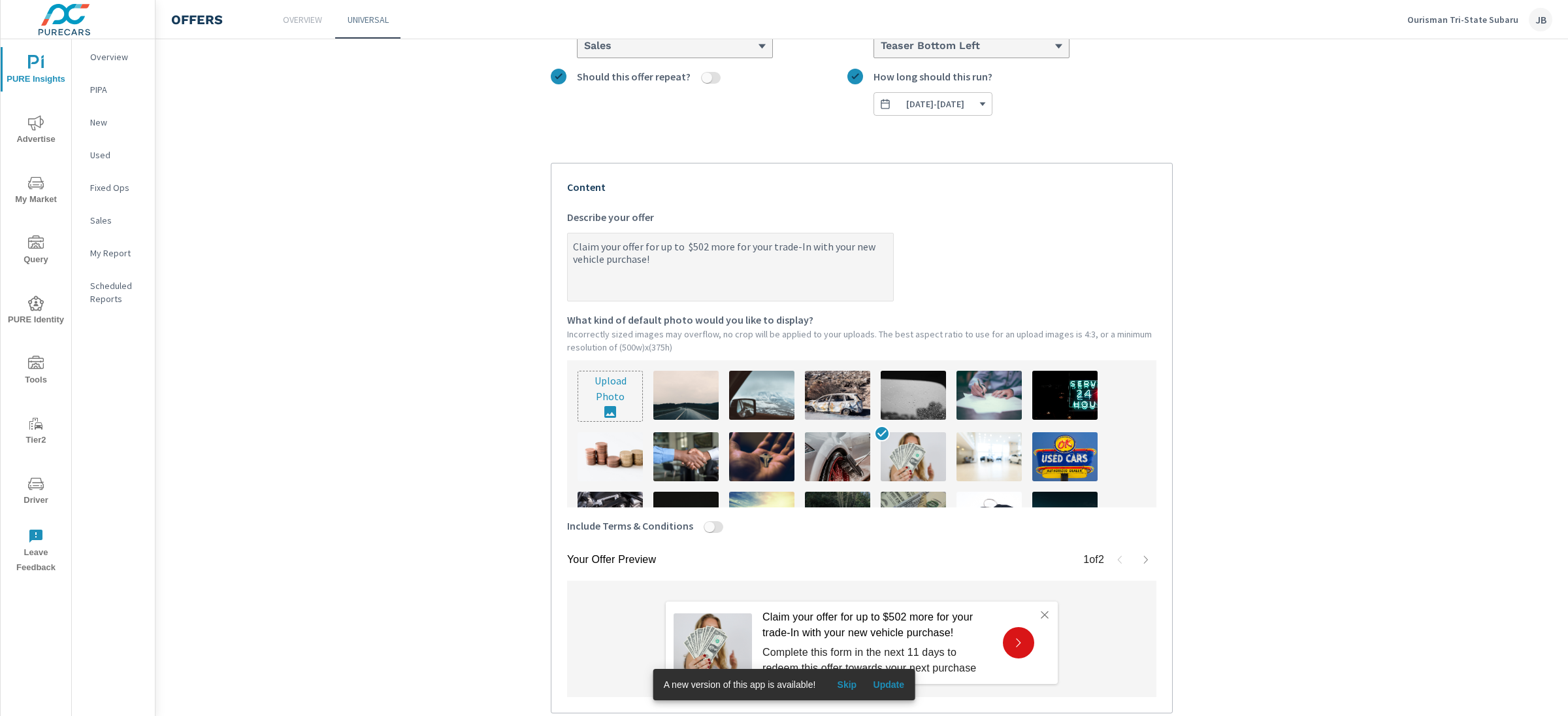
click at [700, 525] on input "Include Terms & Conditions" at bounding box center [710, 527] width 32 height 12
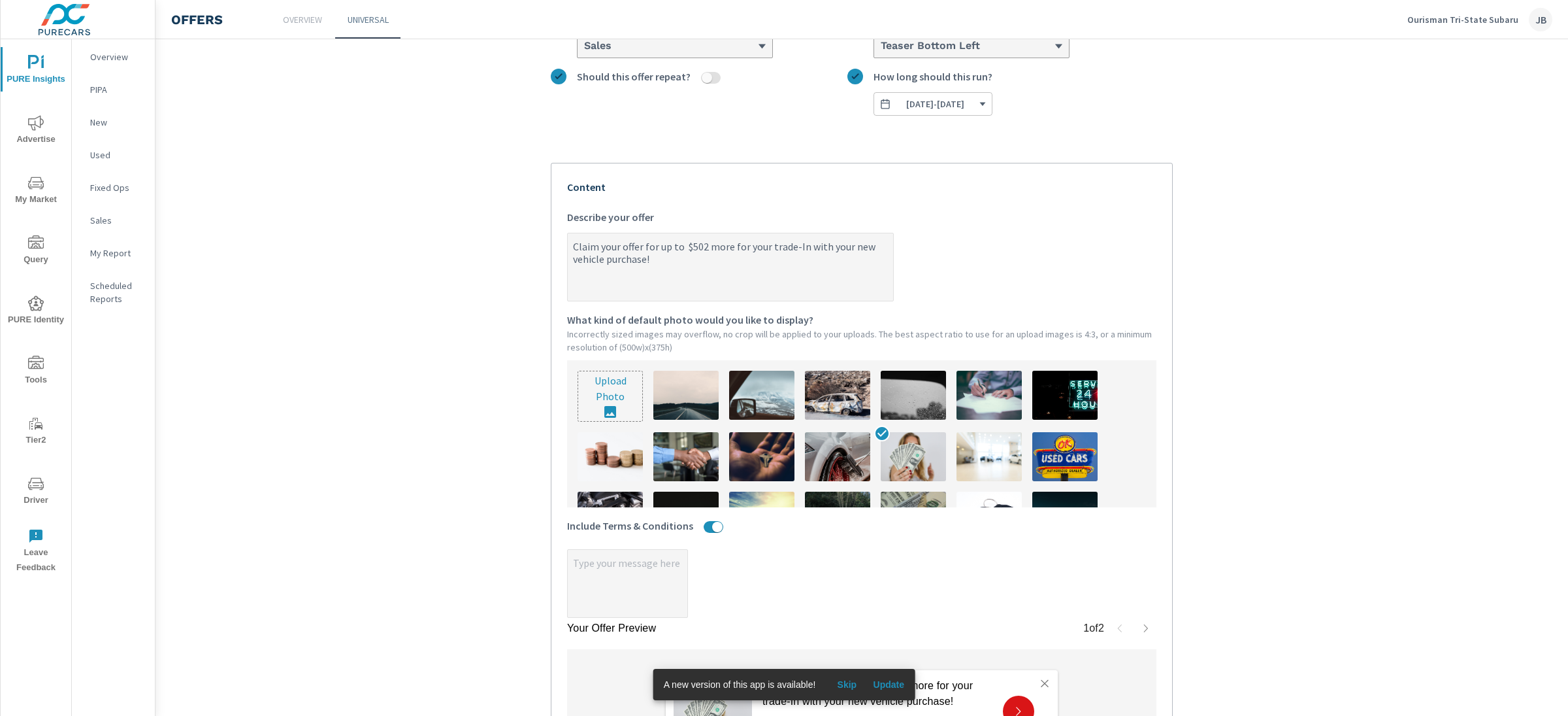
click at [605, 587] on textarea "x" at bounding box center [627, 585] width 119 height 66
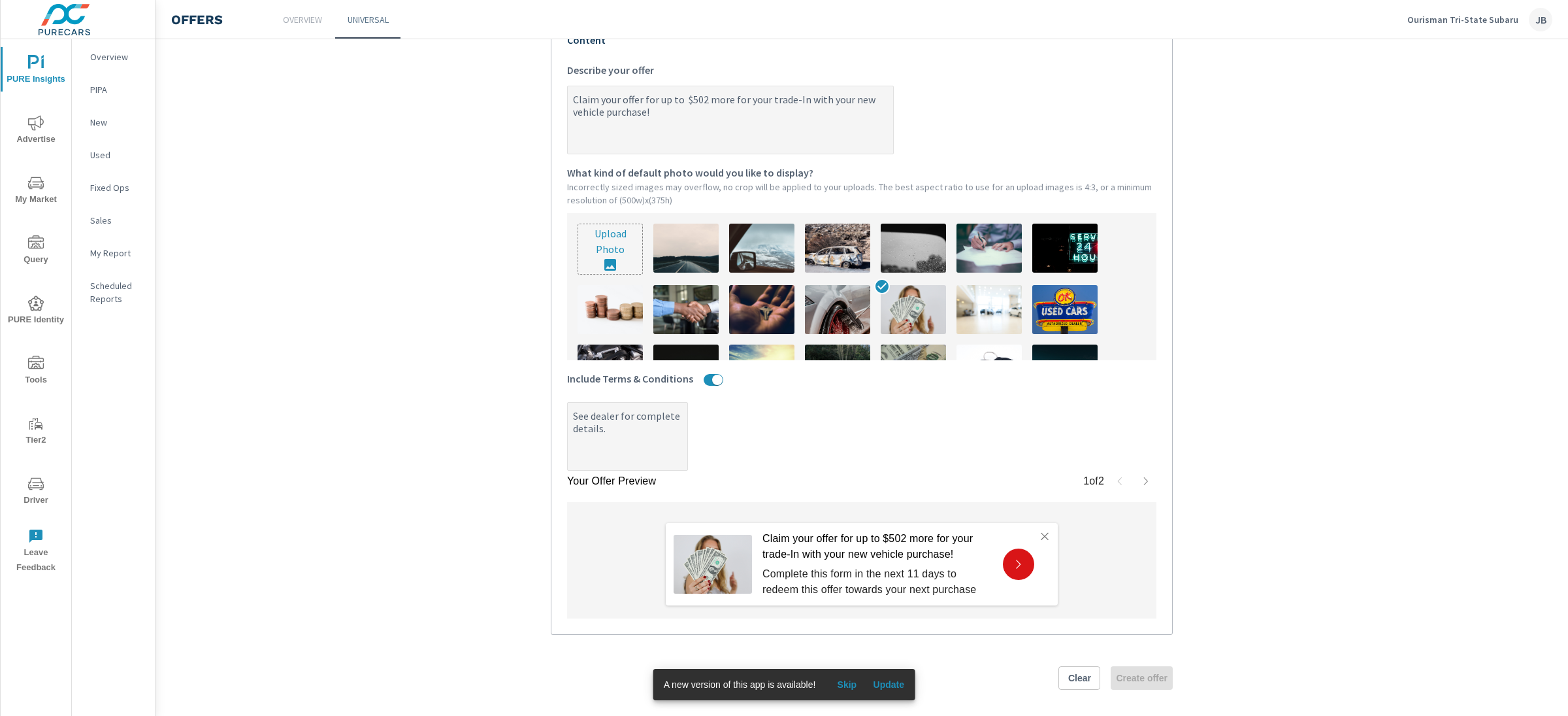
scroll to position [331, 0]
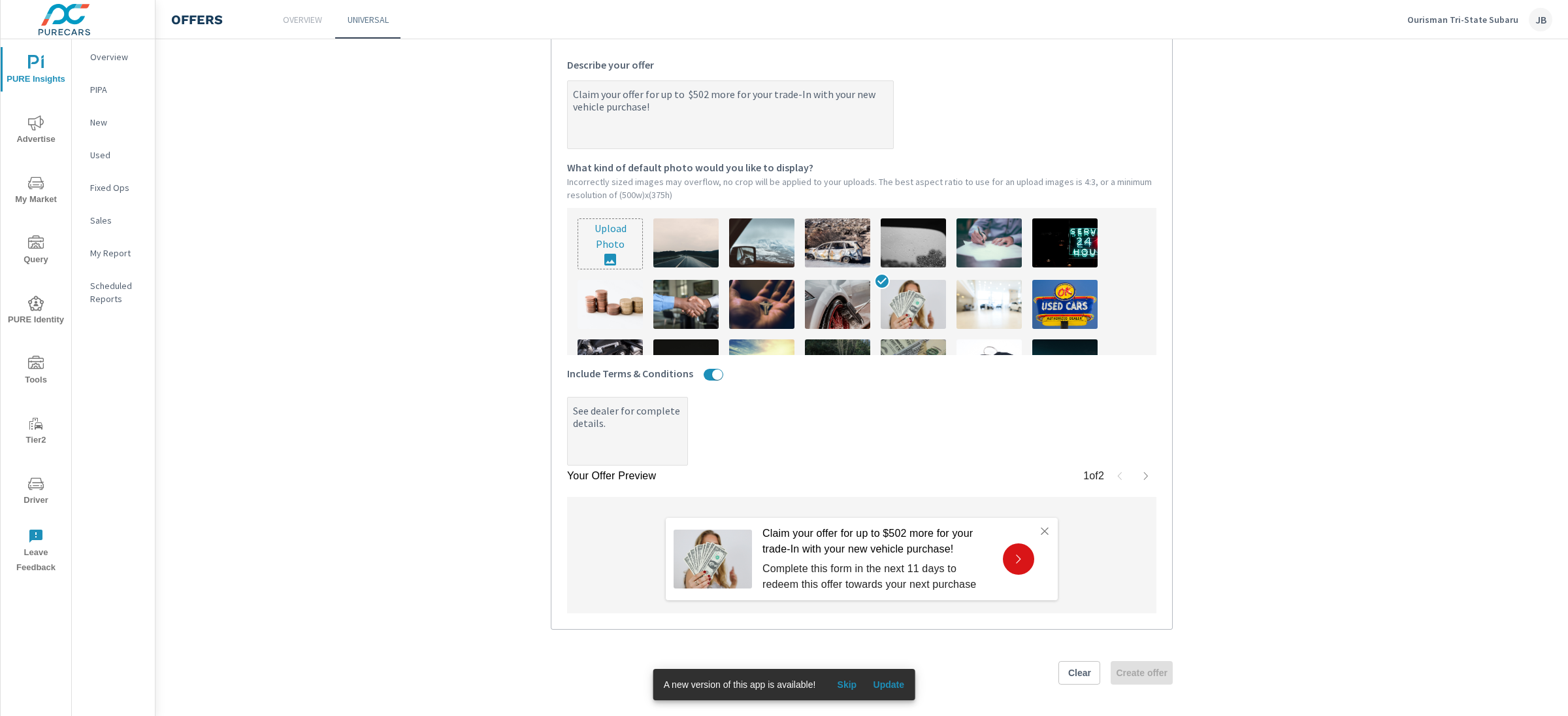
click at [836, 589] on p "Complete this form in the next 11 days to redeem this offer towards your next p…" at bounding box center [877, 576] width 230 height 32
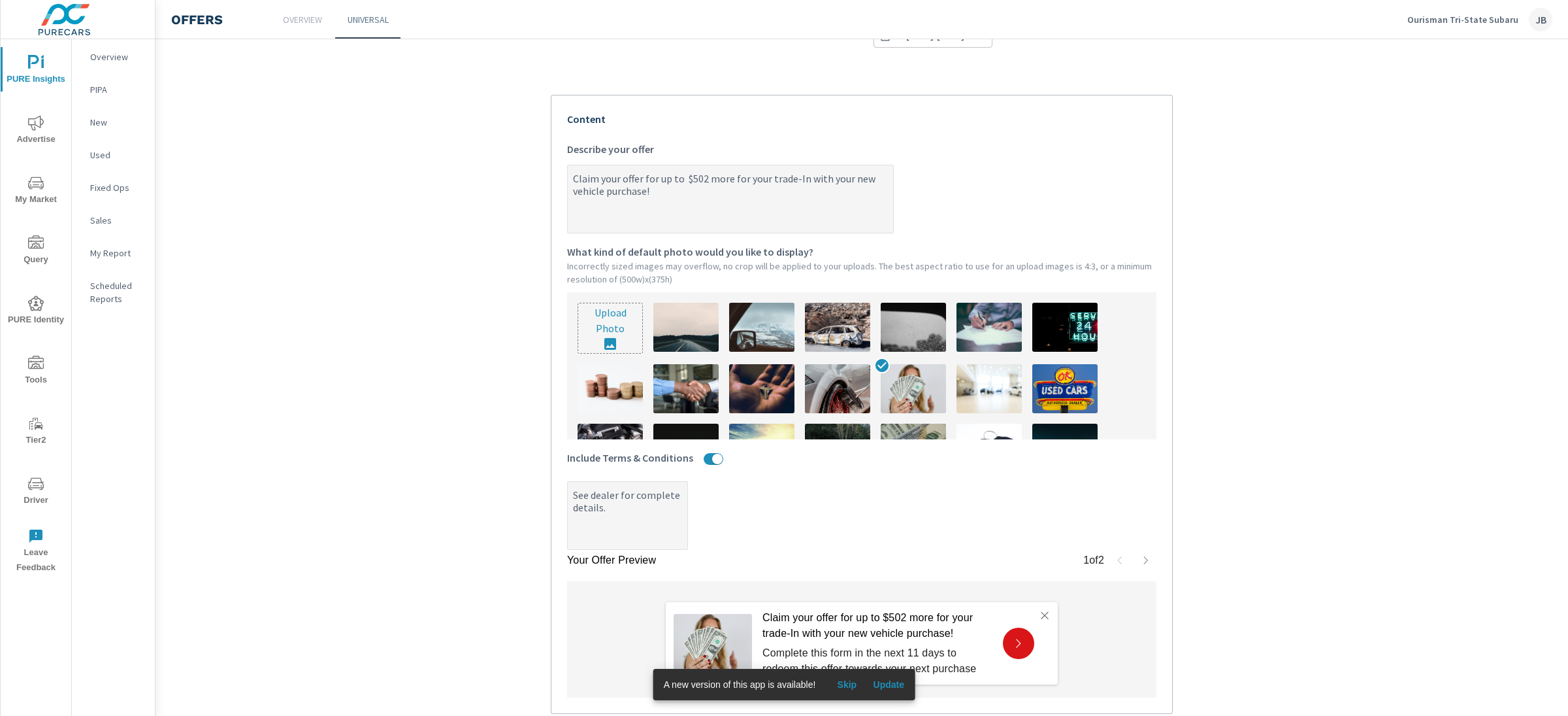
scroll to position [247, 0]
click at [902, 623] on p "Claim your offer for up to $502 more for your trade-In with your new vehicle pu…" at bounding box center [877, 625] width 230 height 32
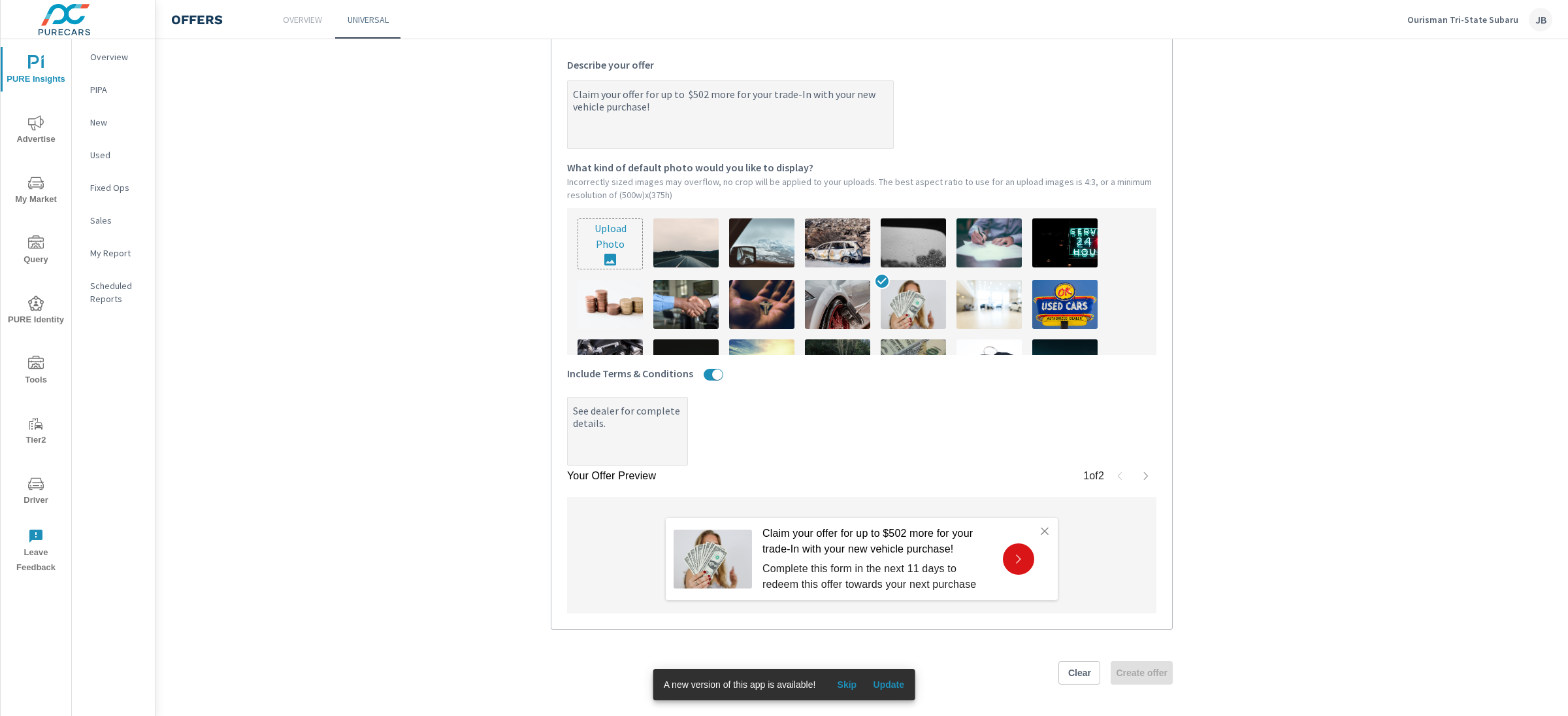
scroll to position [0, 0]
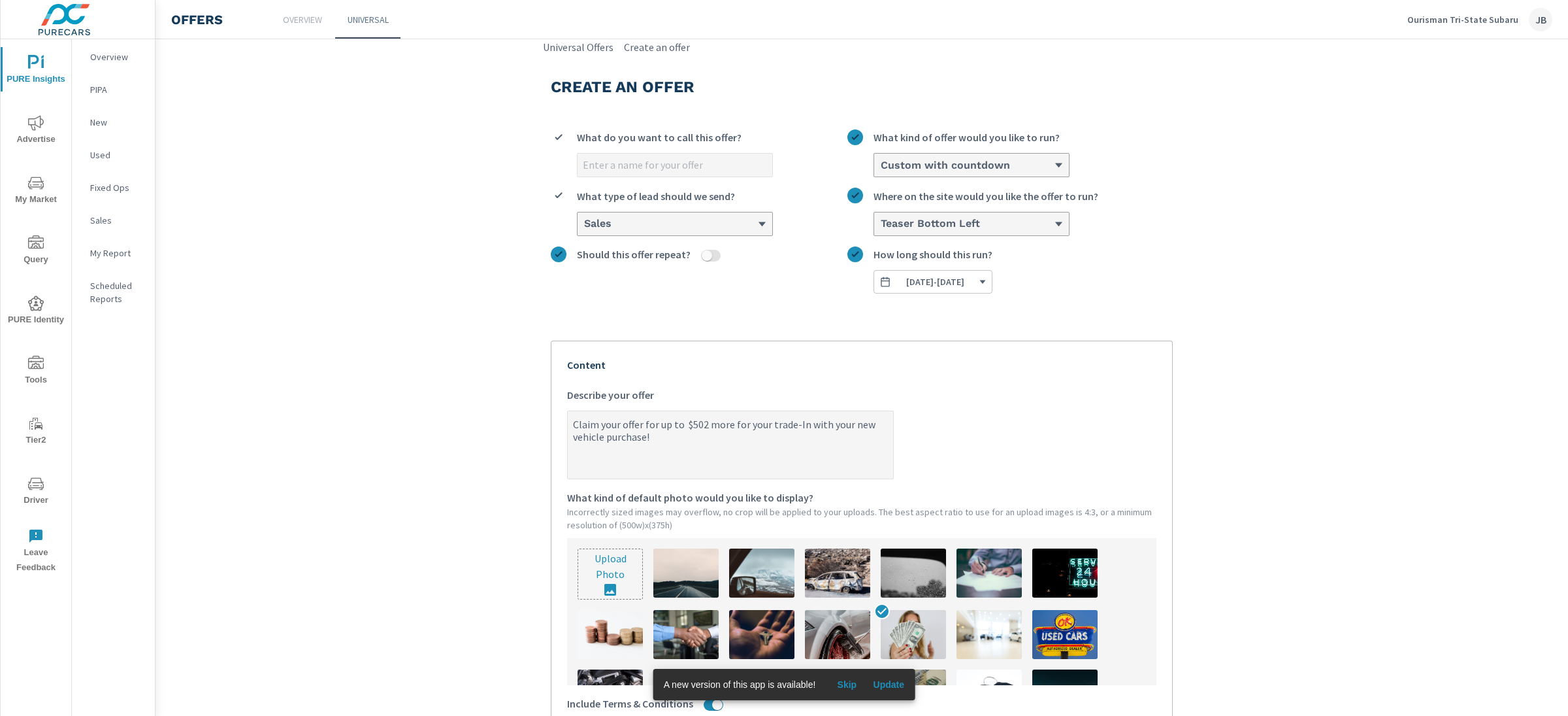
click at [1032, 161] on div "Custom with countdown" at bounding box center [967, 165] width 175 height 13
click at [881, 161] on input "Custom with countdown What kind of offer would you like to run?" at bounding box center [879, 166] width 1 height 12
click at [924, 219] on li "Custom" at bounding box center [972, 215] width 195 height 24
click at [881, 172] on input "option Custom with countdown, selected. option Custom focused, 2 of 3. 3 result…" at bounding box center [879, 166] width 1 height 12
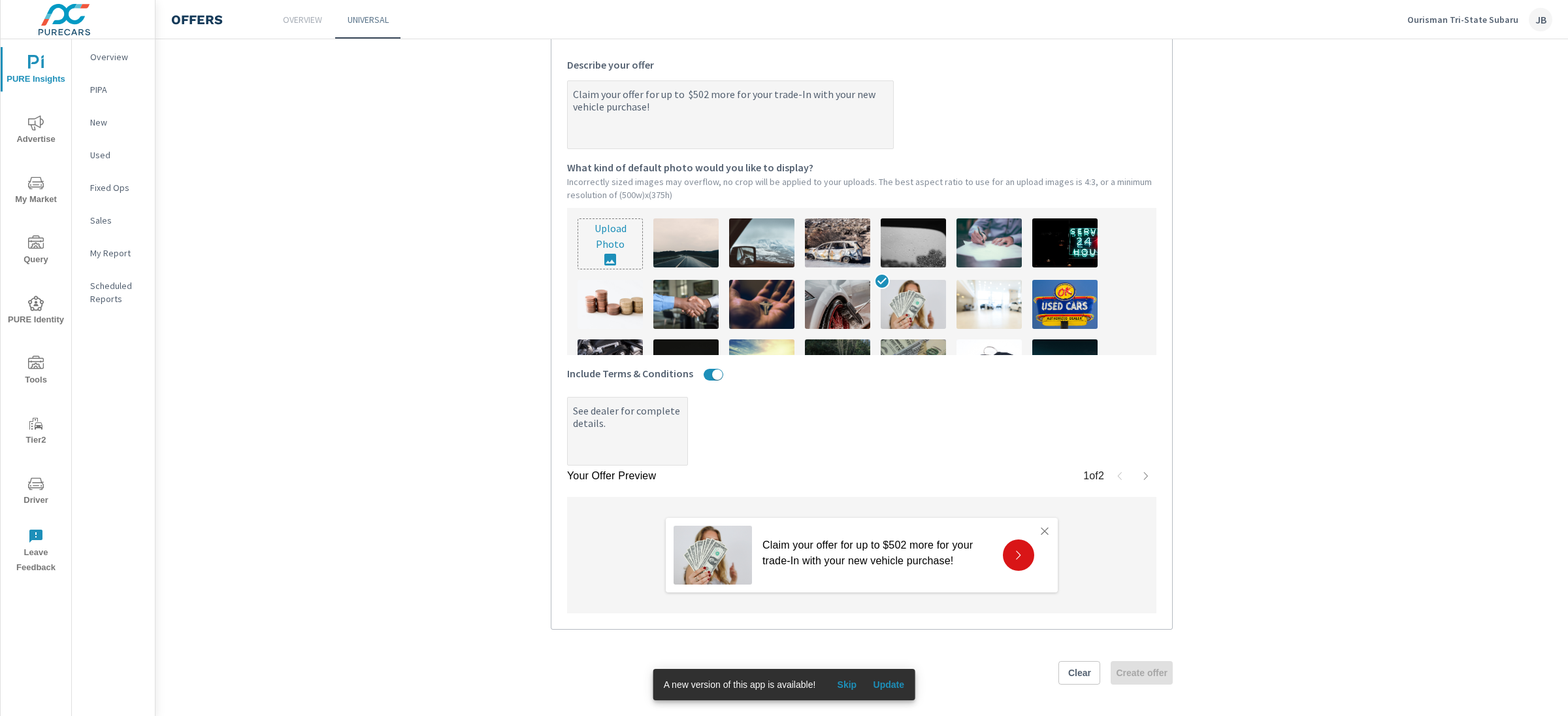
scroll to position [328, 0]
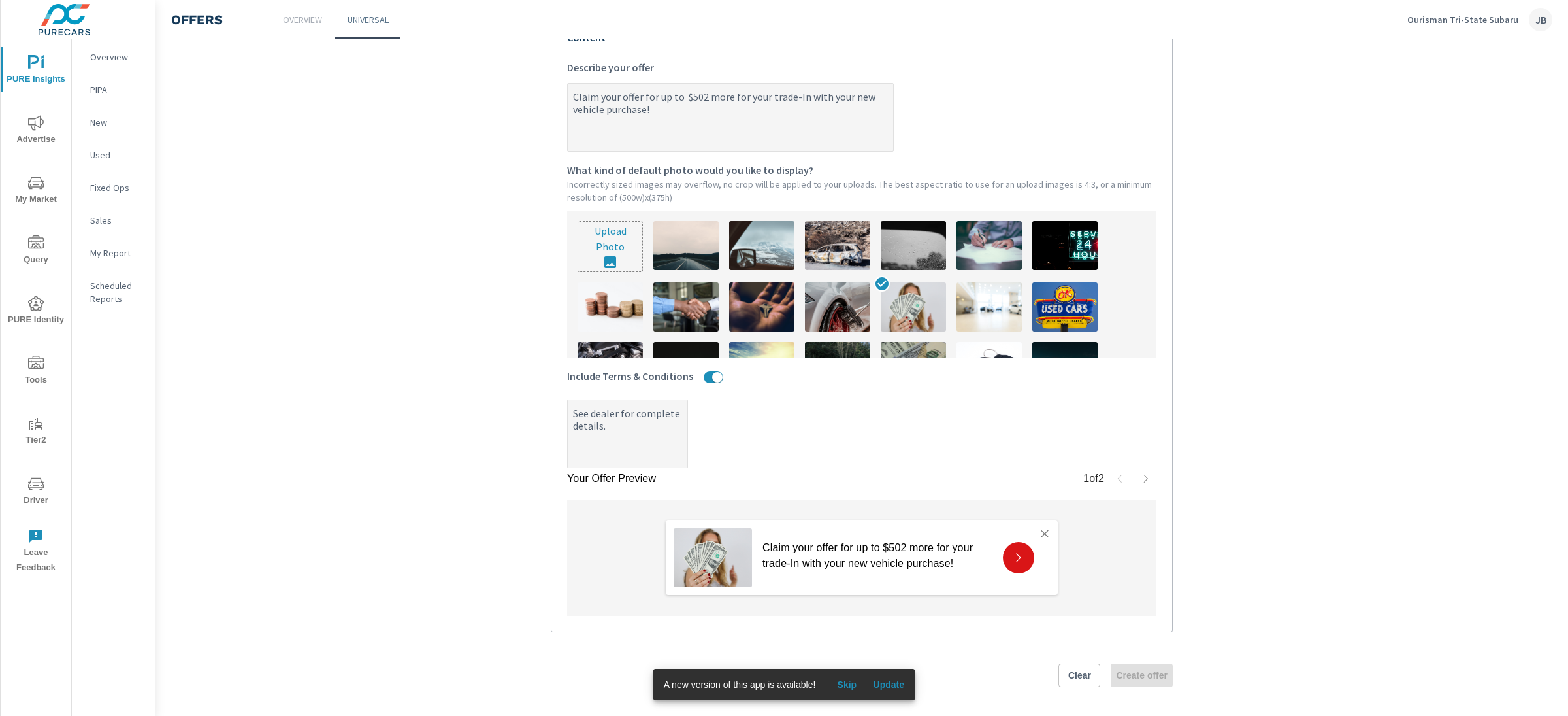
click at [715, 98] on textarea "Claim your offer for up to $502 more for your trade-In with your new vehicle pu…" at bounding box center [730, 118] width 326 height 66
click at [663, 113] on textarea "Claim your offer for up to $502 MORE for your trade-In with your new vehicle pu…" at bounding box center [730, 118] width 326 height 66
click at [646, 112] on textarea "Claim your offer for up to $502 MORE for your trade-In with your new vehicle pu…" at bounding box center [730, 118] width 326 height 66
click at [849, 682] on span "Skip" at bounding box center [848, 684] width 32 height 12
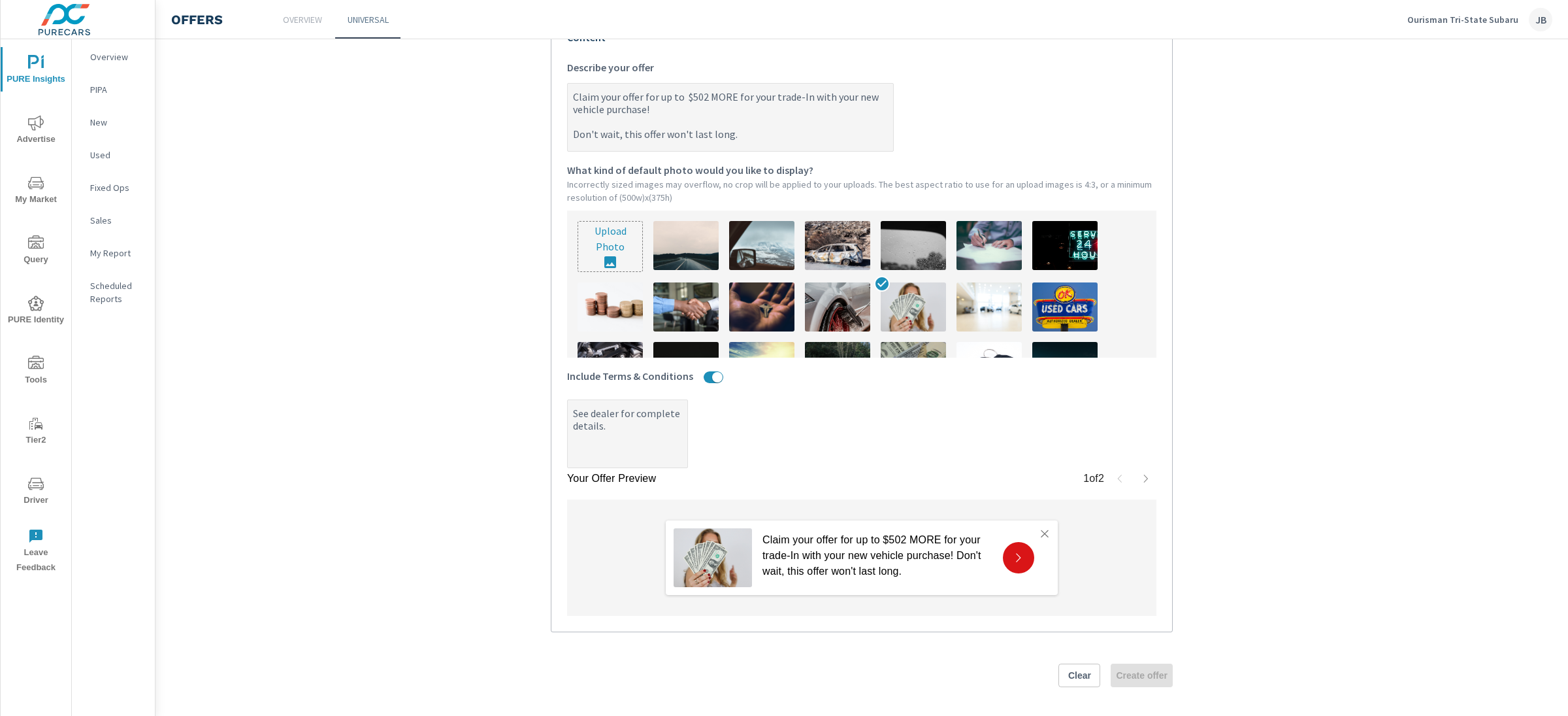
drag, startPoint x: 858, startPoint y: 535, endPoint x: 847, endPoint y: 550, distance: 18.6
click at [858, 535] on p "Claim your offer for up to $502 MORE for your trade-In with your new vehicle pu…" at bounding box center [877, 555] width 230 height 47
click at [763, 543] on p "Claim your offer for up to $502 MORE for your trade-In with your new vehicle pu…" at bounding box center [877, 555] width 230 height 47
drag, startPoint x: 758, startPoint y: 542, endPoint x: 788, endPoint y: 543, distance: 30.0
click at [788, 543] on p "Claim your offer for up to $502 MORE for your trade-In with your new vehicle pu…" at bounding box center [877, 555] width 230 height 47
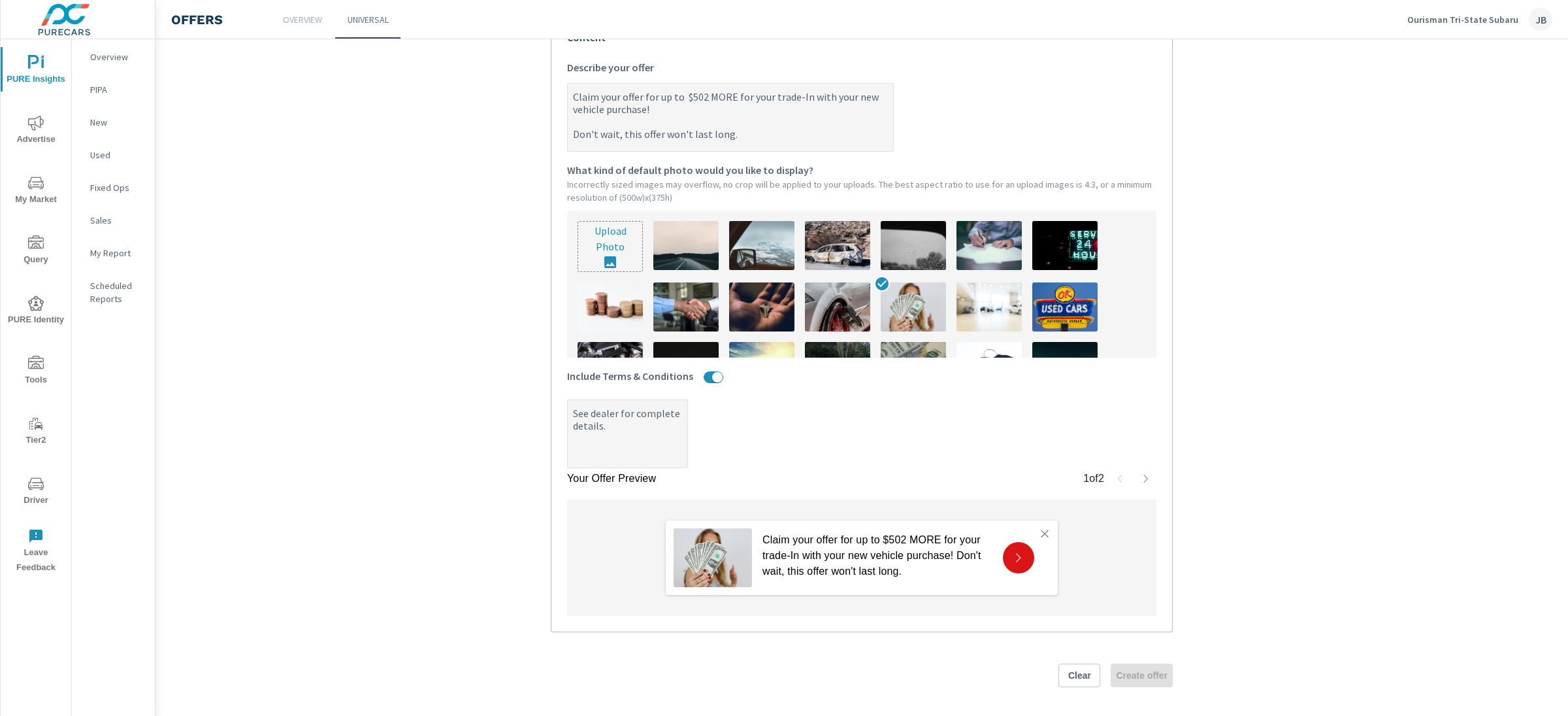
drag, startPoint x: 653, startPoint y: 98, endPoint x: 566, endPoint y: 99, distance: 87.0
click at [568, 99] on textarea "Claim your offer for up to $502 MORE for your trade-In with your new vehicle pu…" at bounding box center [730, 118] width 326 height 66
drag, startPoint x: 745, startPoint y: 96, endPoint x: 748, endPoint y: 105, distance: 9.5
click at [748, 105] on textarea "Want up to $502 MORE for your trade-In with your new vehicle purchase! Don't wa…" at bounding box center [730, 118] width 326 height 66
click at [698, 116] on textarea "Want up to $502 MORE for your trade-In? Don't wait, this offer won't last long." at bounding box center [730, 118] width 326 height 66
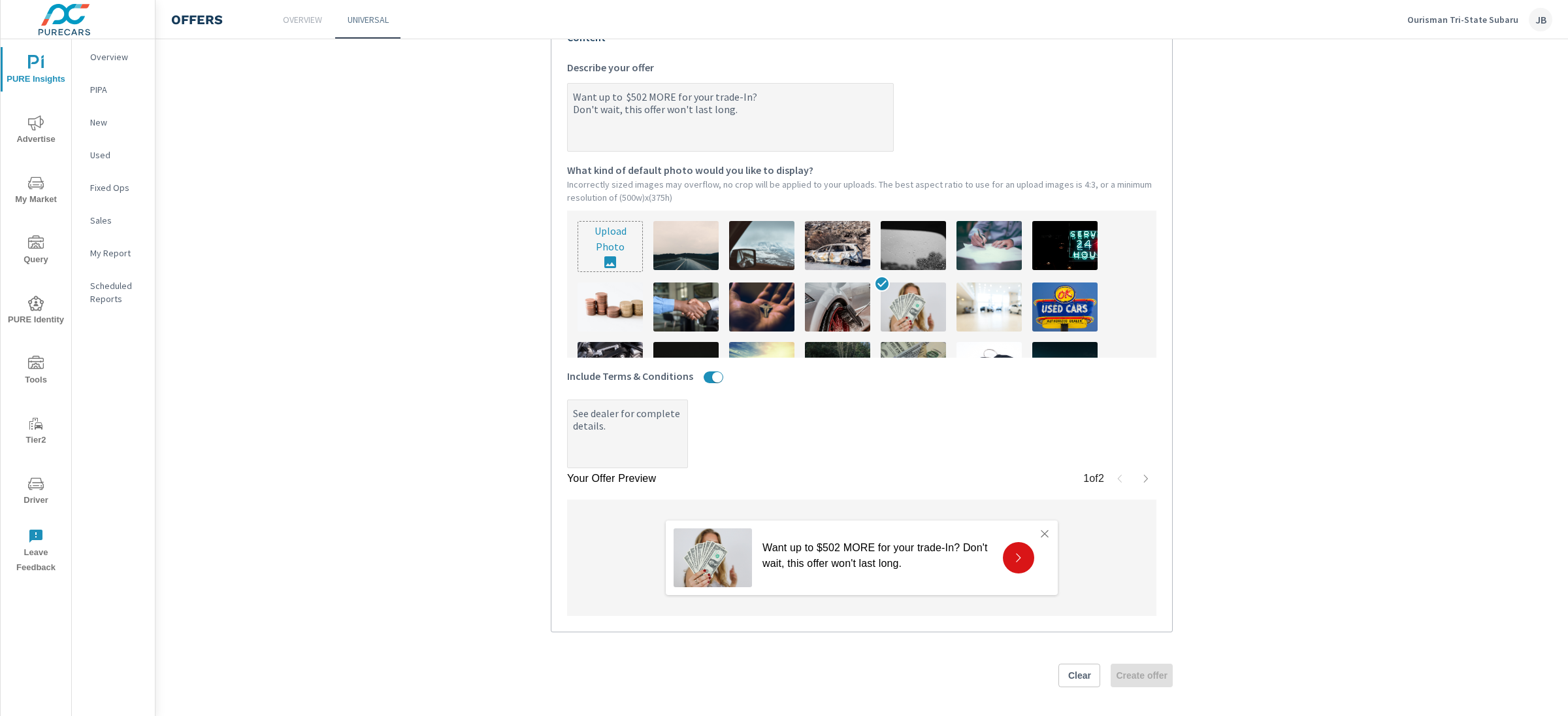
click at [698, 116] on textarea "Want up to $502 MORE for your trade-In? Don't wait, this offer won't last long." at bounding box center [730, 118] width 326 height 66
click at [778, 99] on textarea "Want up to $502 MORE for your trade-In?" at bounding box center [730, 118] width 326 height 66
click at [750, 98] on textarea "Want up to $502 MORE for your trade-In?" at bounding box center [730, 118] width 326 height 66
click at [1143, 478] on icon "button" at bounding box center [1146, 479] width 11 height 11
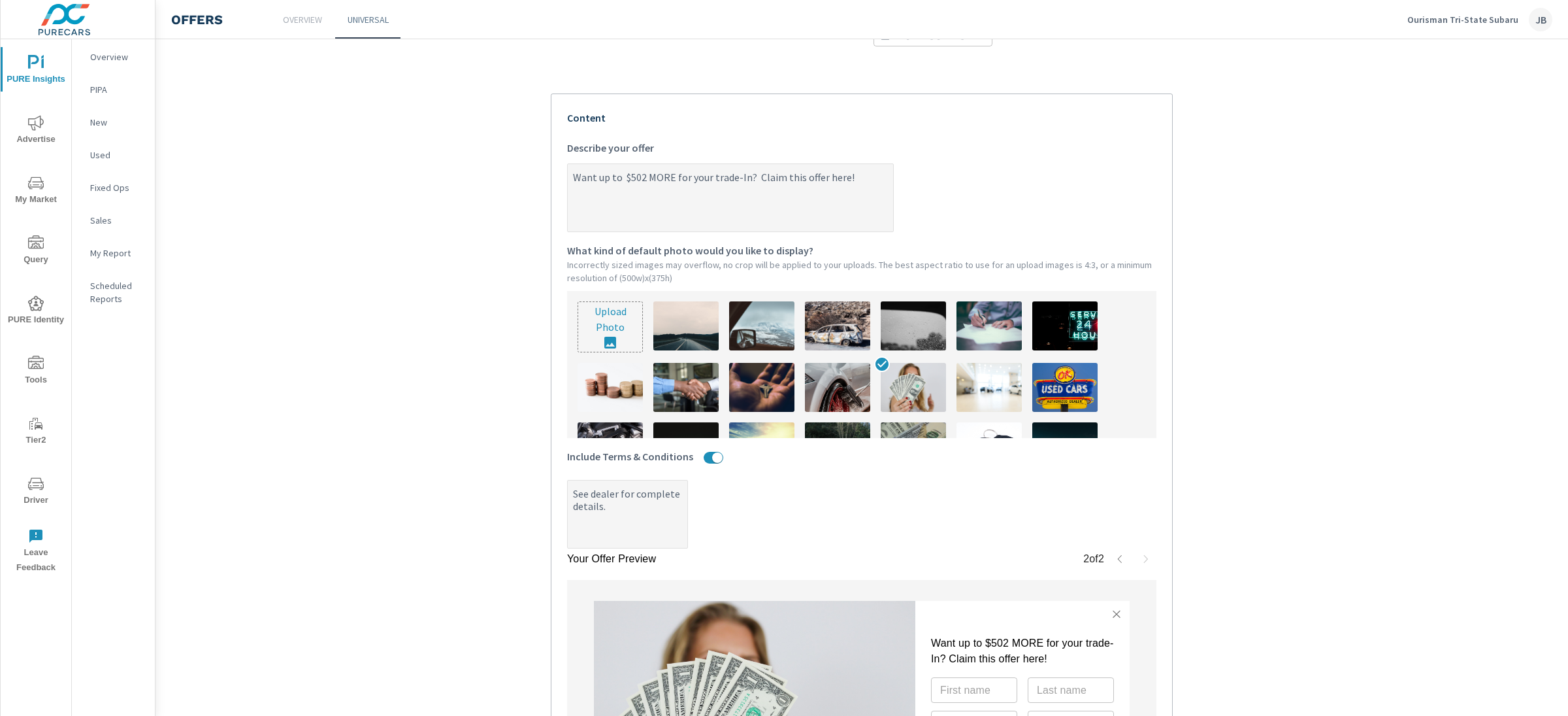
scroll to position [61, 0]
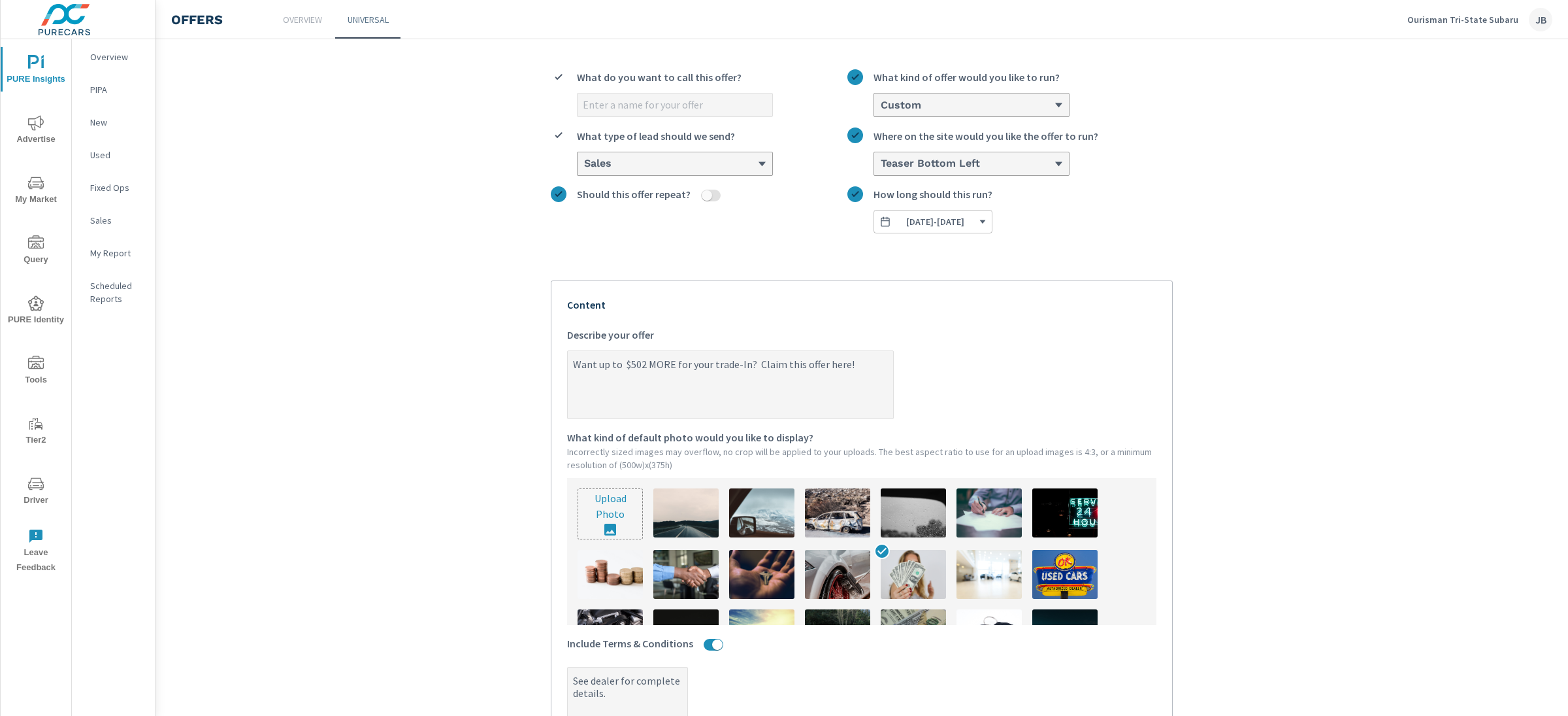
click at [915, 579] on img at bounding box center [914, 574] width 65 height 49
click at [697, 198] on input "Should this offer repeat?" at bounding box center [708, 196] width 32 height 12
click at [952, 110] on div "Custom" at bounding box center [972, 104] width 195 height 23
click at [881, 110] on input "Custom What kind of offer would you like to run?" at bounding box center [879, 105] width 1 height 12
click at [950, 135] on li "Cash" at bounding box center [972, 131] width 195 height 24
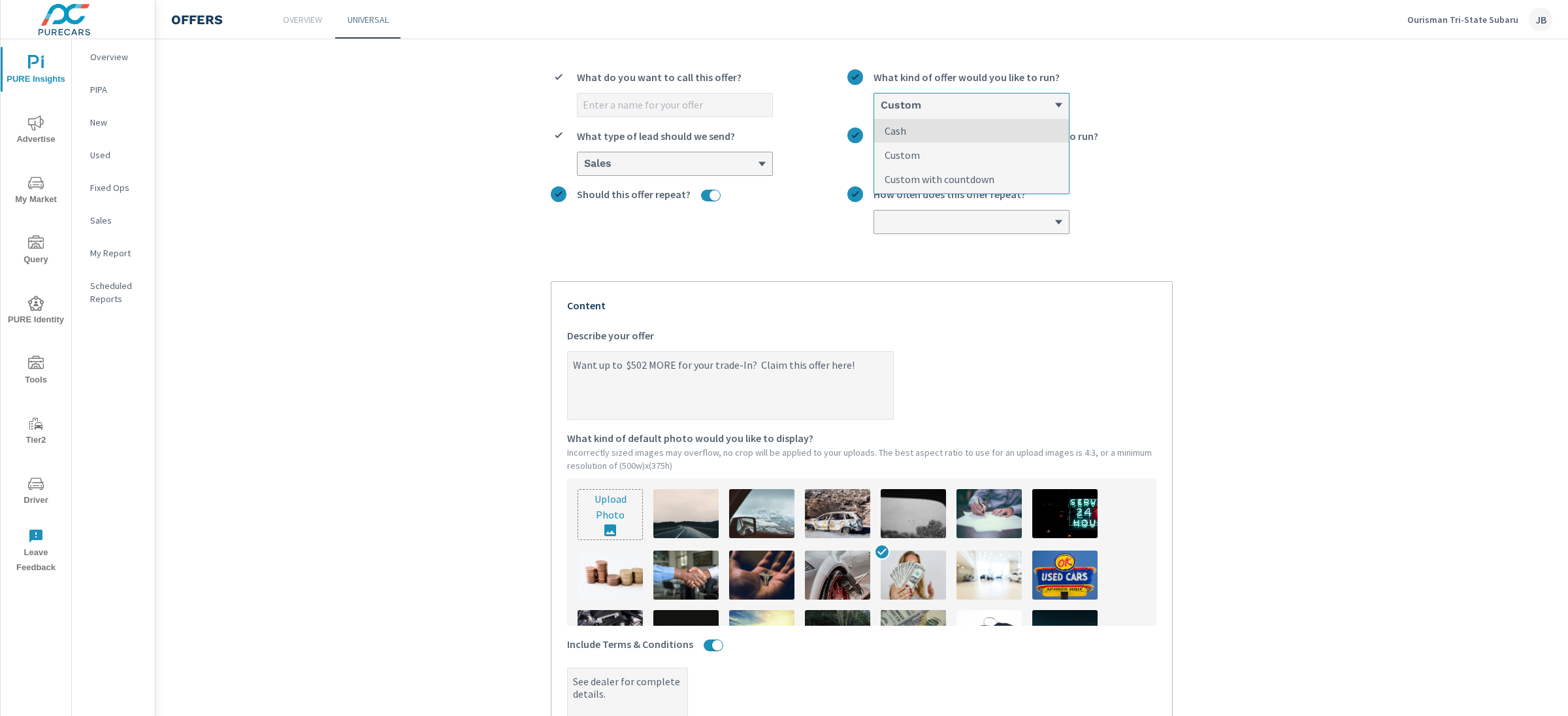
click at [881, 111] on input "option Custom, selected. option Cash focused, 1 of 3. 3 results available. Use …" at bounding box center [879, 105] width 1 height 12
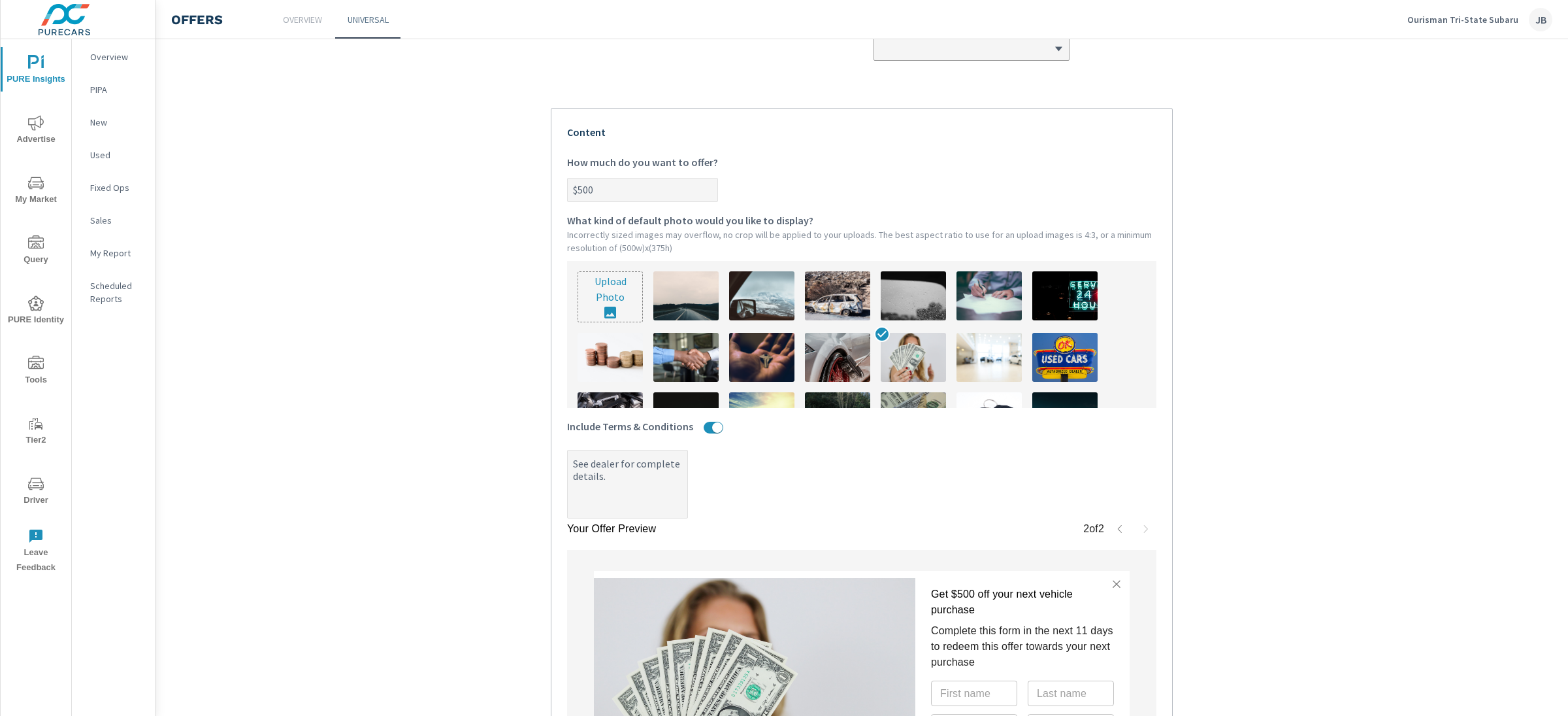
scroll to position [232, 0]
click at [1118, 533] on icon "button" at bounding box center [1120, 529] width 4 height 8
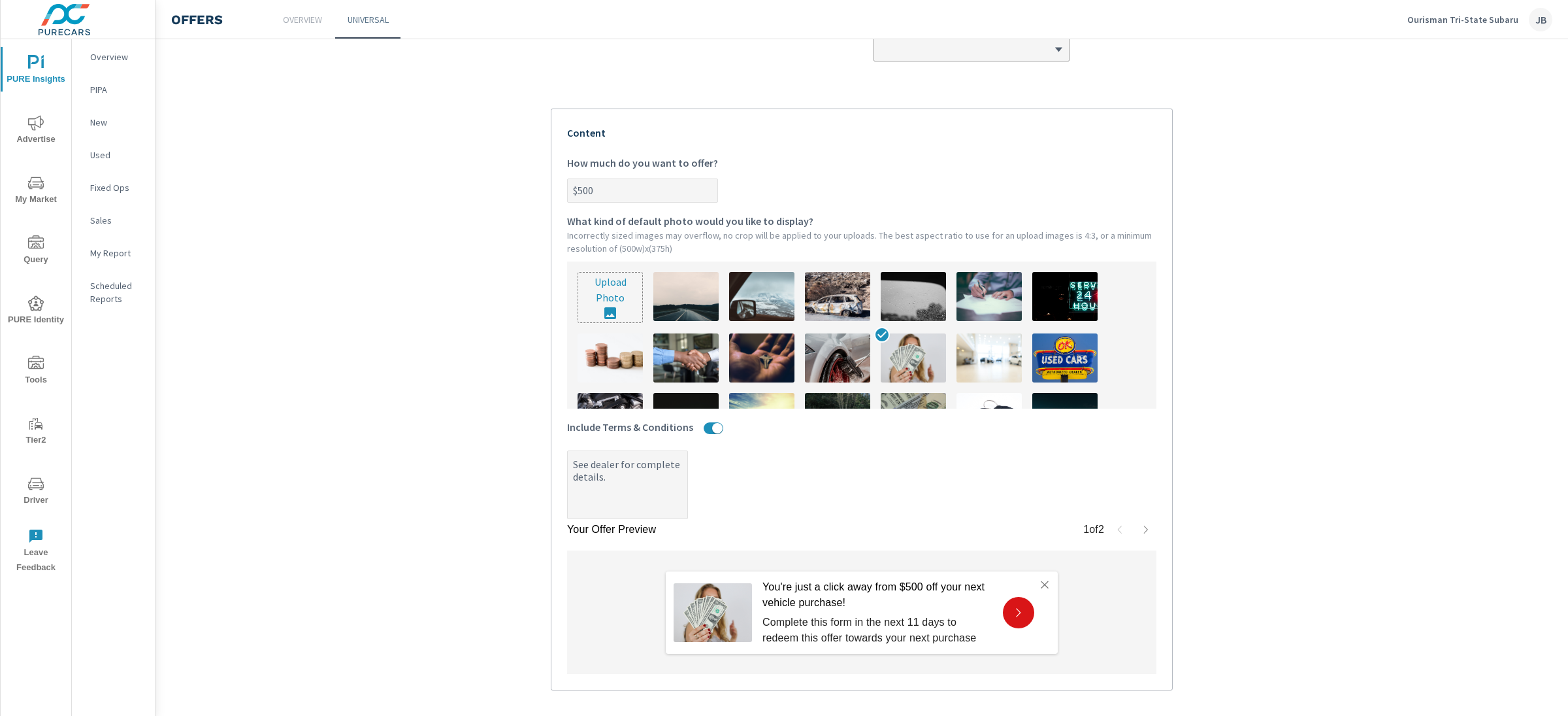
scroll to position [0, 0]
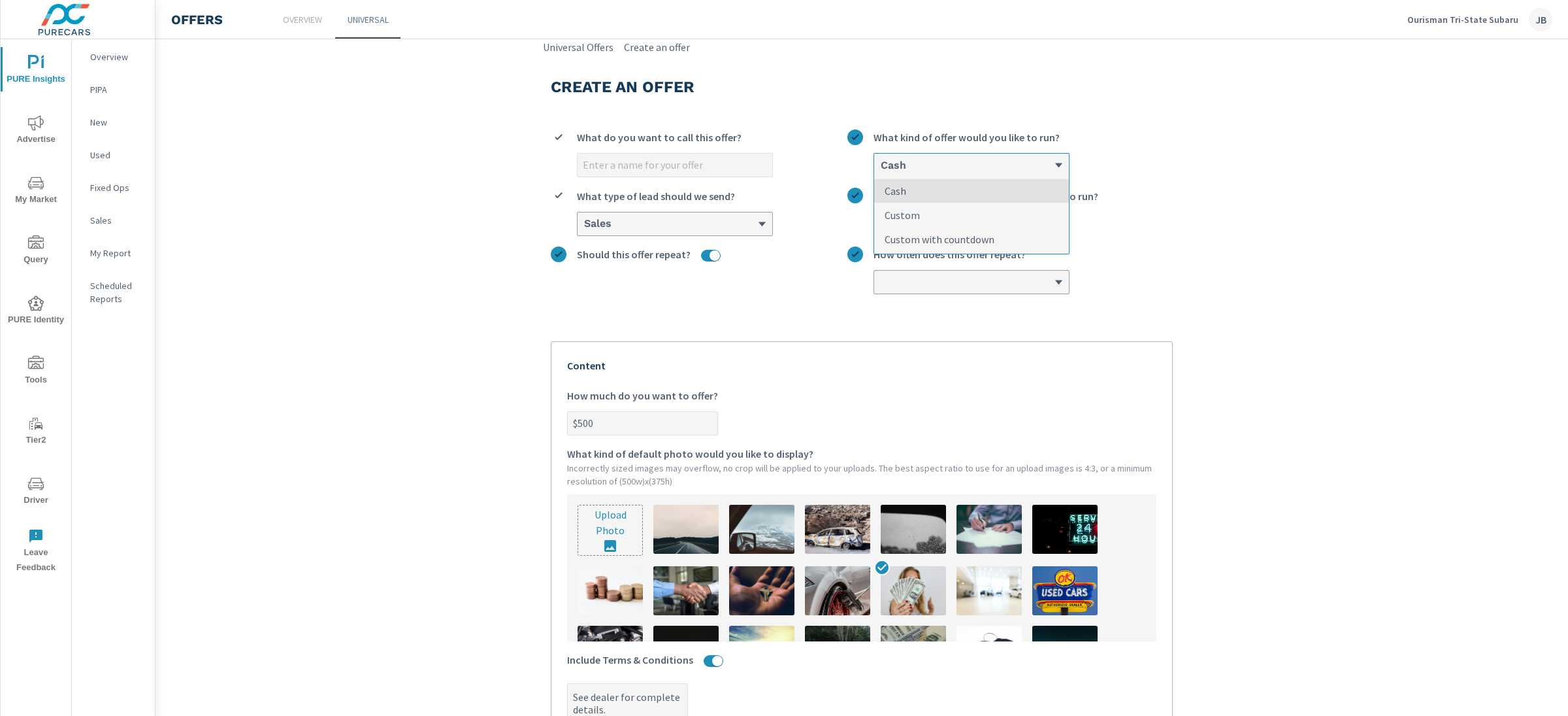
click at [941, 172] on div "Cash" at bounding box center [967, 165] width 175 height 13
click at [881, 172] on input "option Cash, selected. option Cash focused, 1 of 3. 3 results available. Use Up…" at bounding box center [879, 166] width 1 height 12
click at [938, 219] on li "Custom" at bounding box center [972, 215] width 195 height 24
click at [881, 172] on input "option Cash, selected. option Custom focused, 2 of 3. 3 results available. Use …" at bounding box center [879, 166] width 1 height 12
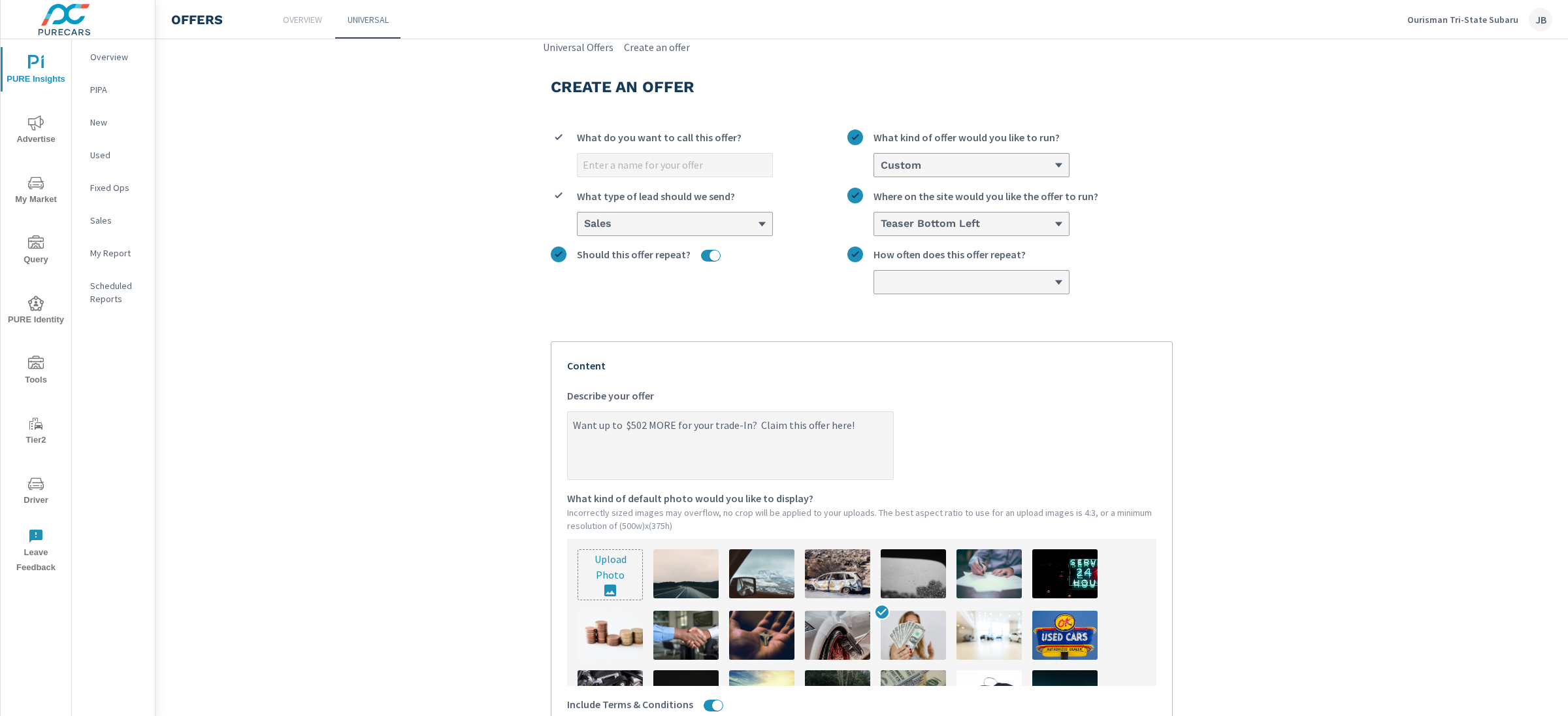
click at [971, 287] on div at bounding box center [967, 282] width 175 height 13
click at [881, 287] on input "How often does this offer repeat?" at bounding box center [879, 283] width 1 height 12
click at [908, 337] on p "Weekly" at bounding box center [901, 333] width 32 height 16
click at [881, 288] on input "option Weekly focused, 2 of 3. 3 results available. Use Up and Down to choose o…" at bounding box center [879, 283] width 1 height 12
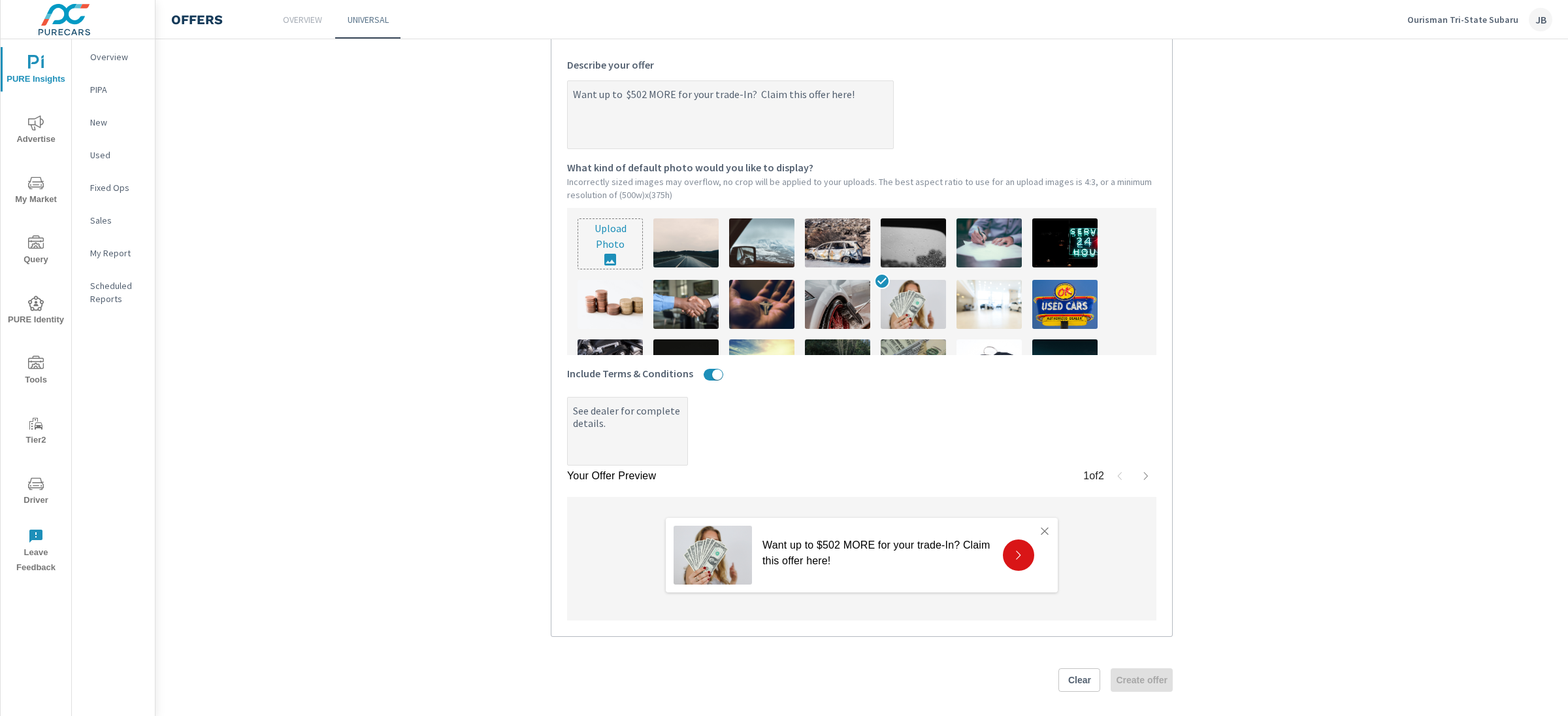
scroll to position [339, 0]
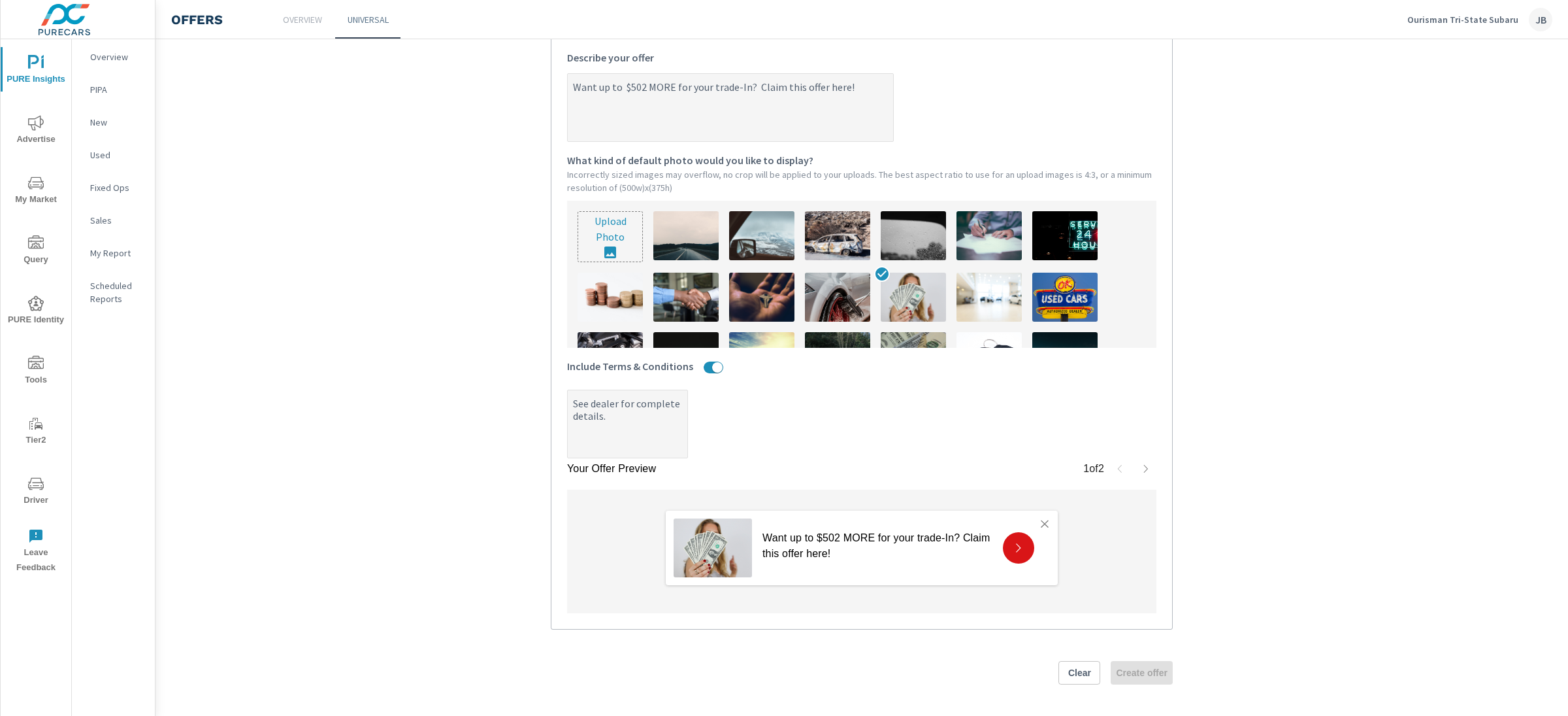
click at [1141, 471] on icon "button" at bounding box center [1146, 469] width 11 height 11
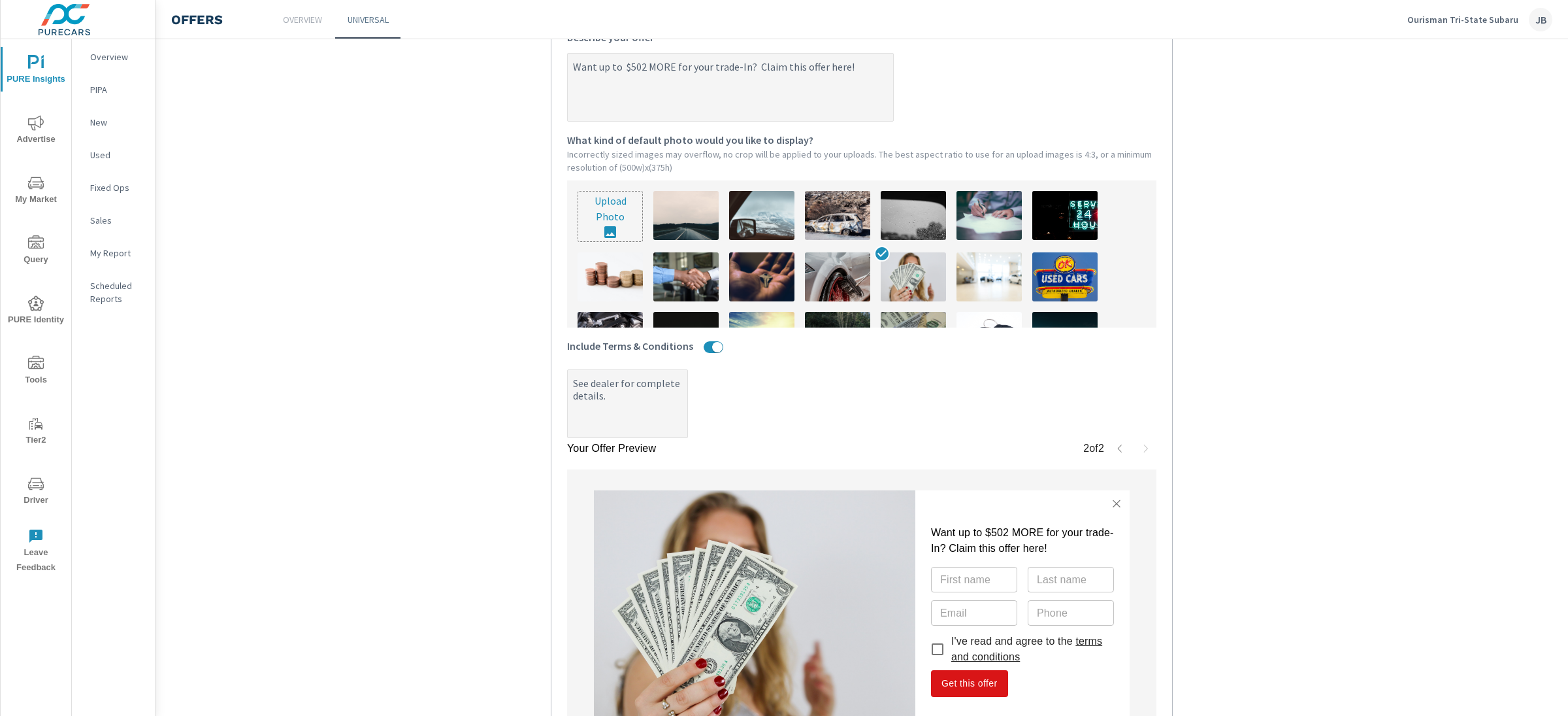
scroll to position [381, 0]
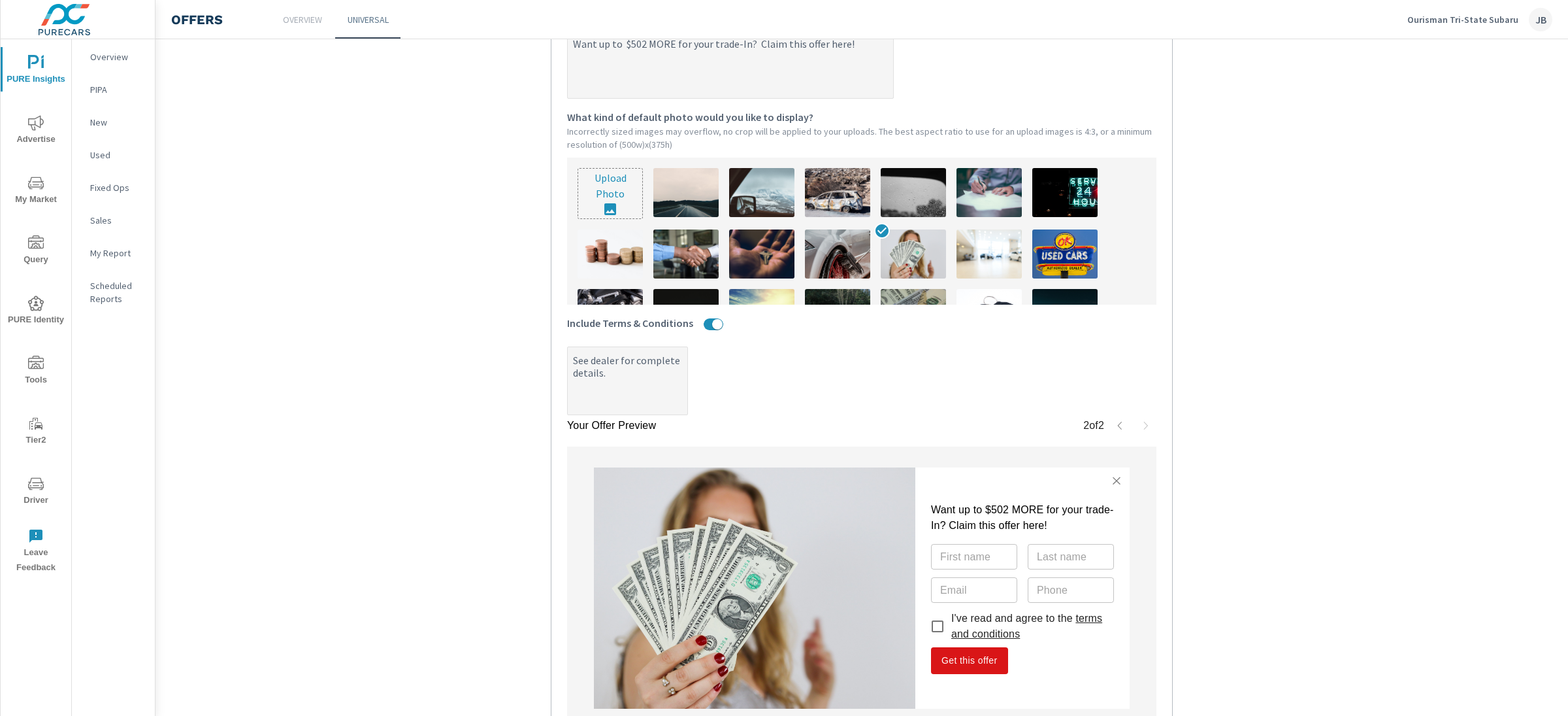
click at [1005, 637] on link "terms and conditions" at bounding box center [1027, 626] width 151 height 27
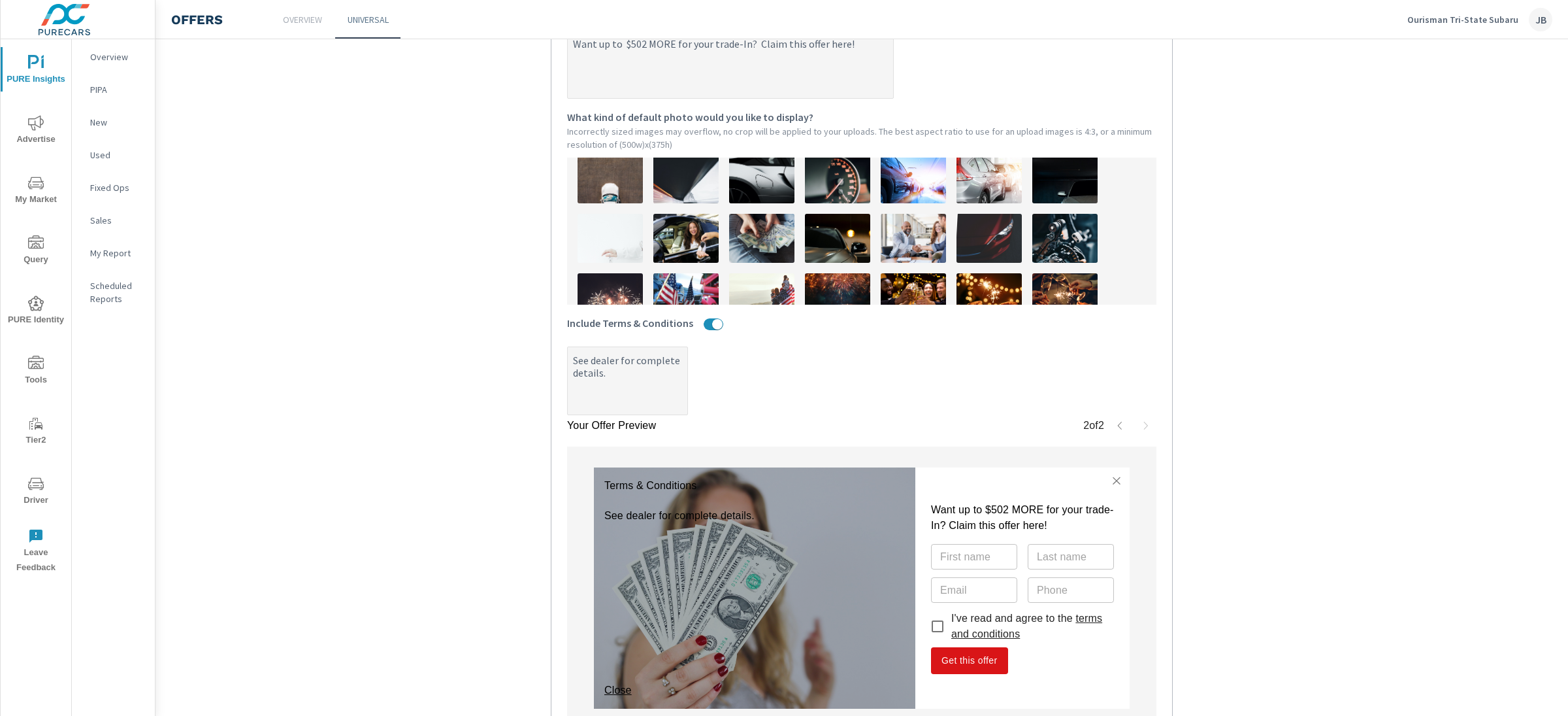
scroll to position [399, 0]
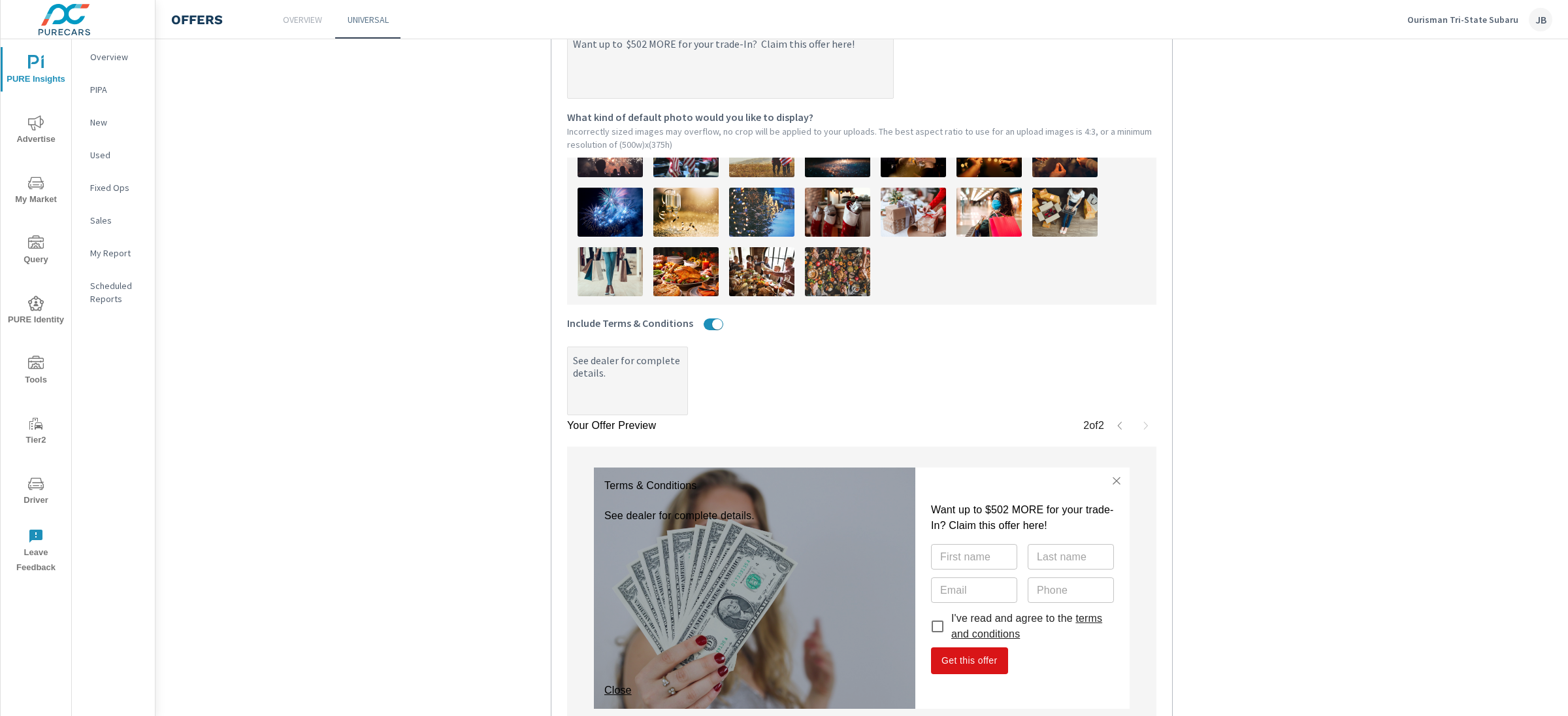
click at [1110, 432] on button "button" at bounding box center [1119, 425] width 21 height 21
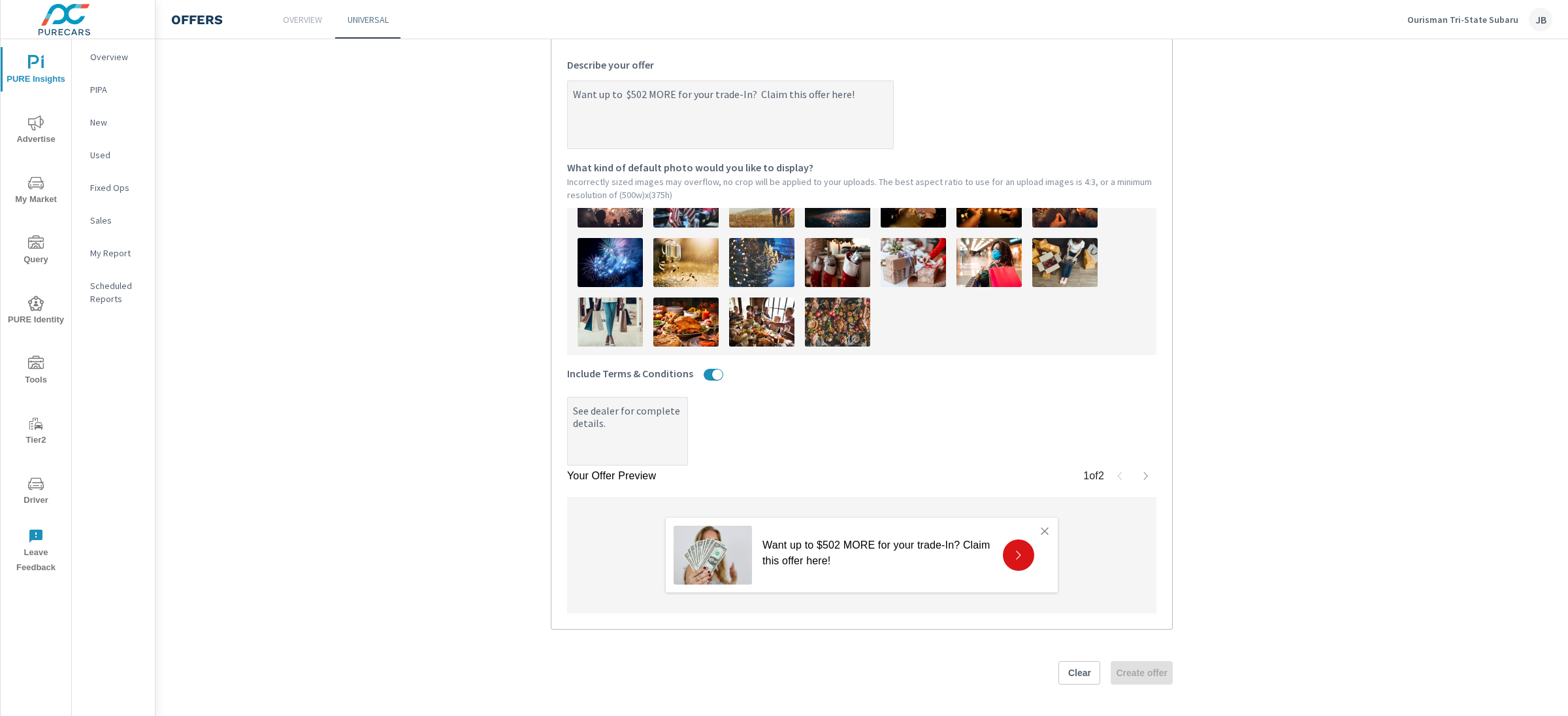
scroll to position [332, 0]
click at [1141, 480] on icon "button" at bounding box center [1146, 476] width 11 height 11
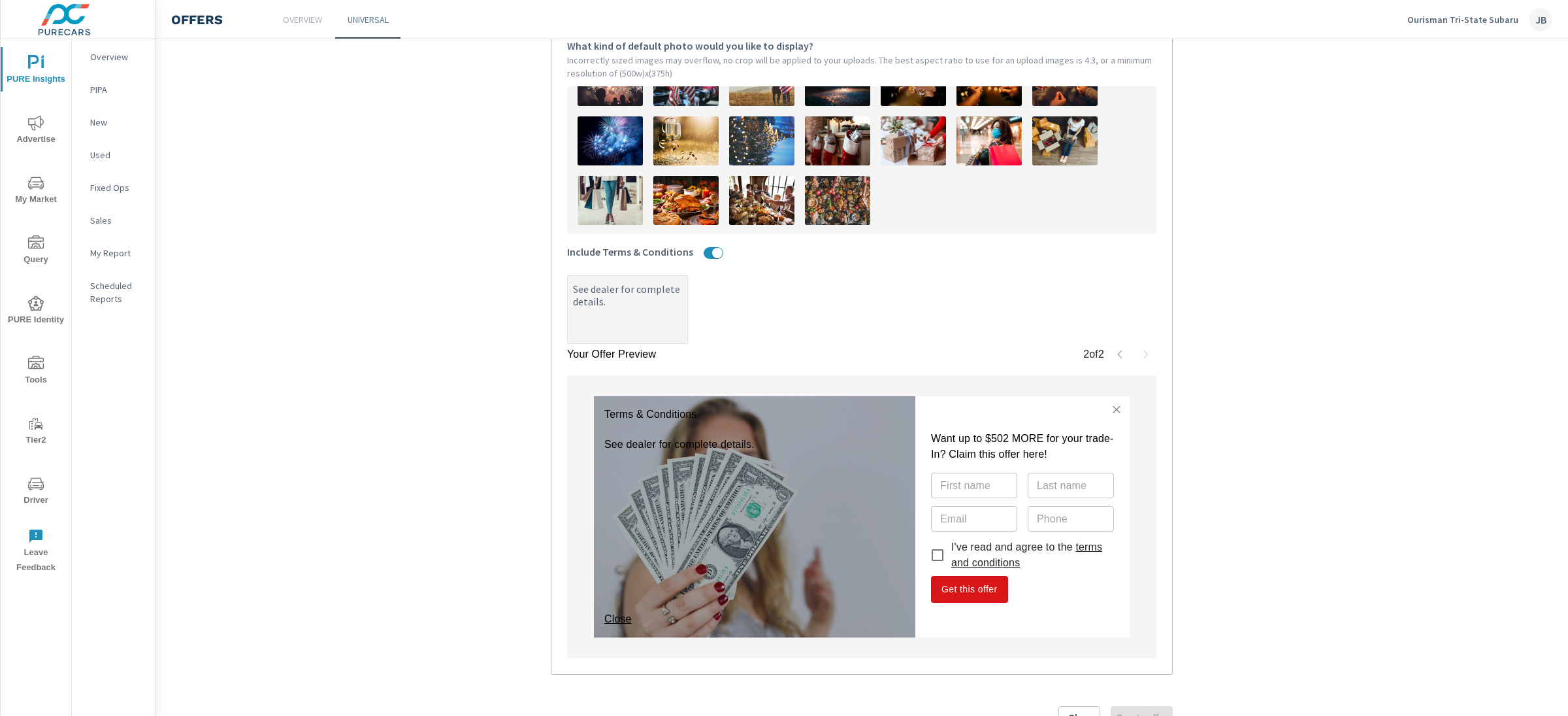
scroll to position [482, 0]
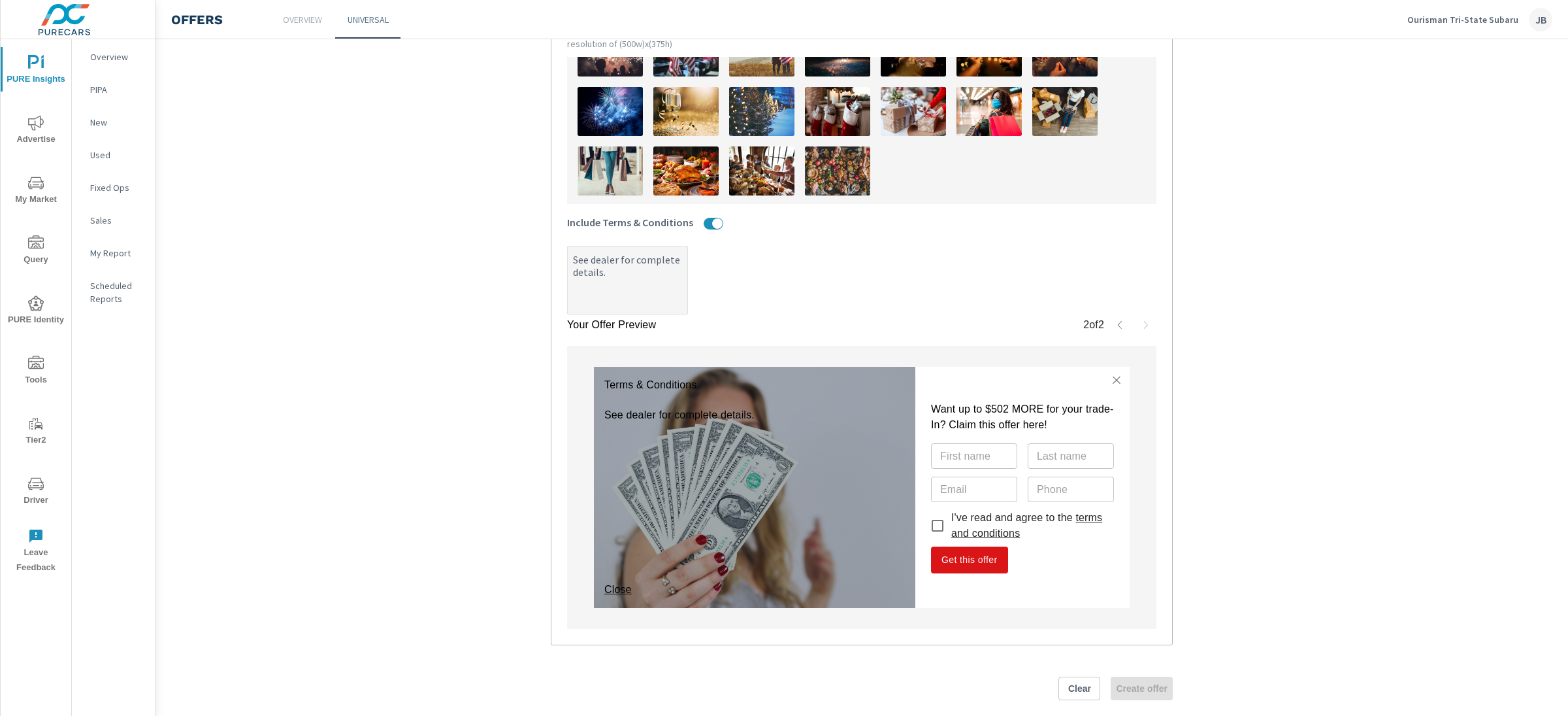
click at [847, 423] on div "Terms & Conditions See dealer for complete details. Close" at bounding box center [755, 487] width 322 height 241
click at [935, 527] on input "I've read and agree to the terms and conditions" at bounding box center [938, 526] width 28 height 28
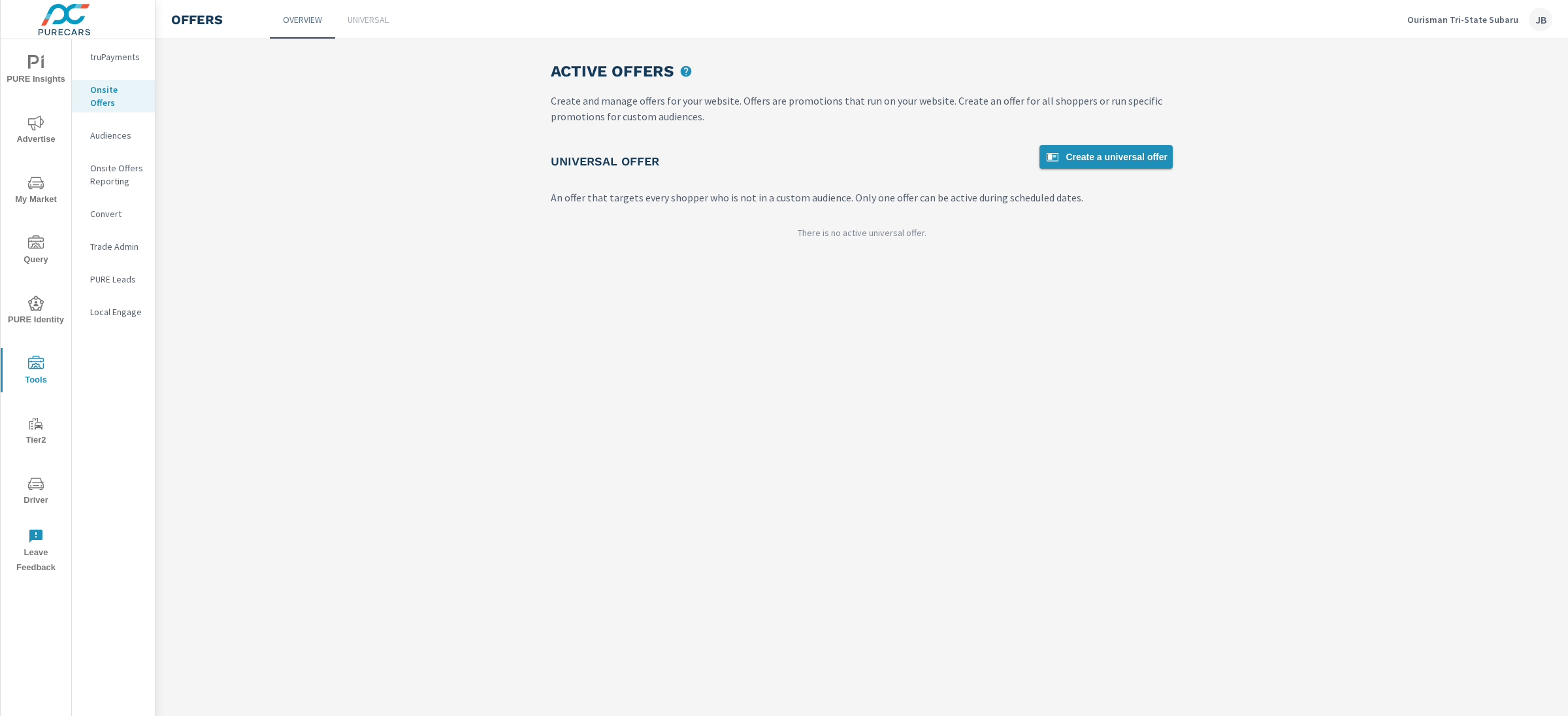
click at [1111, 154] on span "Create a universal offer" at bounding box center [1107, 157] width 123 height 16
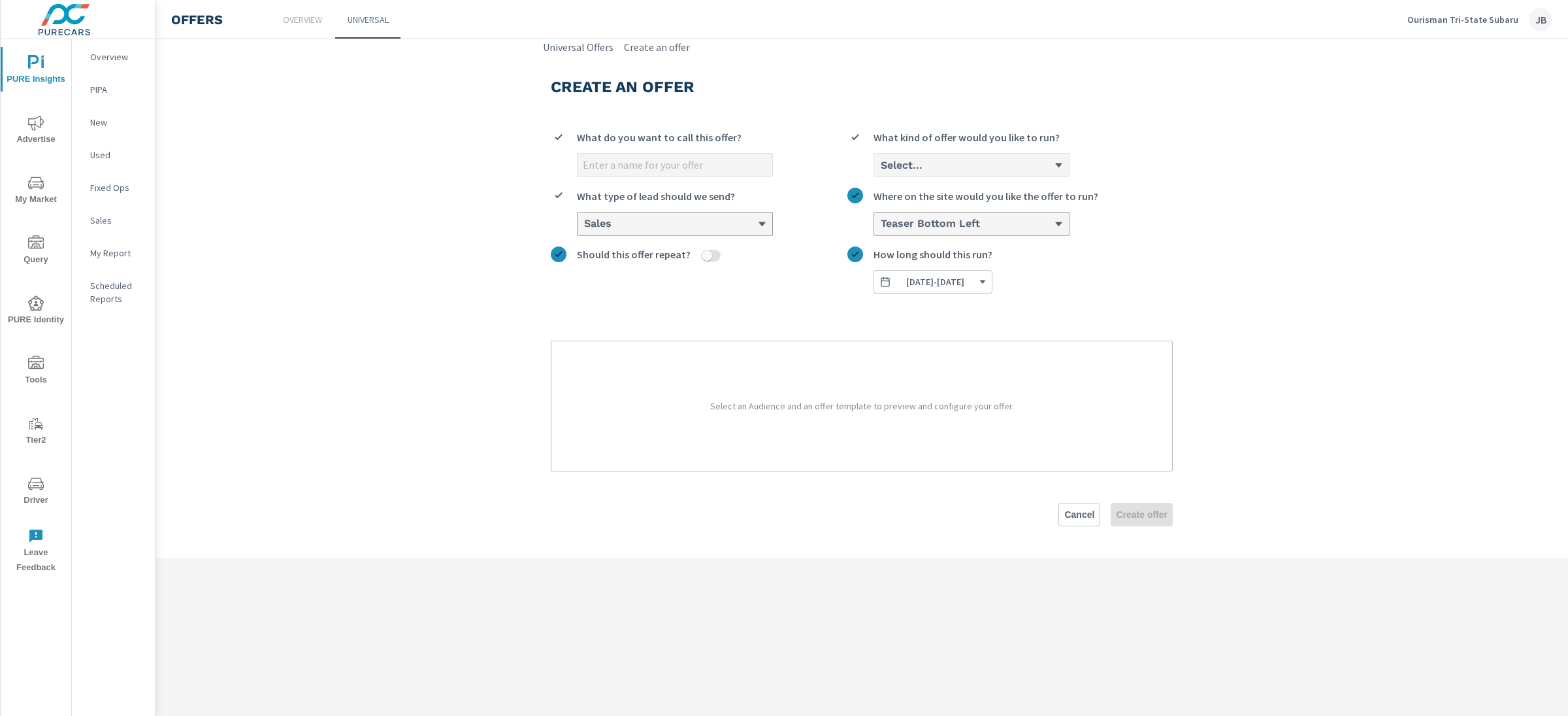
click at [931, 166] on div "Select..." at bounding box center [967, 165] width 175 height 13
click at [881, 166] on input "Select... What kind of offer would you like to run?" at bounding box center [879, 166] width 1 height 12
click at [921, 210] on li "Custom" at bounding box center [972, 215] width 195 height 24
click at [881, 172] on input "option Custom focused, 2 of 3. 3 results available. Use Up and Down to choose o…" at bounding box center [879, 166] width 1 height 12
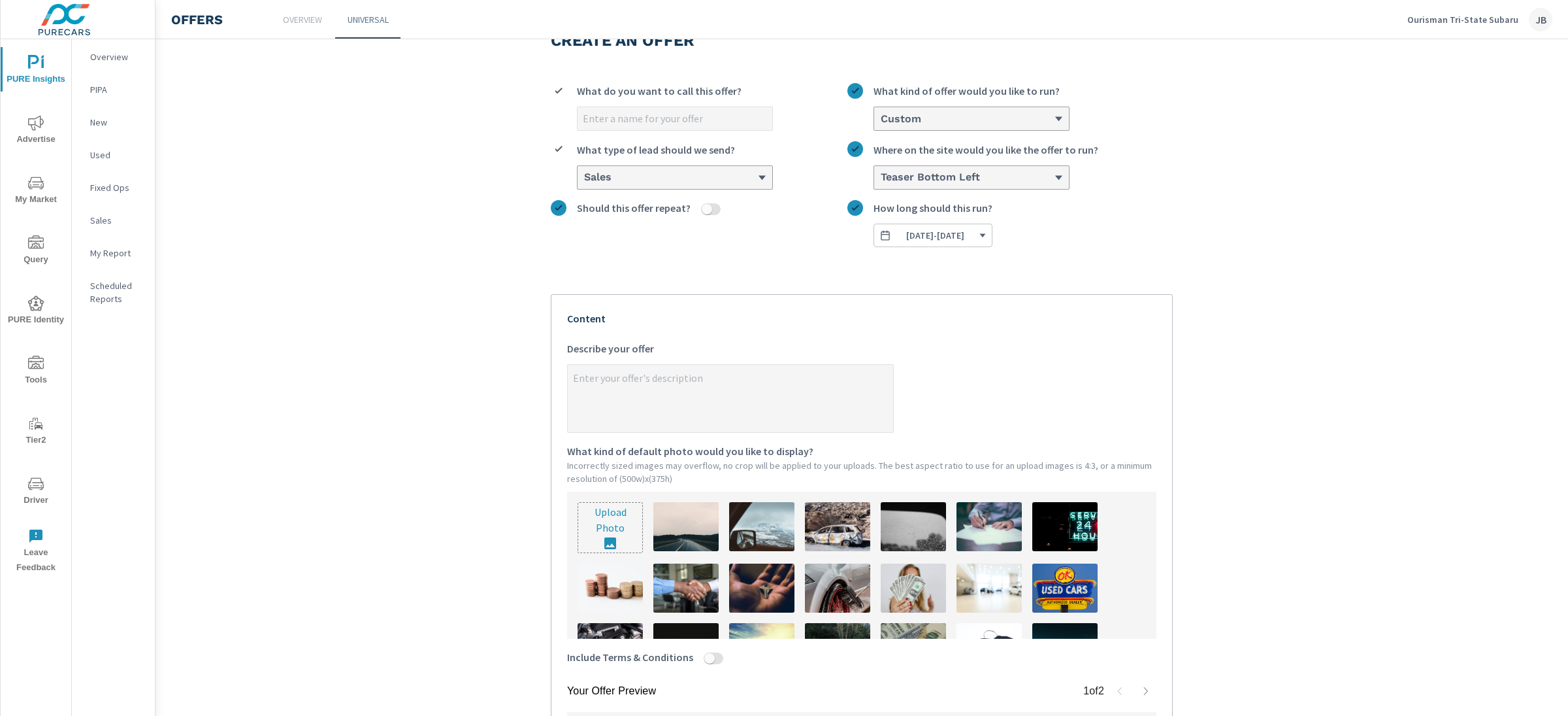
scroll to position [181, 0]
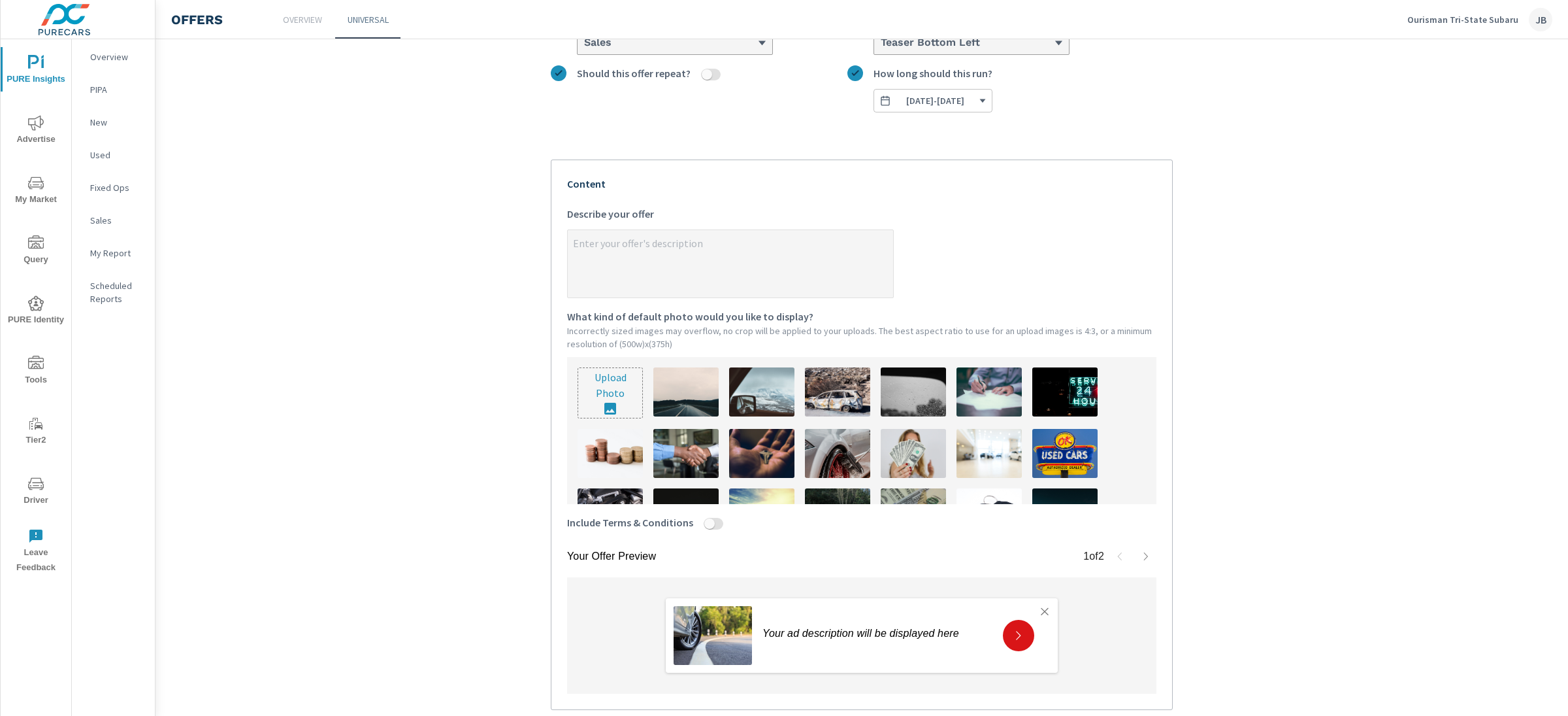
click at [696, 245] on textarea "x Describe your offer" at bounding box center [730, 265] width 326 height 66
paste textarea "Offering $717 on Top of Your Trade-In with your New Vehicle Purchase. Schedule …"
click at [914, 451] on img at bounding box center [914, 453] width 65 height 49
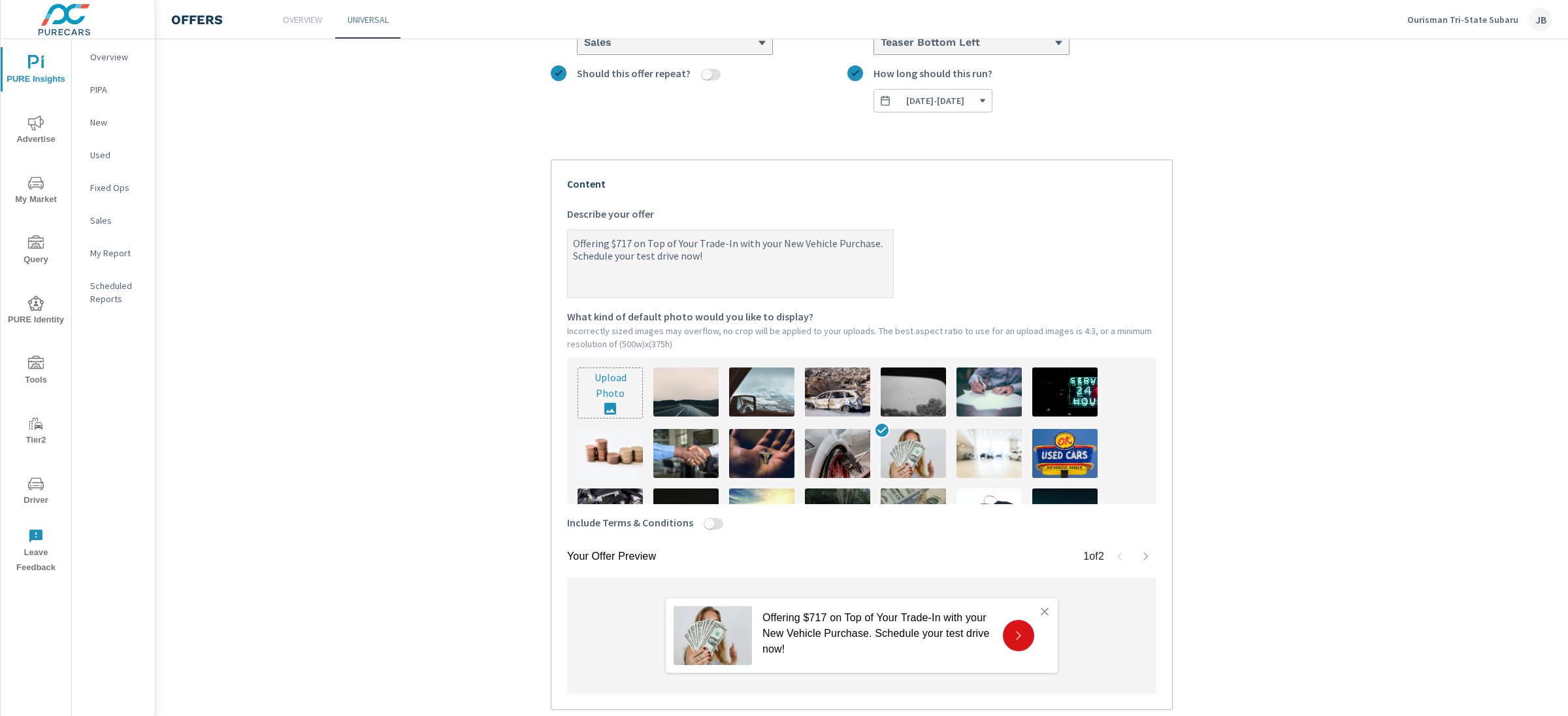
click at [821, 639] on p "Offering $717 on Top of Your Trade-In with your New Vehicle Purchase. Schedule …" at bounding box center [877, 633] width 230 height 47
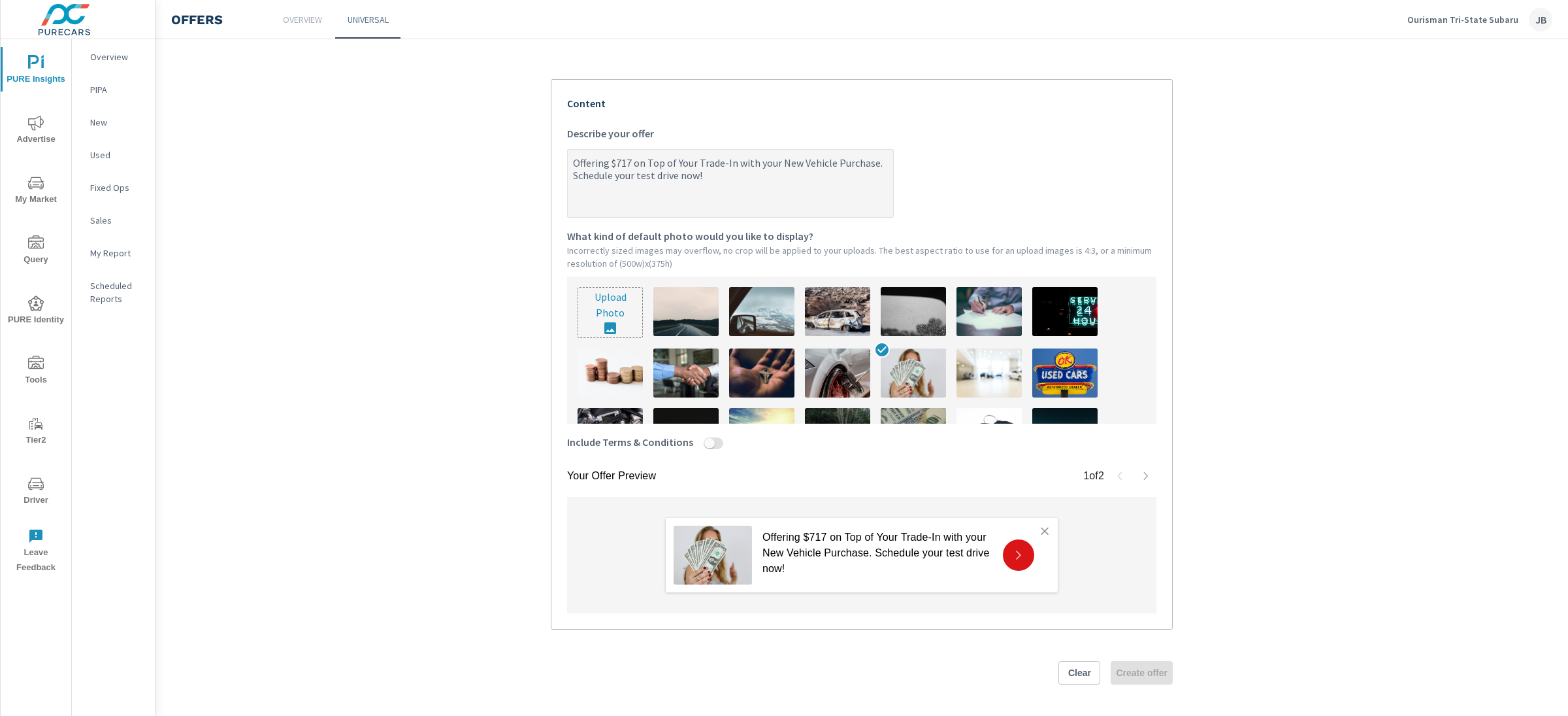
click at [840, 171] on textarea "Offering $717 on Top of Your Trade-In with your New Vehicle Purchase. Schedule …" at bounding box center [730, 185] width 326 height 66
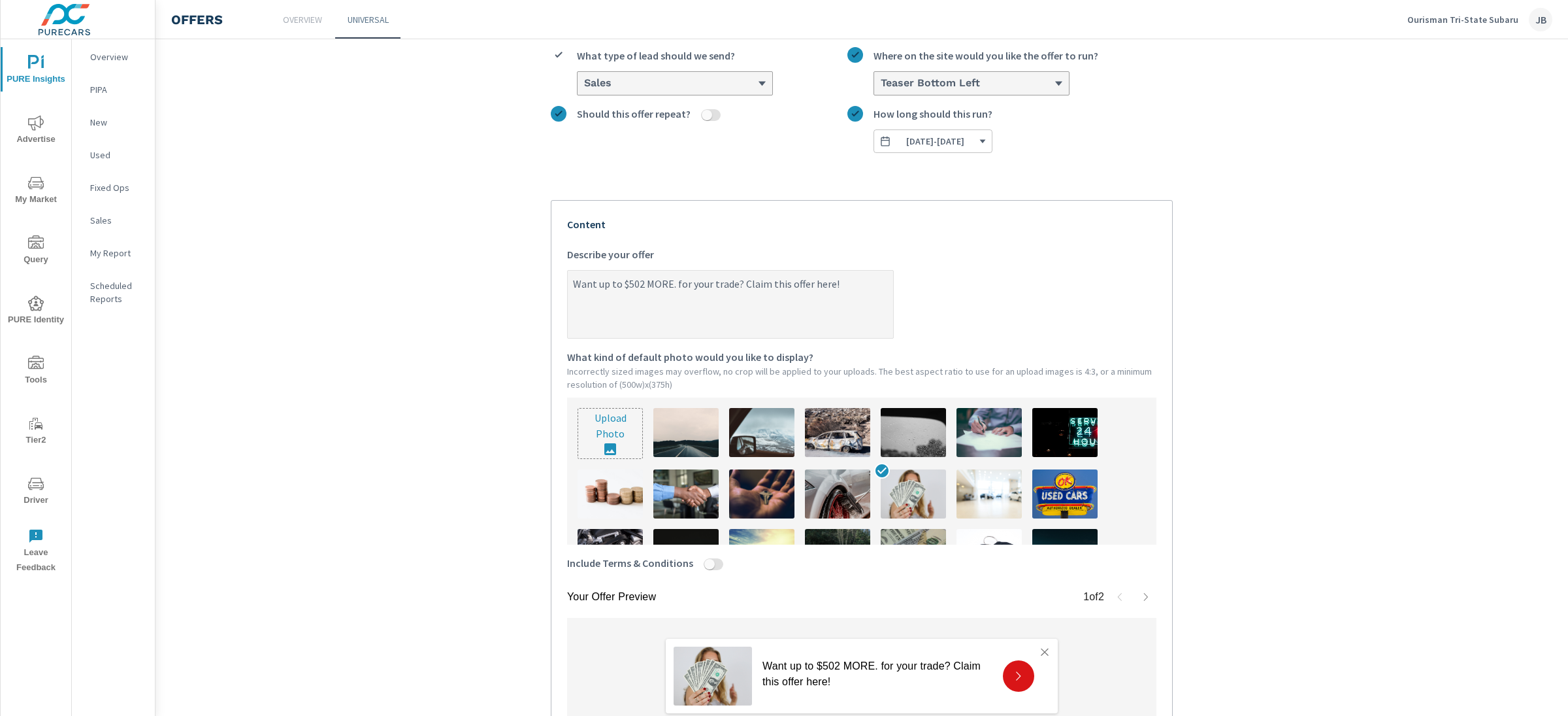
scroll to position [0, 0]
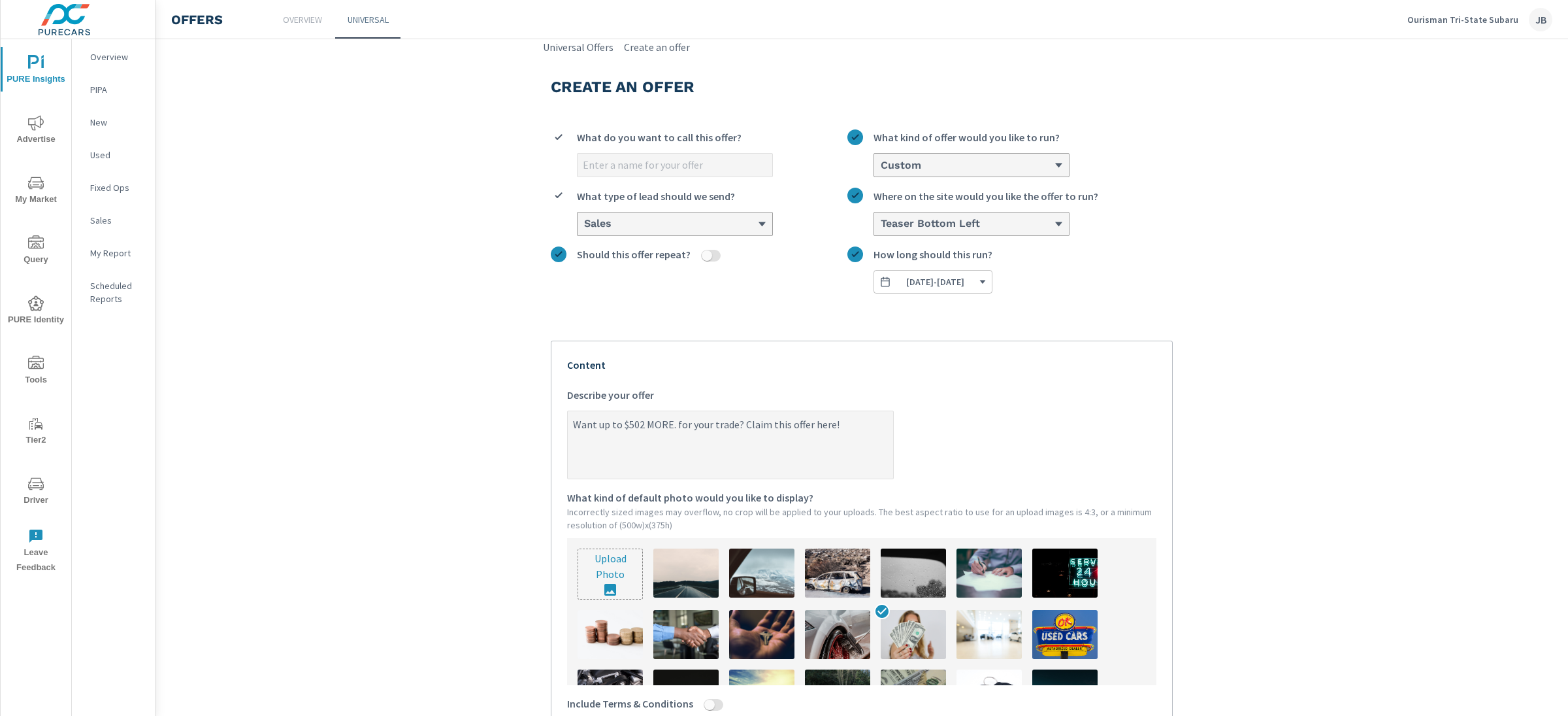
click at [655, 164] on input "What do you want to call this offer?" at bounding box center [675, 165] width 195 height 23
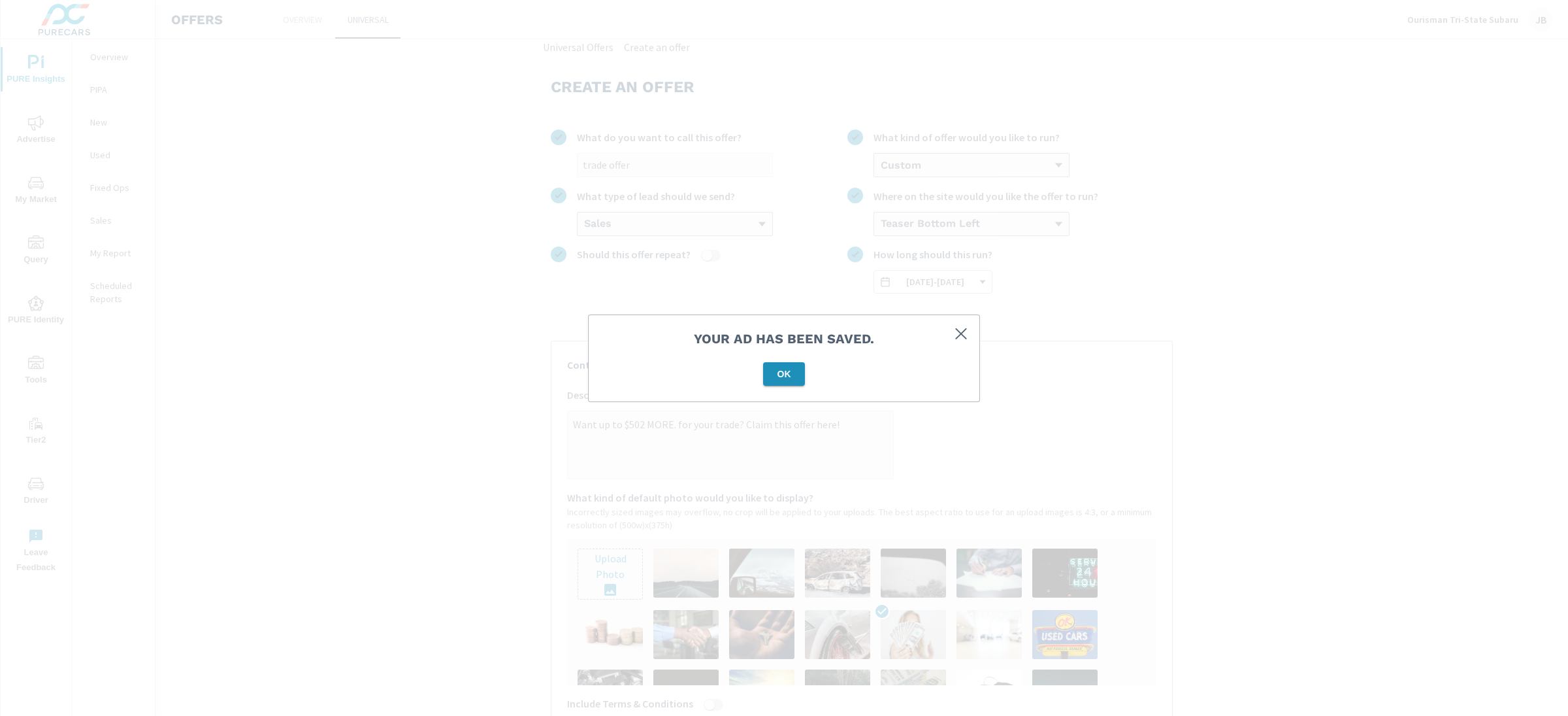
click at [787, 373] on span "OK" at bounding box center [784, 374] width 32 height 12
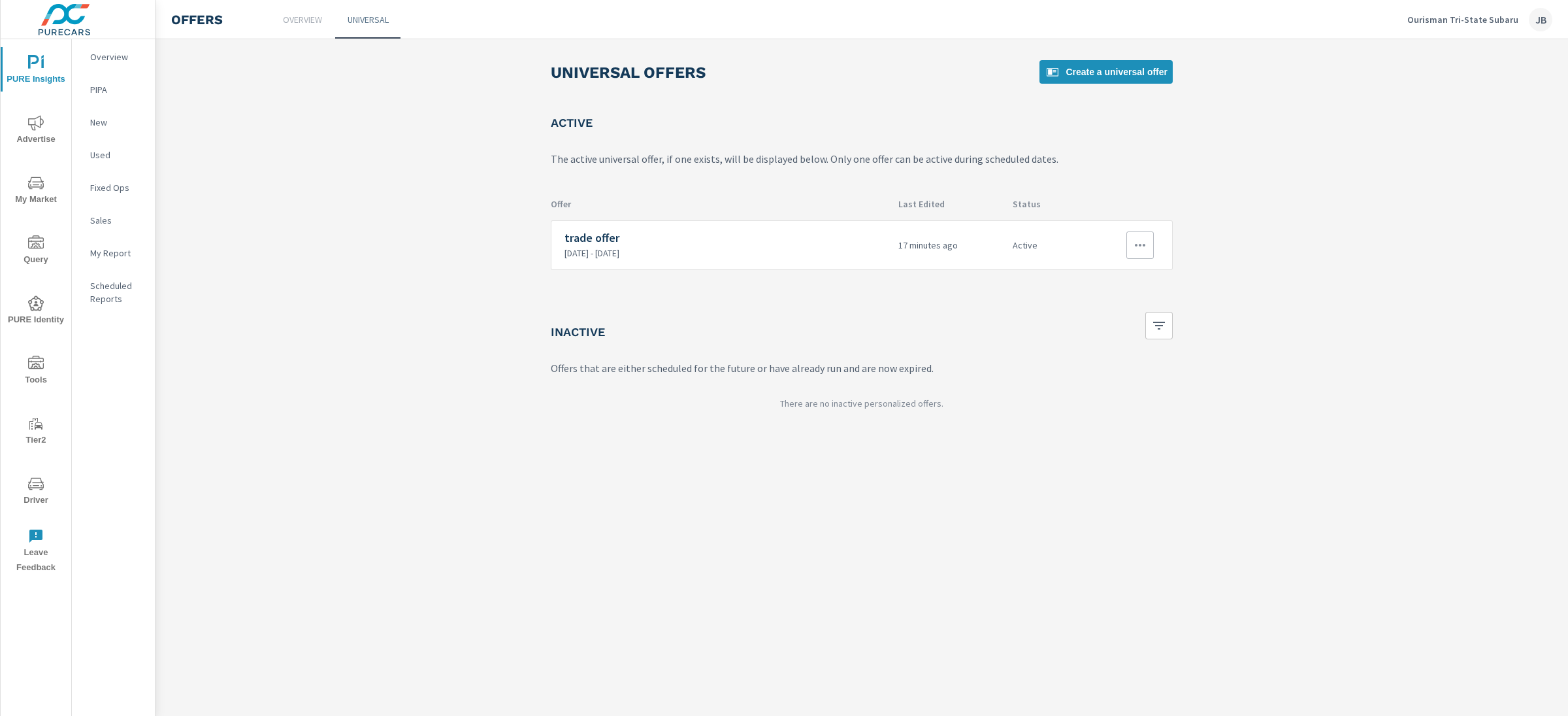
click at [1150, 248] on button "button" at bounding box center [1140, 245] width 28 height 28
click at [1147, 246] on div at bounding box center [784, 358] width 1568 height 716
click at [1141, 247] on icon "button" at bounding box center [1140, 245] width 16 height 16
click at [745, 253] on div at bounding box center [784, 358] width 1568 height 716
click at [1132, 244] on icon "button" at bounding box center [1140, 245] width 16 height 16
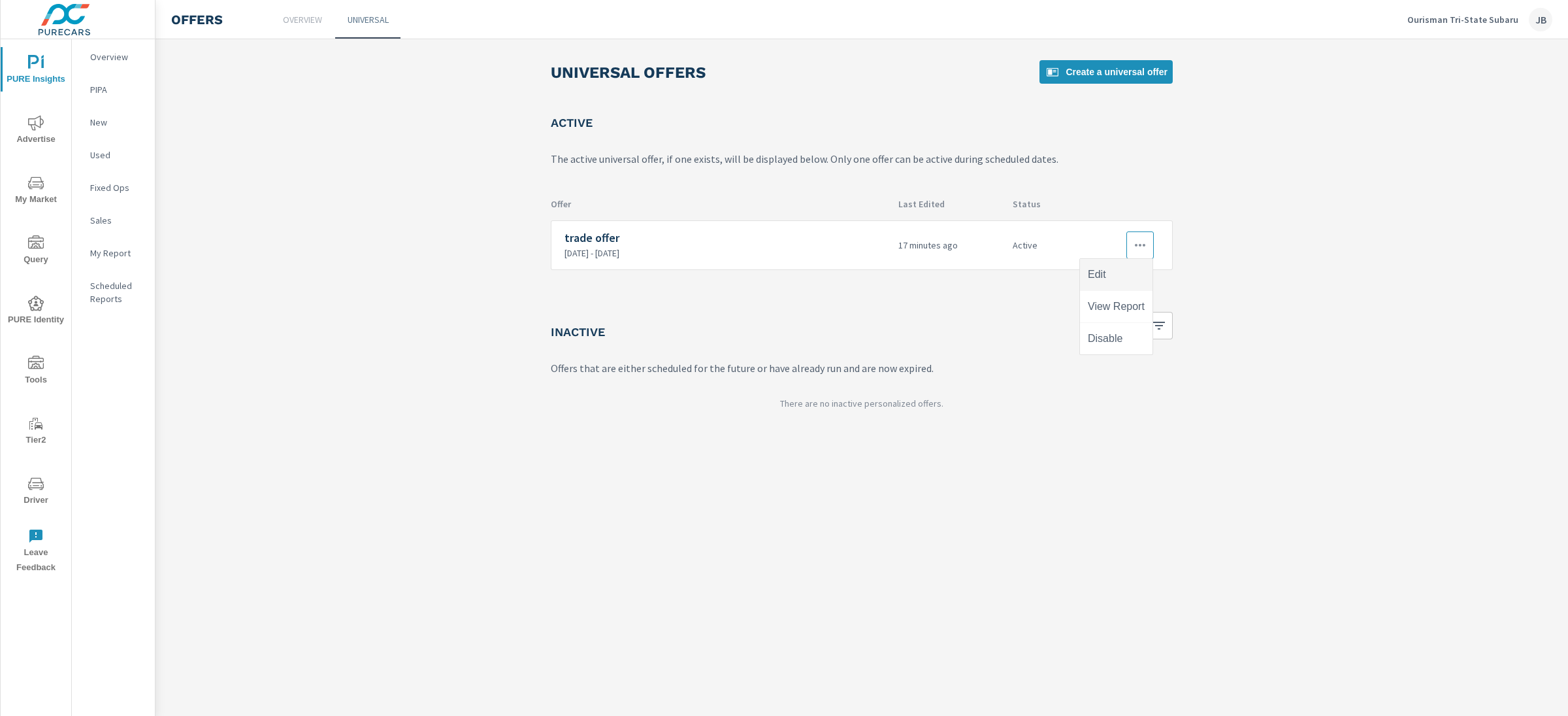
click at [1096, 278] on div "Edit" at bounding box center [1097, 275] width 18 height 16
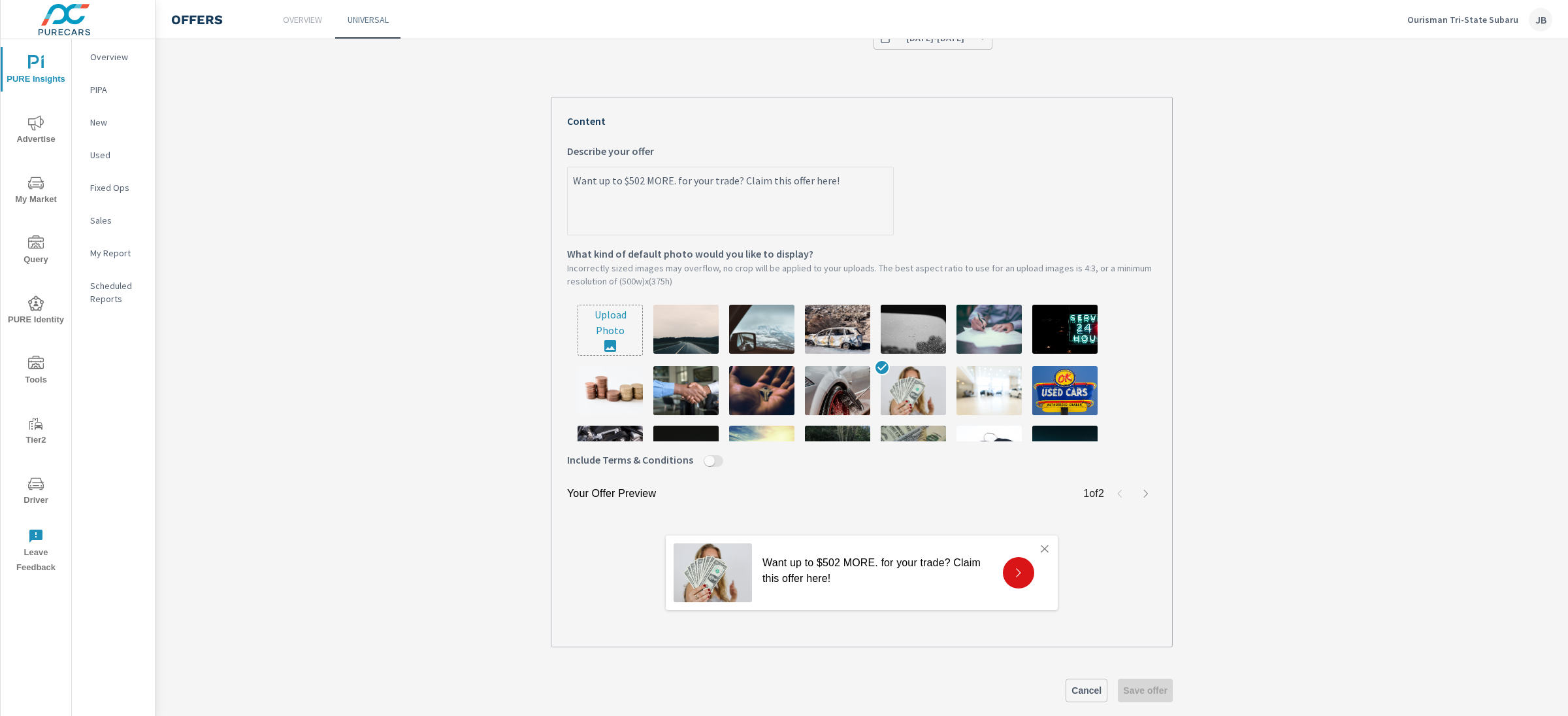
scroll to position [262, 0]
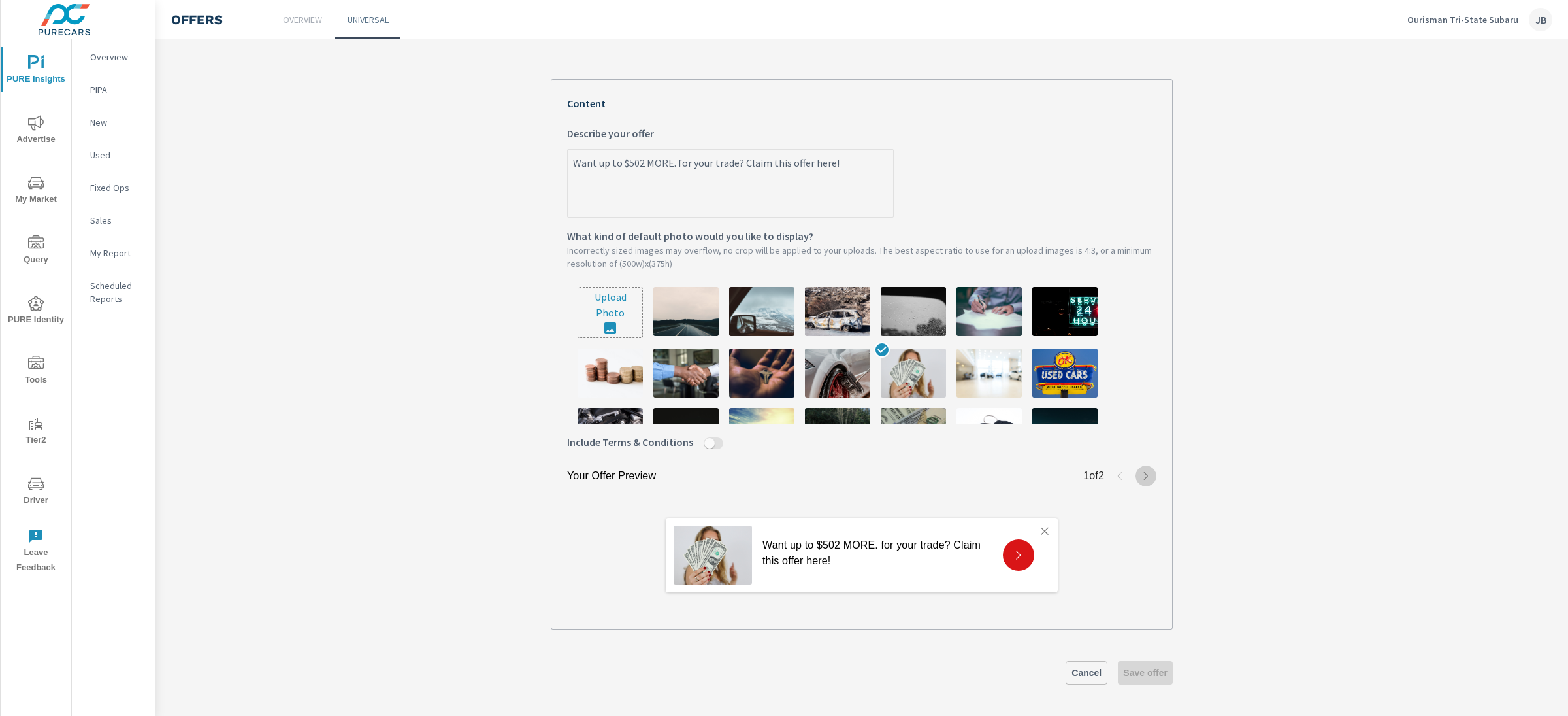
click at [1141, 474] on icon "button" at bounding box center [1146, 476] width 11 height 11
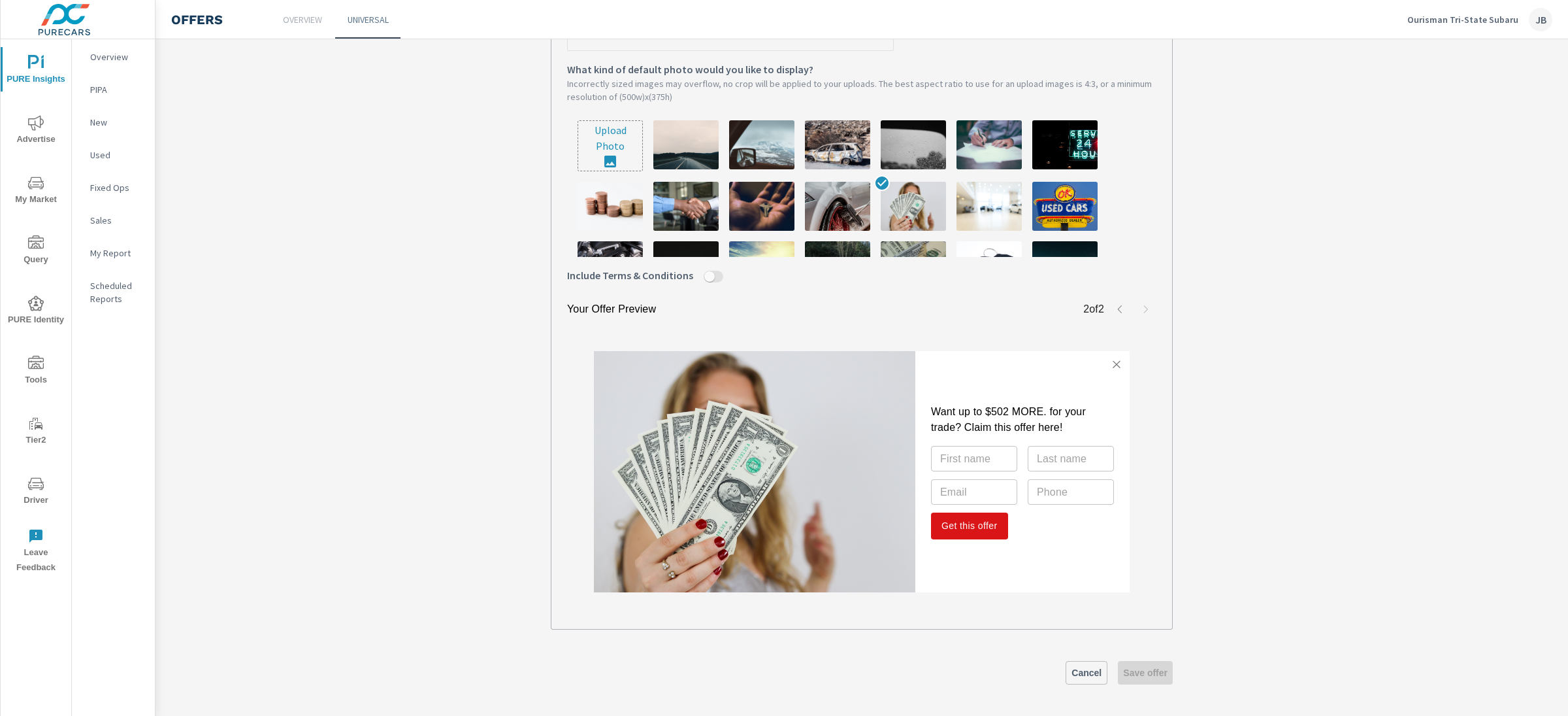
scroll to position [429, 0]
click at [584, 346] on div "Terms & Conditions Close Want up to $502 MORE. for your trade? Claim this offer…" at bounding box center [862, 472] width 589 height 283
